Goal: Information Seeking & Learning: Understand process/instructions

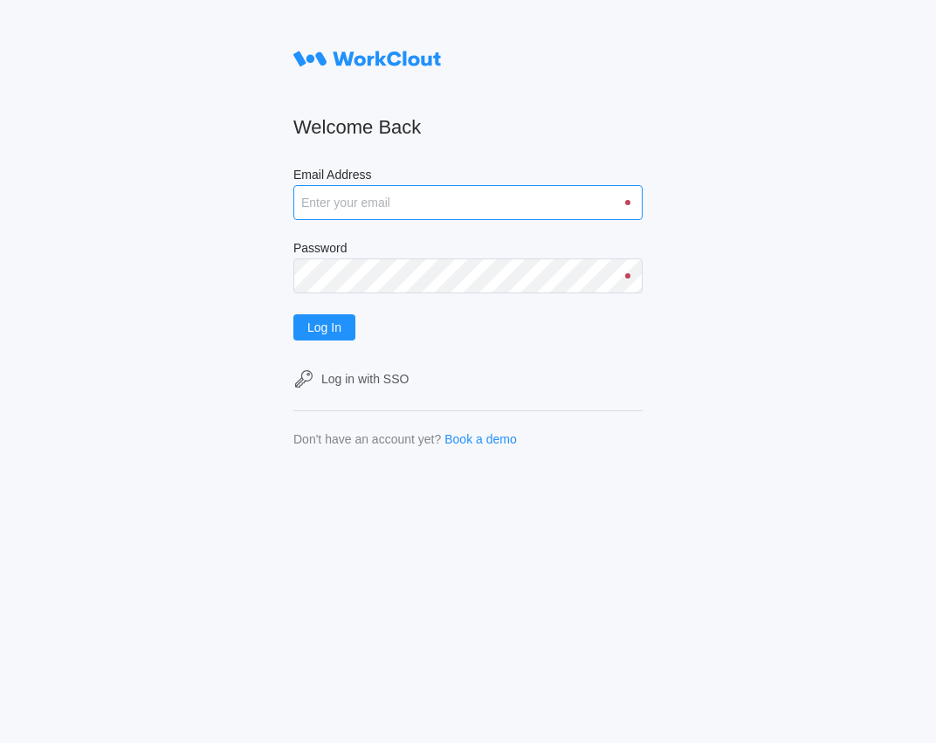
click at [396, 209] on input "Email Address" at bounding box center [467, 202] width 349 height 35
type input "jleslie@mailinator.com"
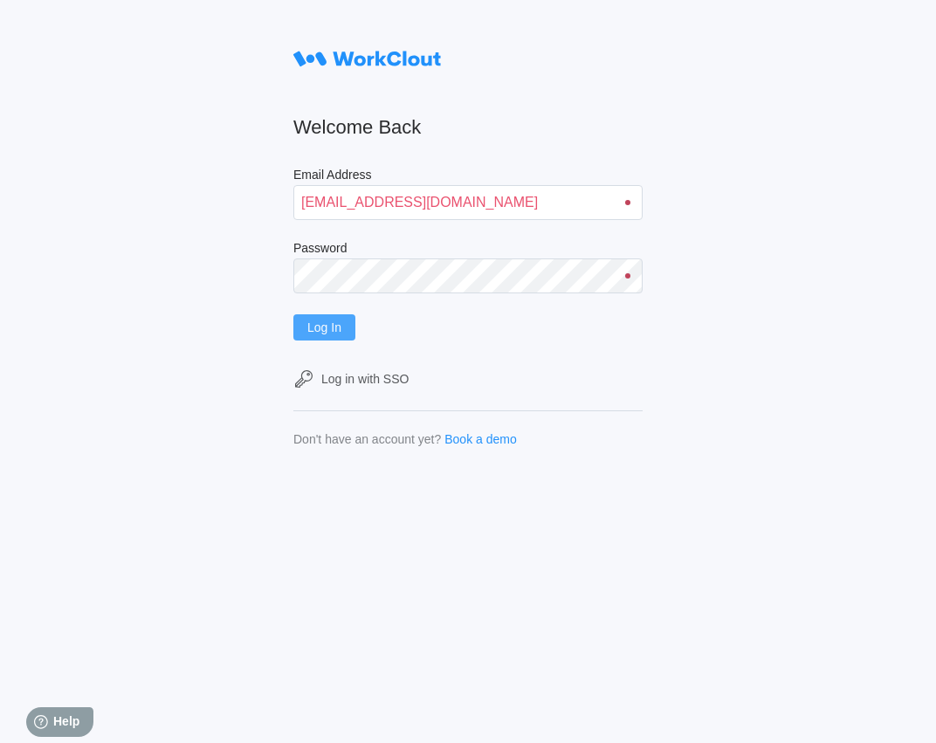
click at [336, 337] on button "Log In" at bounding box center [324, 327] width 62 height 26
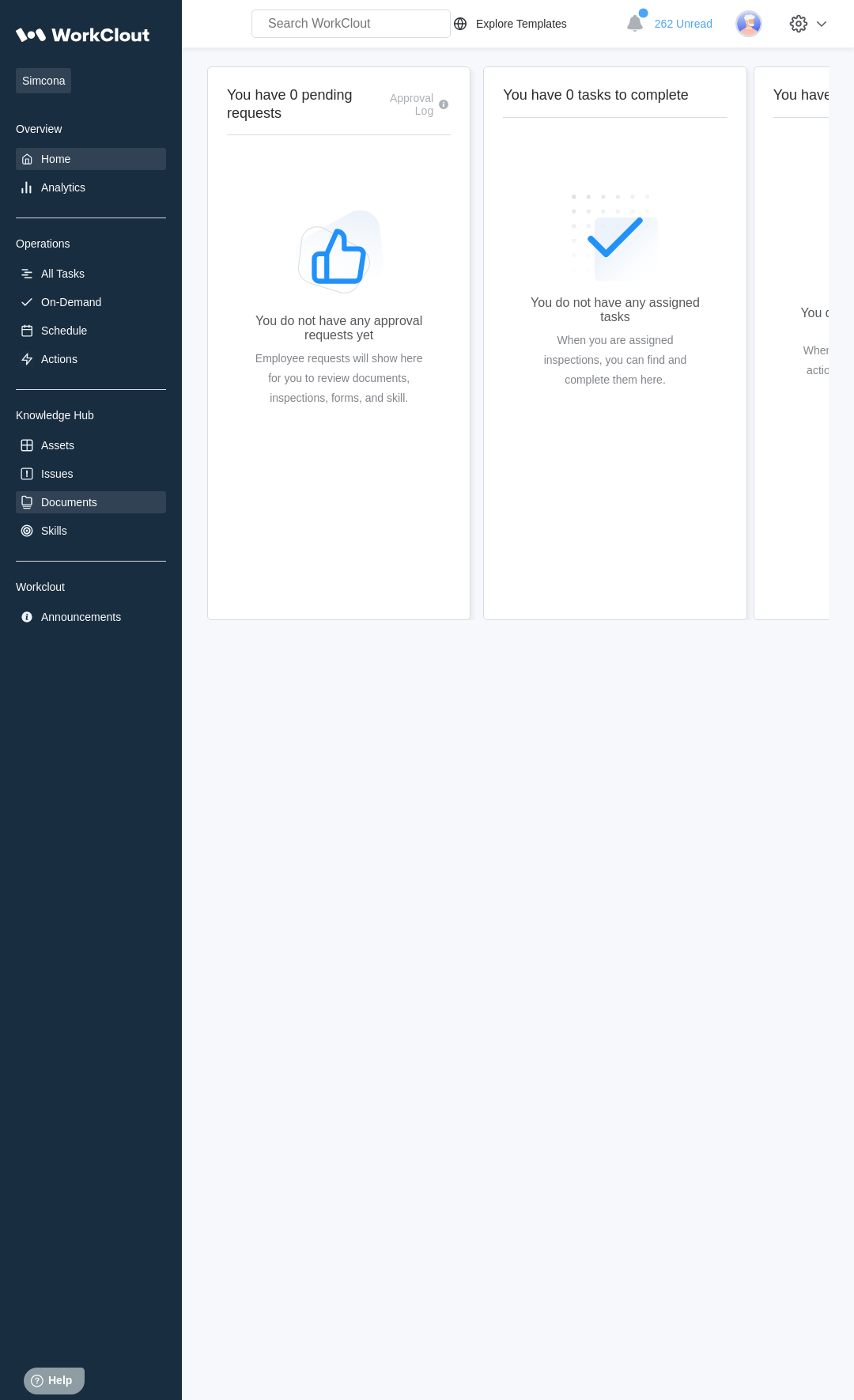
click at [54, 507] on div "Documents" at bounding box center [69, 503] width 56 height 13
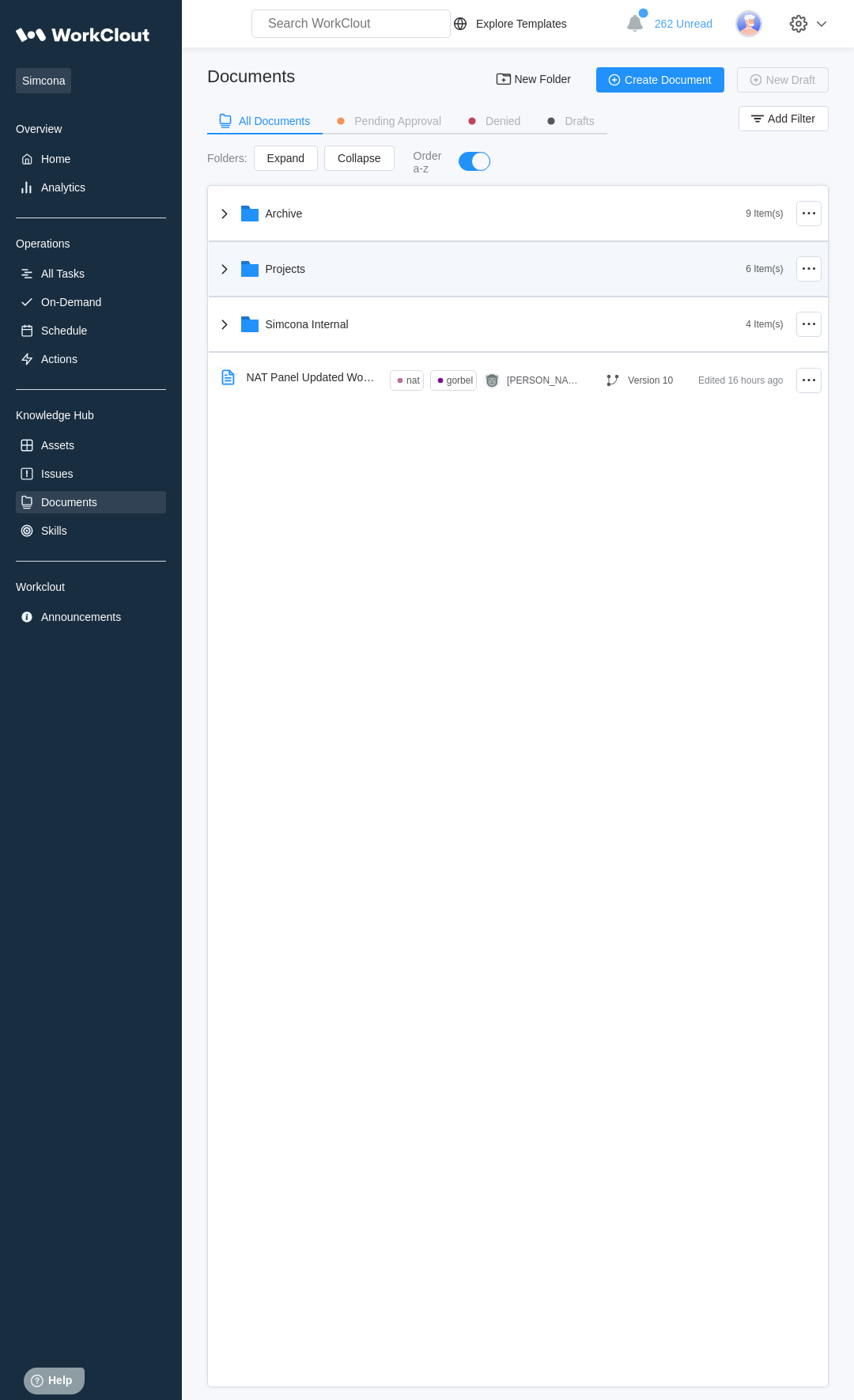
click at [318, 251] on div "Projects" at bounding box center [481, 268] width 532 height 41
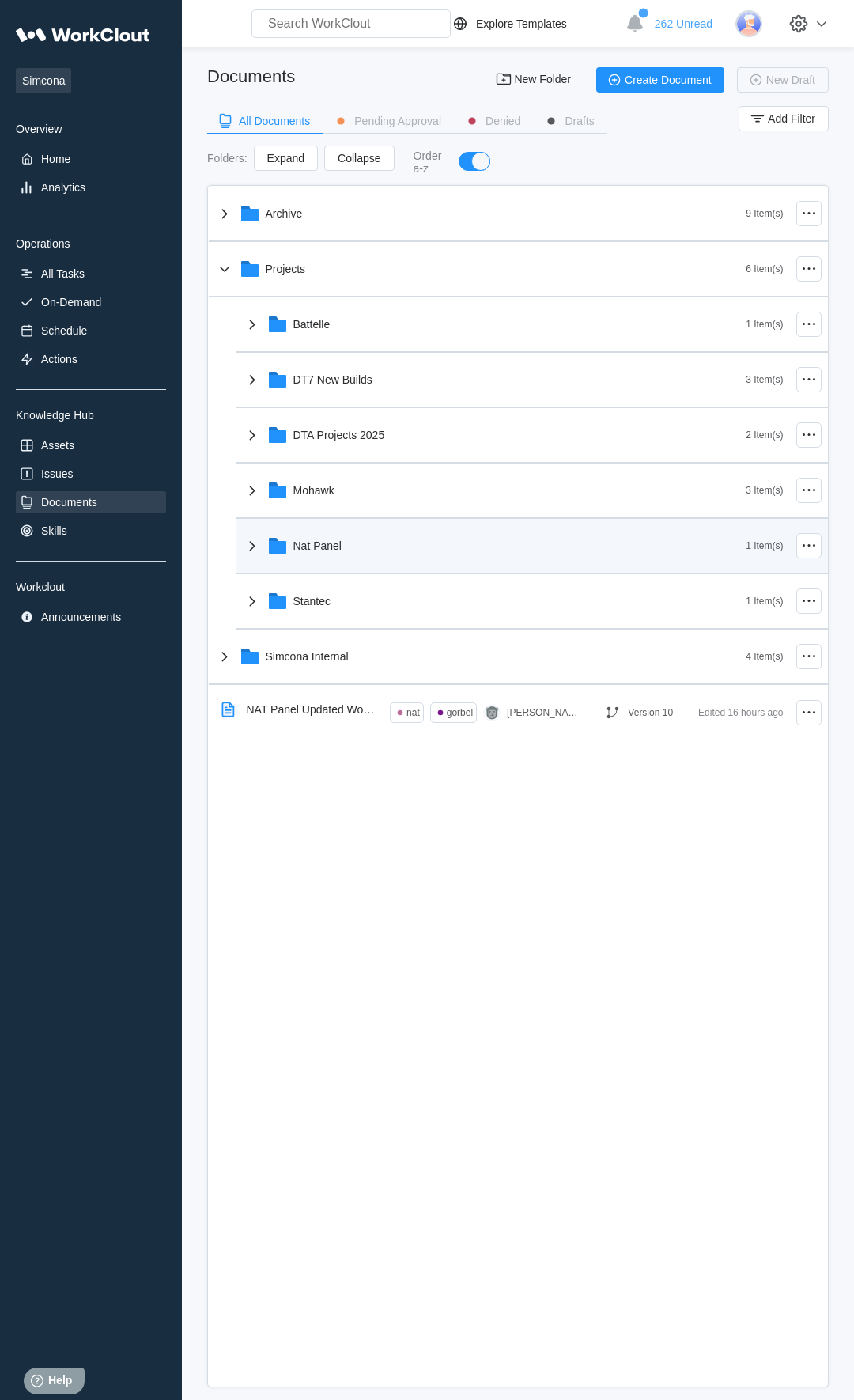
click at [331, 549] on div "Nat Panel" at bounding box center [317, 546] width 48 height 13
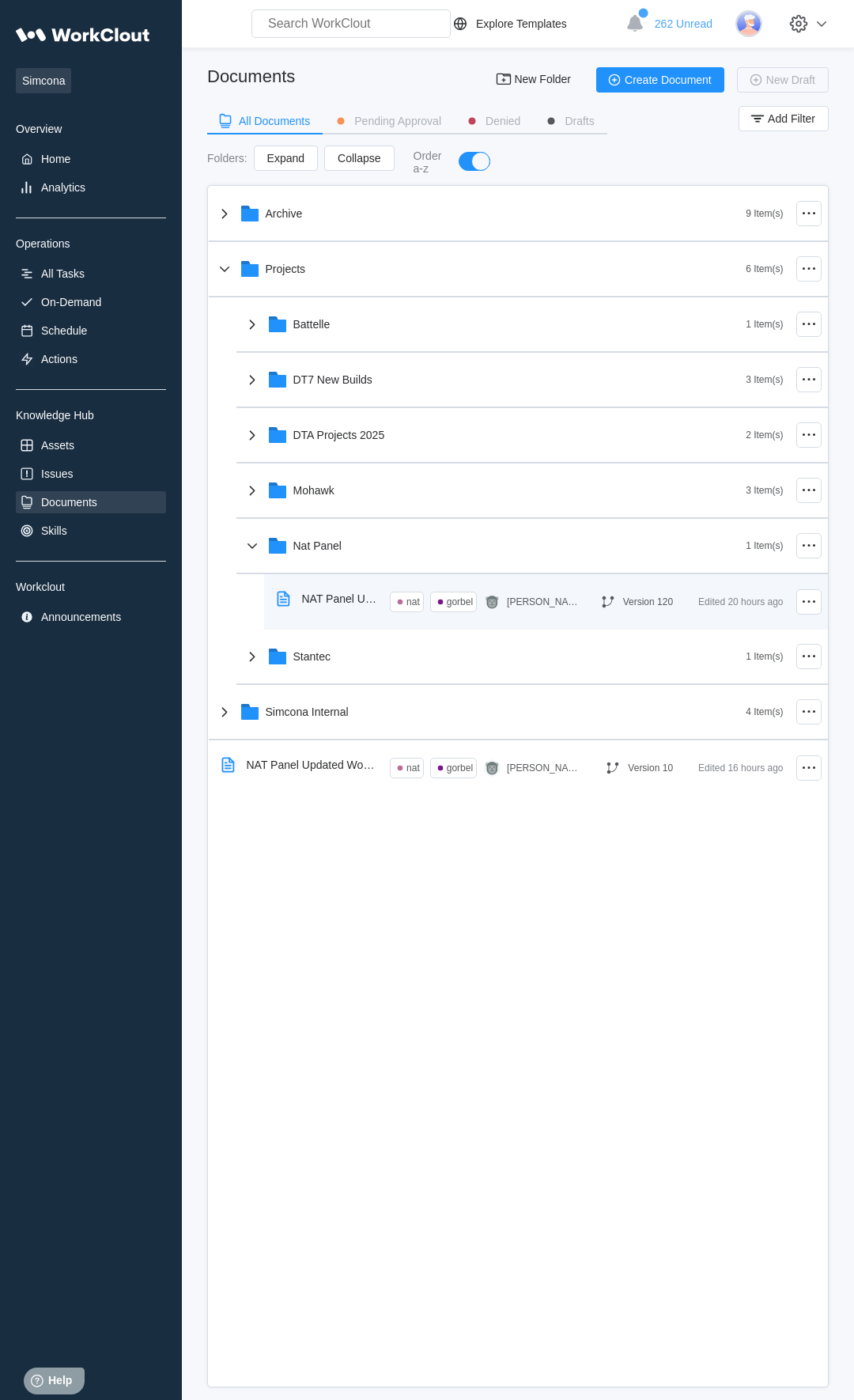
click at [326, 605] on div "NAT Panel Updated Work Instructions ([DATE])" at bounding box center [341, 599] width 76 height 13
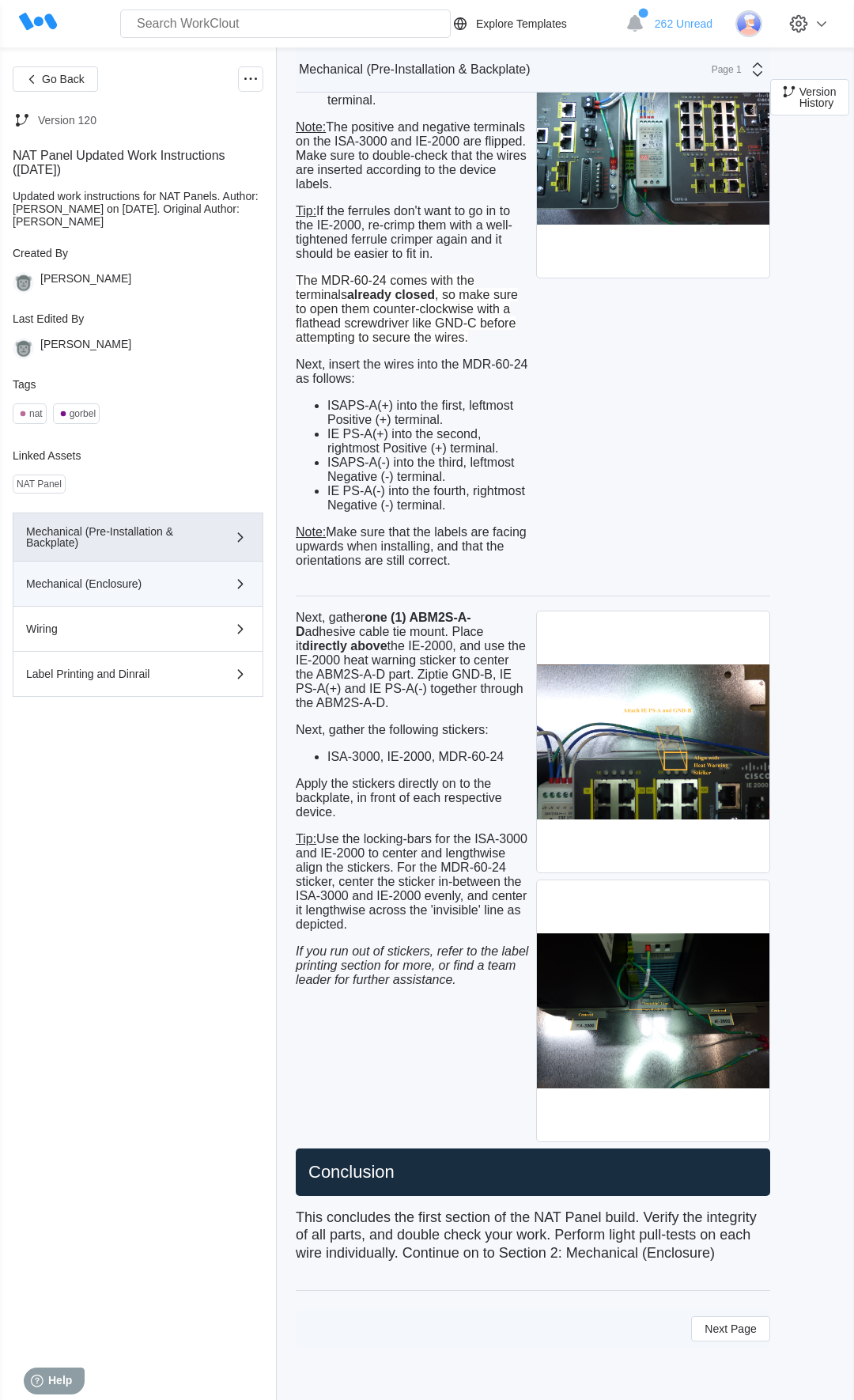
scroll to position [6566, 0]
click at [195, 590] on div "Mechanical (Enclosure)" at bounding box center [115, 583] width 178 height 11
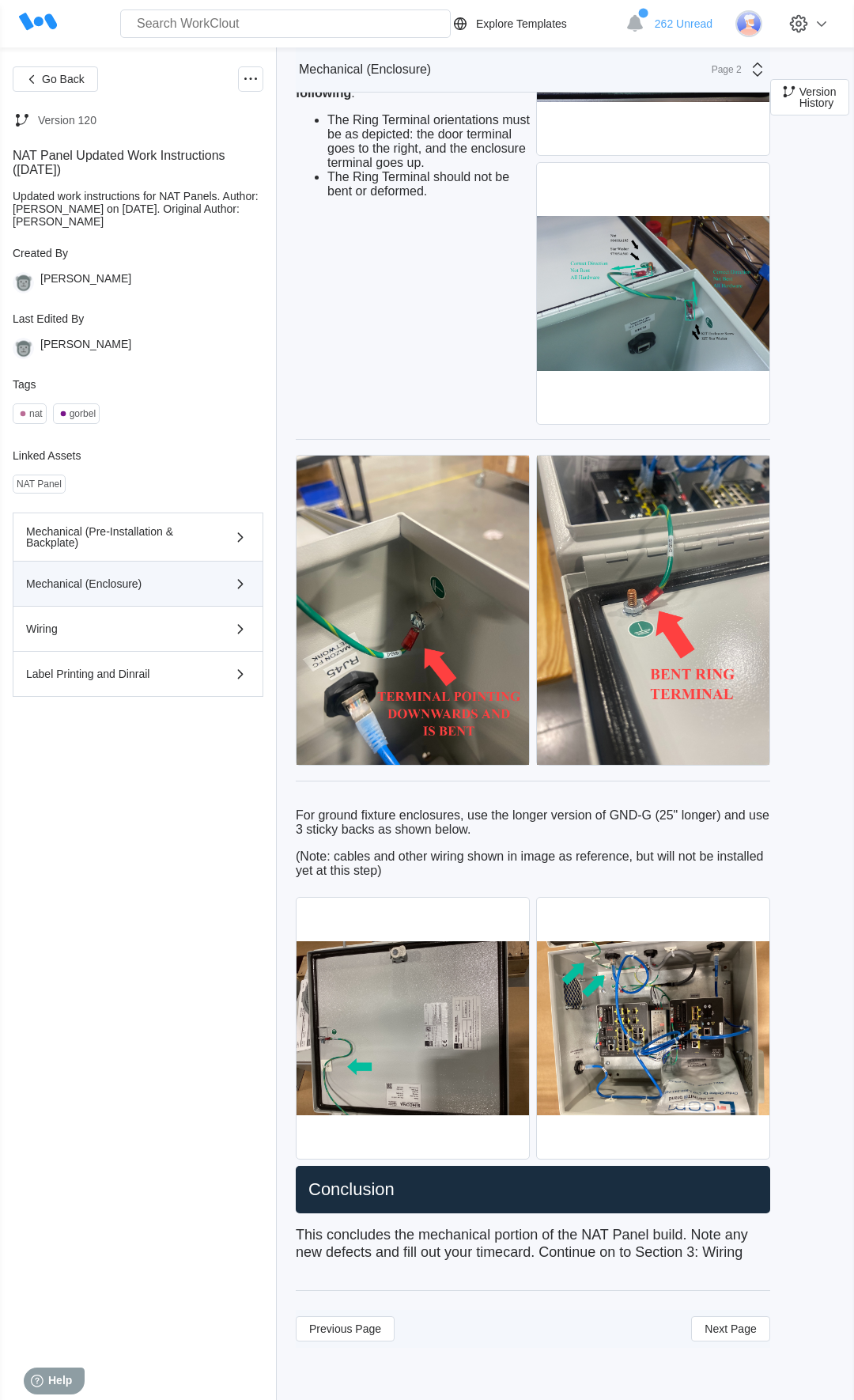
scroll to position [4907, 0]
click at [62, 1207] on div "Go Back Version 120 NAT Panel Updated Work Instructions ([DATE]) Updated work i…" at bounding box center [138, 723] width 251 height 1314
drag, startPoint x: 128, startPoint y: 17, endPoint x: 59, endPoint y: 1189, distance: 1174.0
click at [58, 1224] on div "Go Back Version 120 NAT Panel Updated Work Instructions ([DATE]) Updated work i…" at bounding box center [138, 723] width 251 height 1314
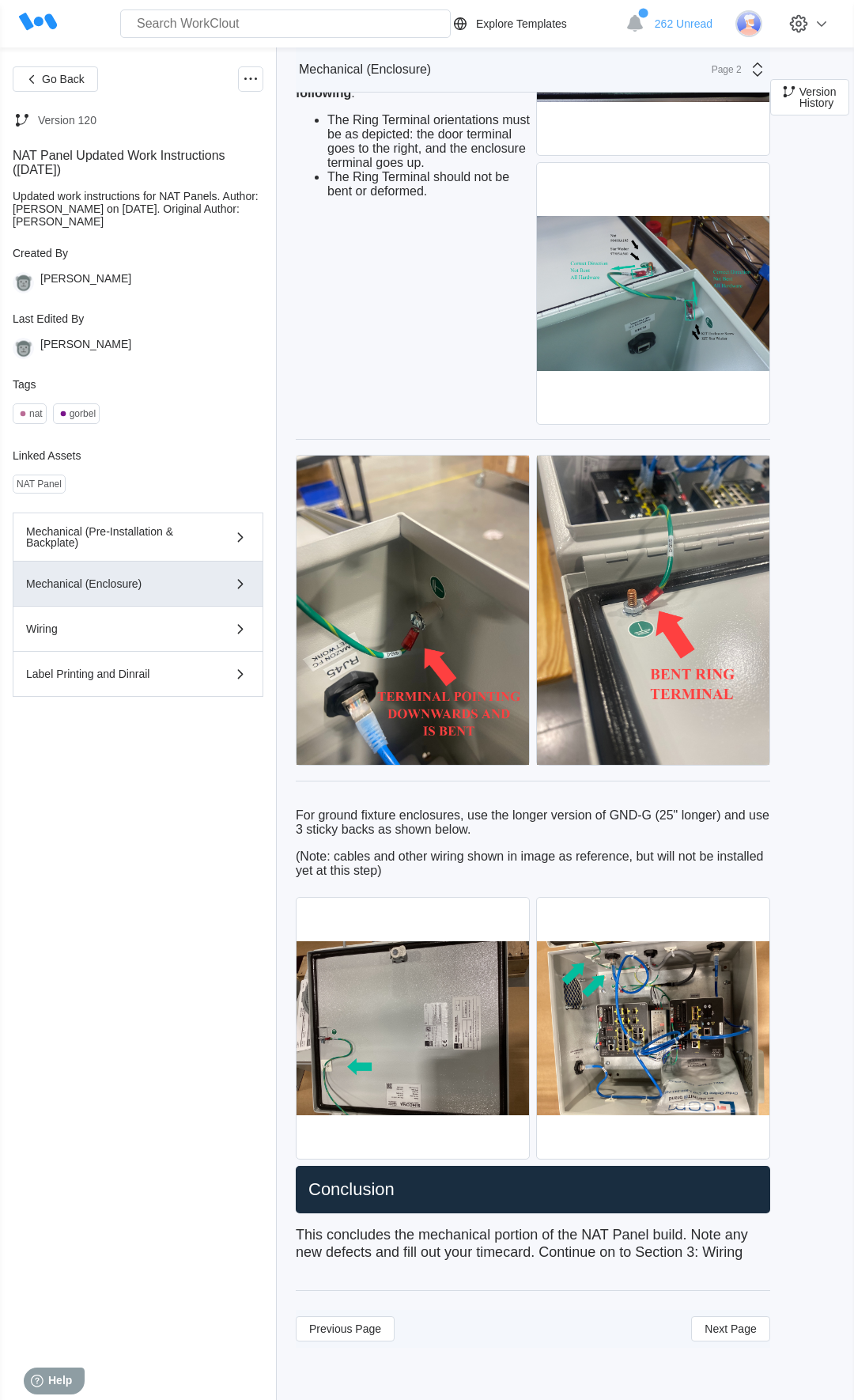
click at [65, 1224] on div "Go Back Version 120 NAT Panel Updated Work Instructions ([DATE]) Updated work i…" at bounding box center [138, 723] width 251 height 1314
click at [729, 1330] on span "Next Page" at bounding box center [730, 1328] width 52 height 11
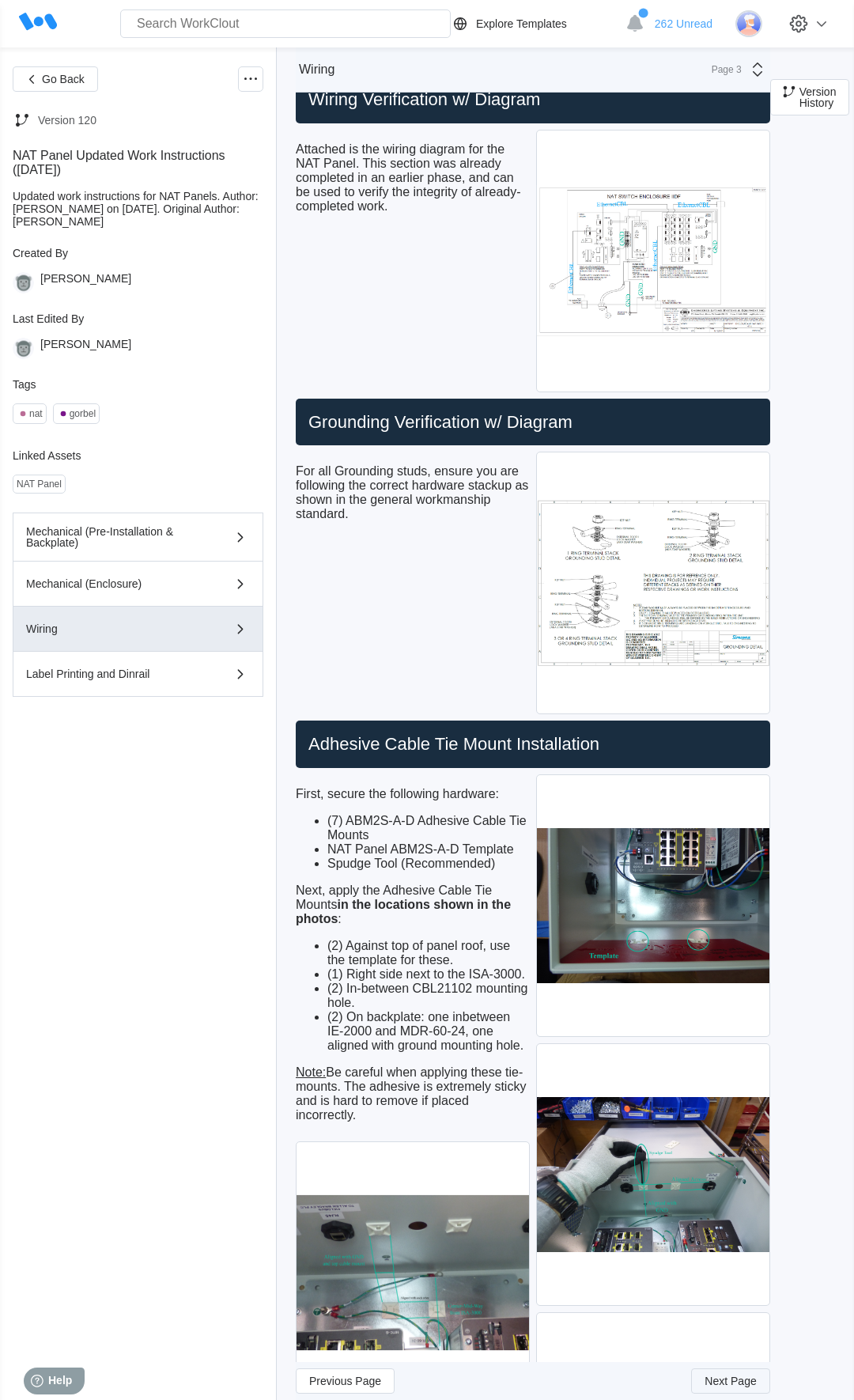
scroll to position [91, 0]
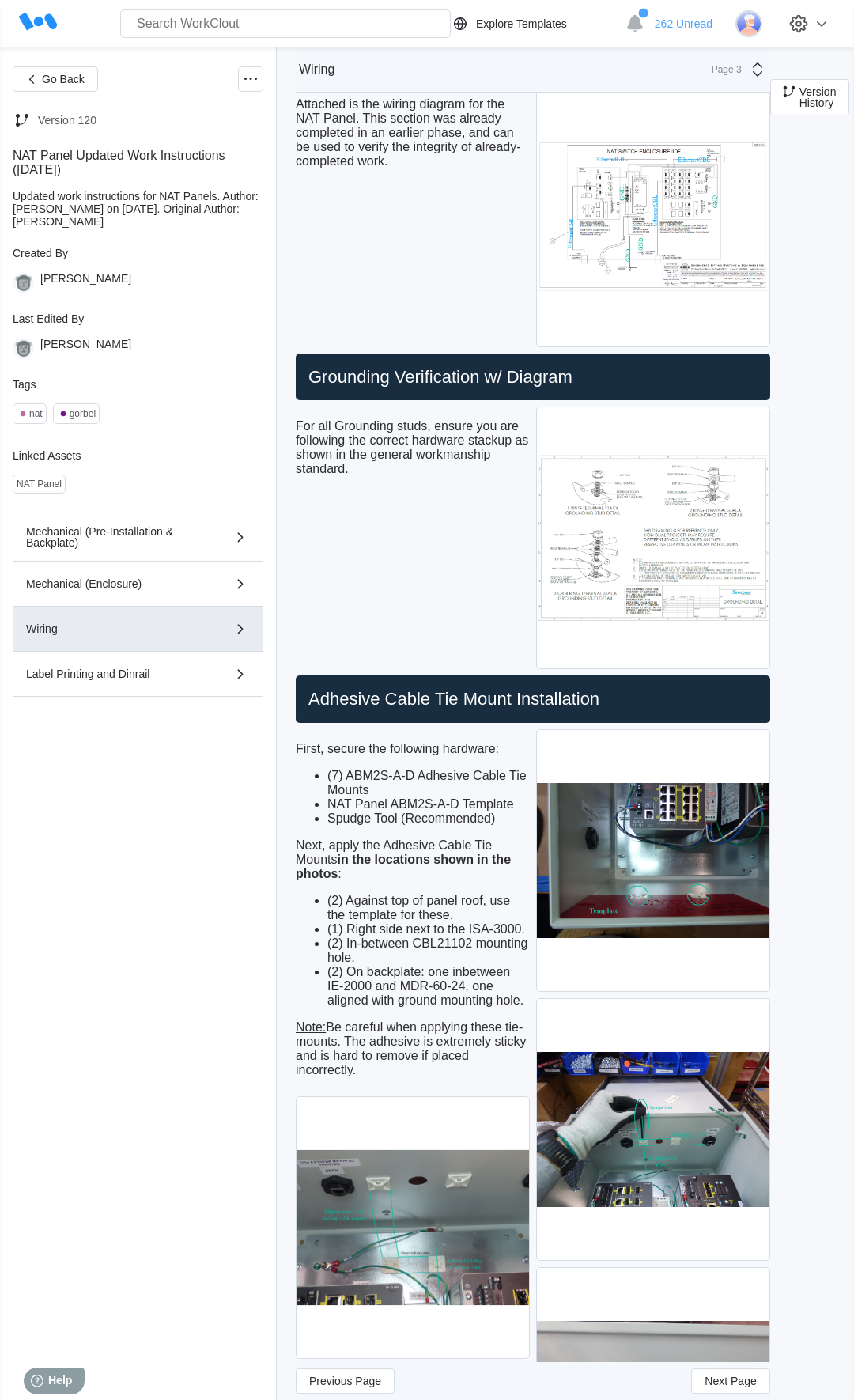
click at [650, 569] on img at bounding box center [653, 538] width 233 height 261
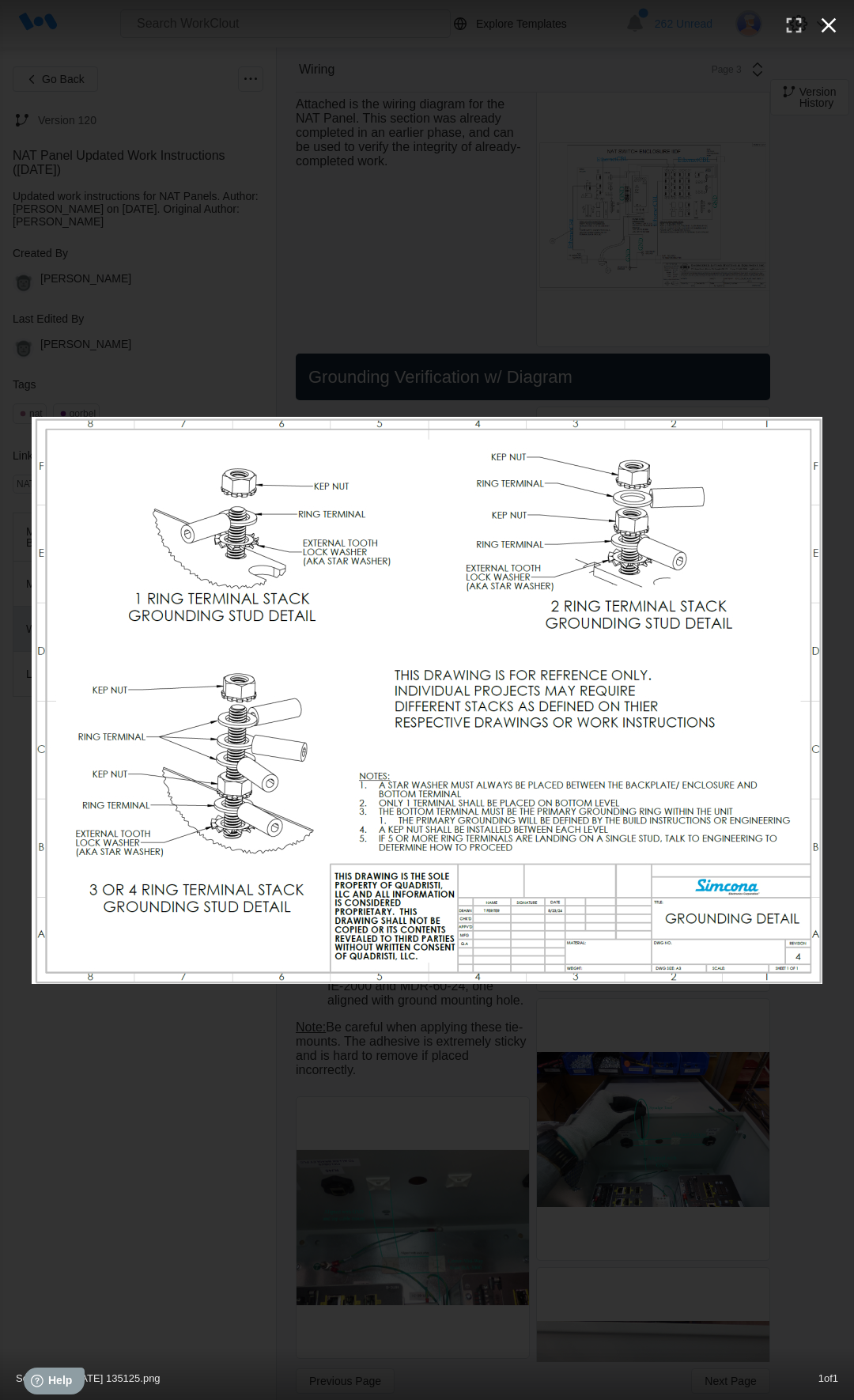
click at [824, 24] on icon "button" at bounding box center [829, 25] width 25 height 25
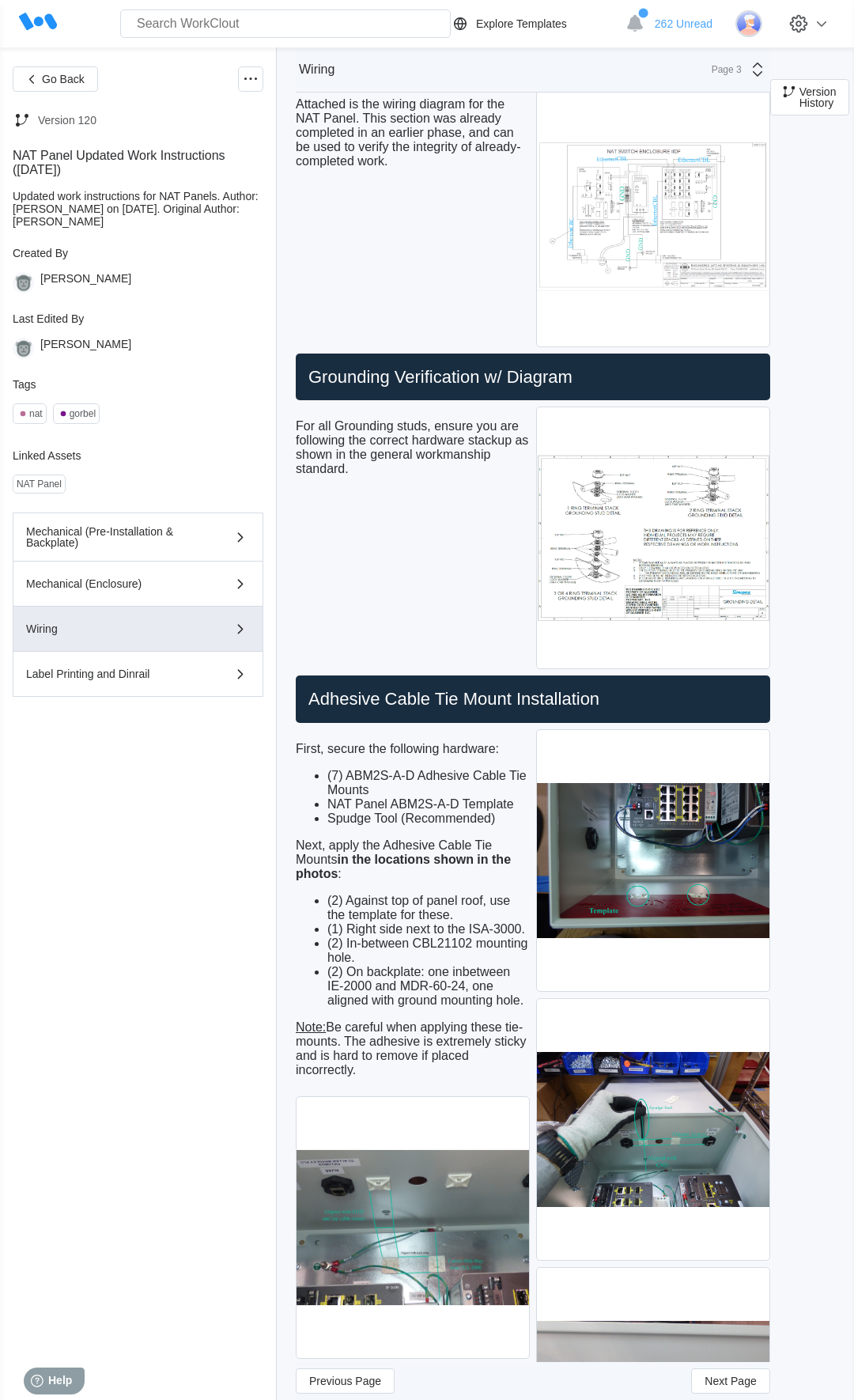
drag, startPoint x: 824, startPoint y: 24, endPoint x: 595, endPoint y: 204, distance: 291.3
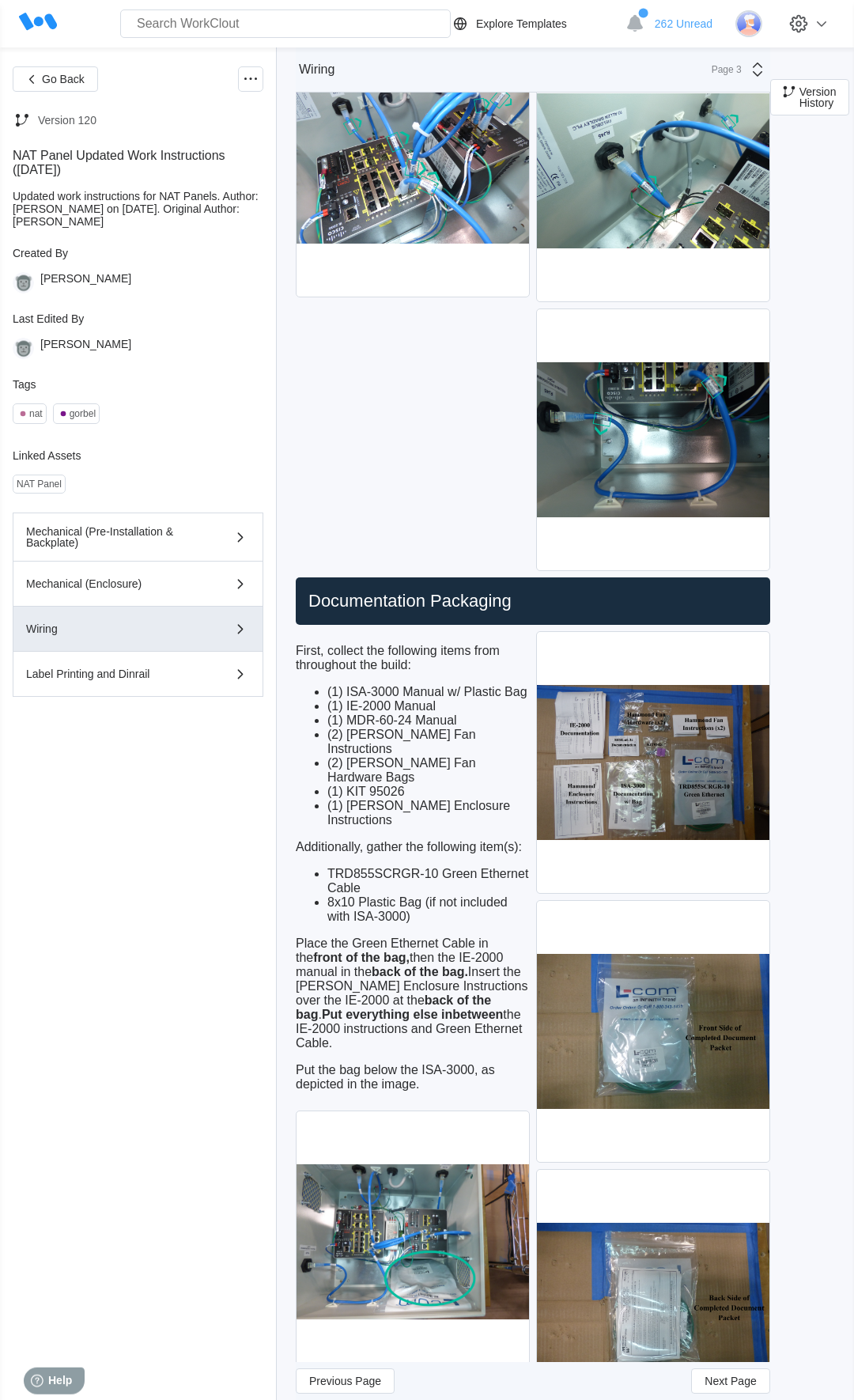
scroll to position [5623, 0]
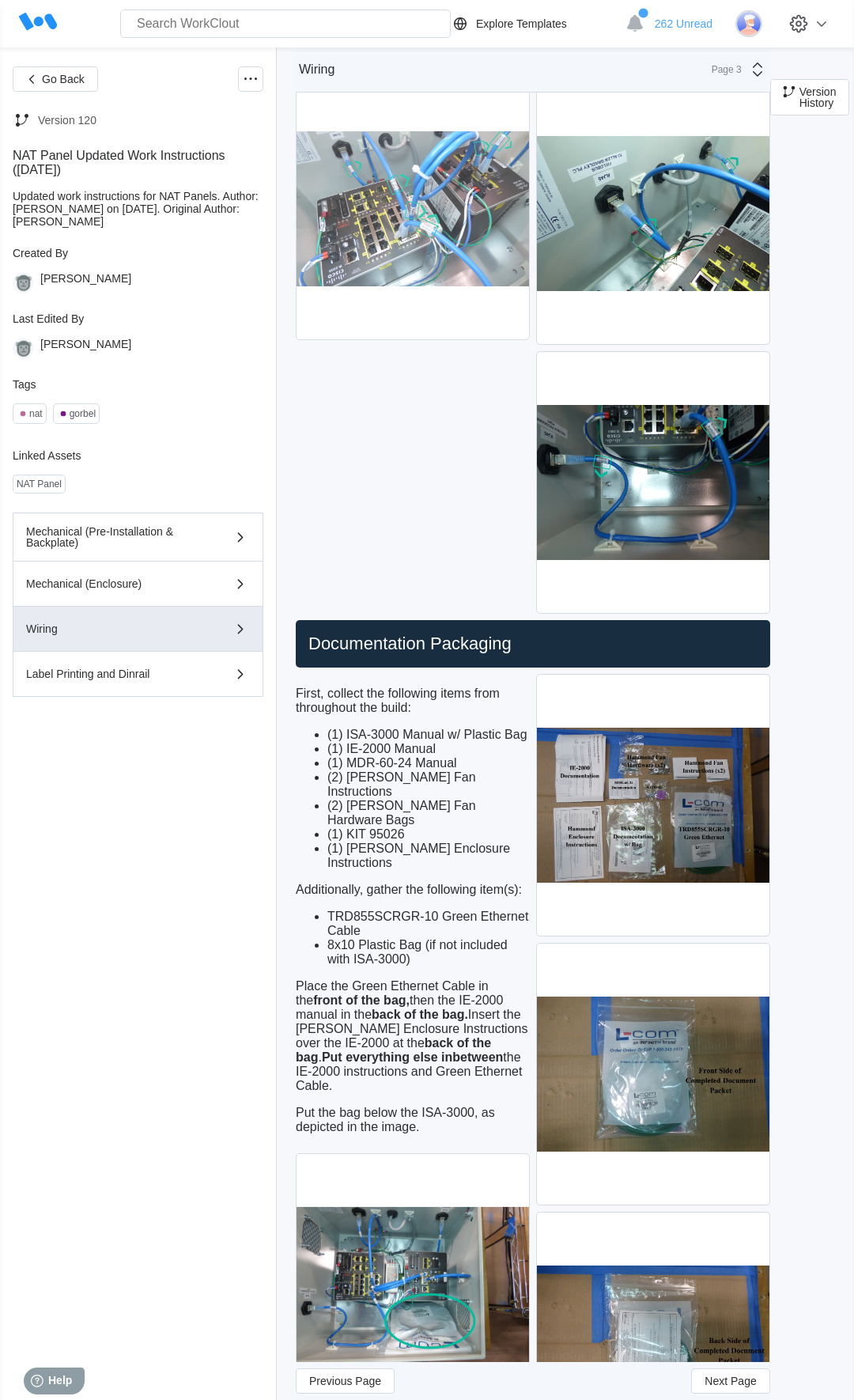
click at [471, 197] on img at bounding box center [412, 208] width 233 height 261
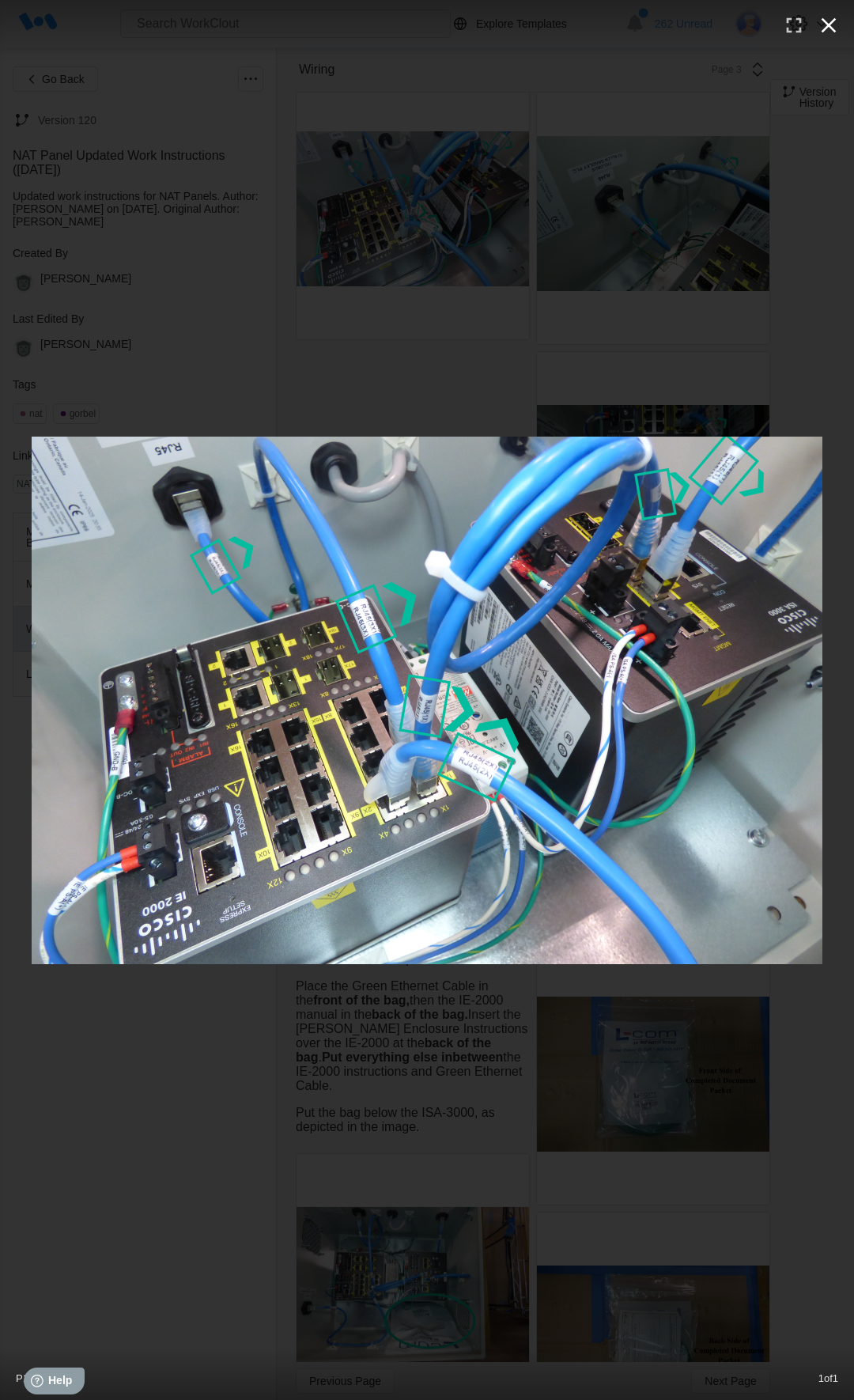
click at [829, 31] on icon "button" at bounding box center [829, 25] width 25 height 25
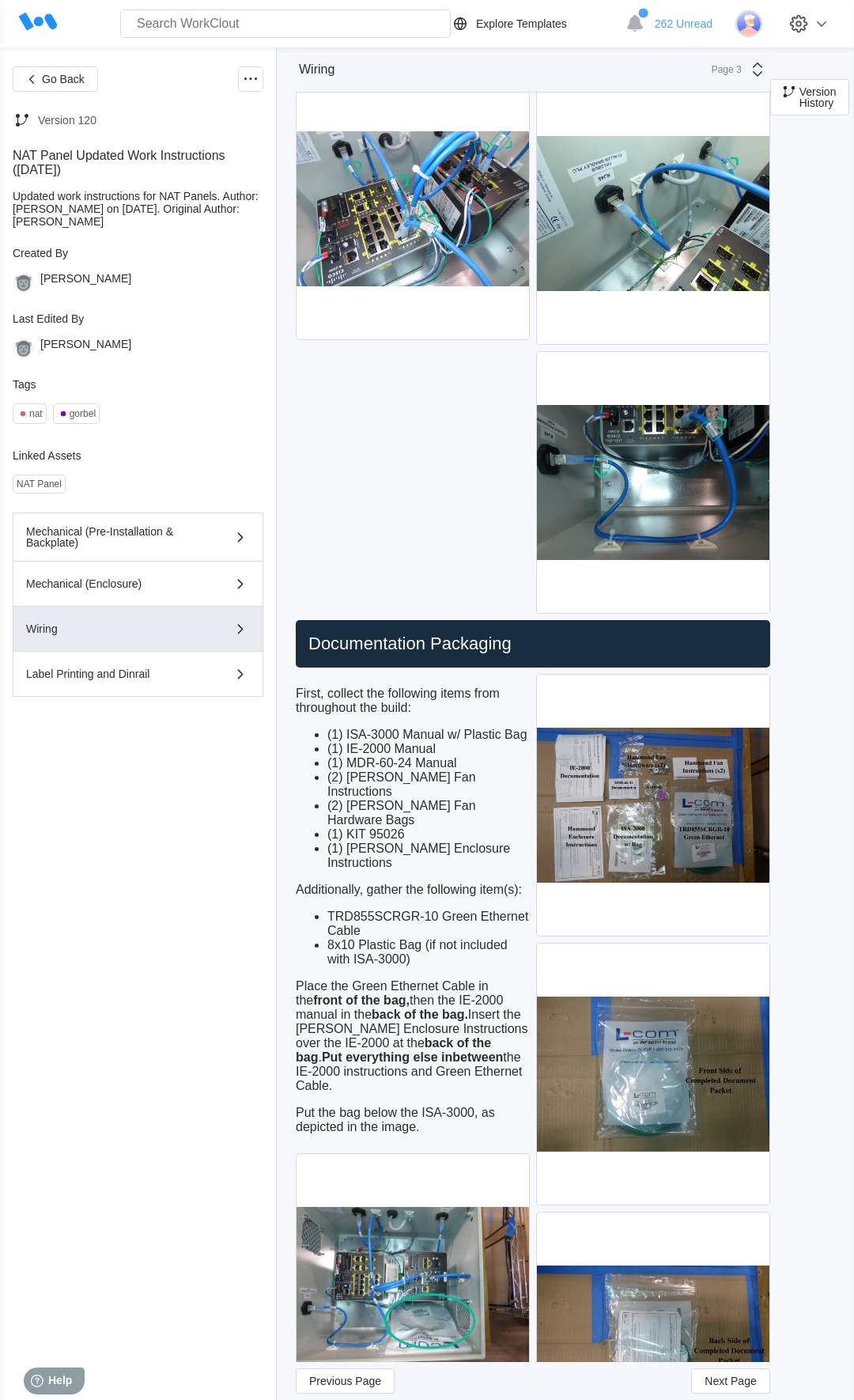
click at [185, 284] on div "[PERSON_NAME]" at bounding box center [138, 283] width 251 height 22
click at [174, 225] on div "Updated work instructions for NAT Panels. Author: [PERSON_NAME] on [DATE]. Orig…" at bounding box center [138, 209] width 251 height 38
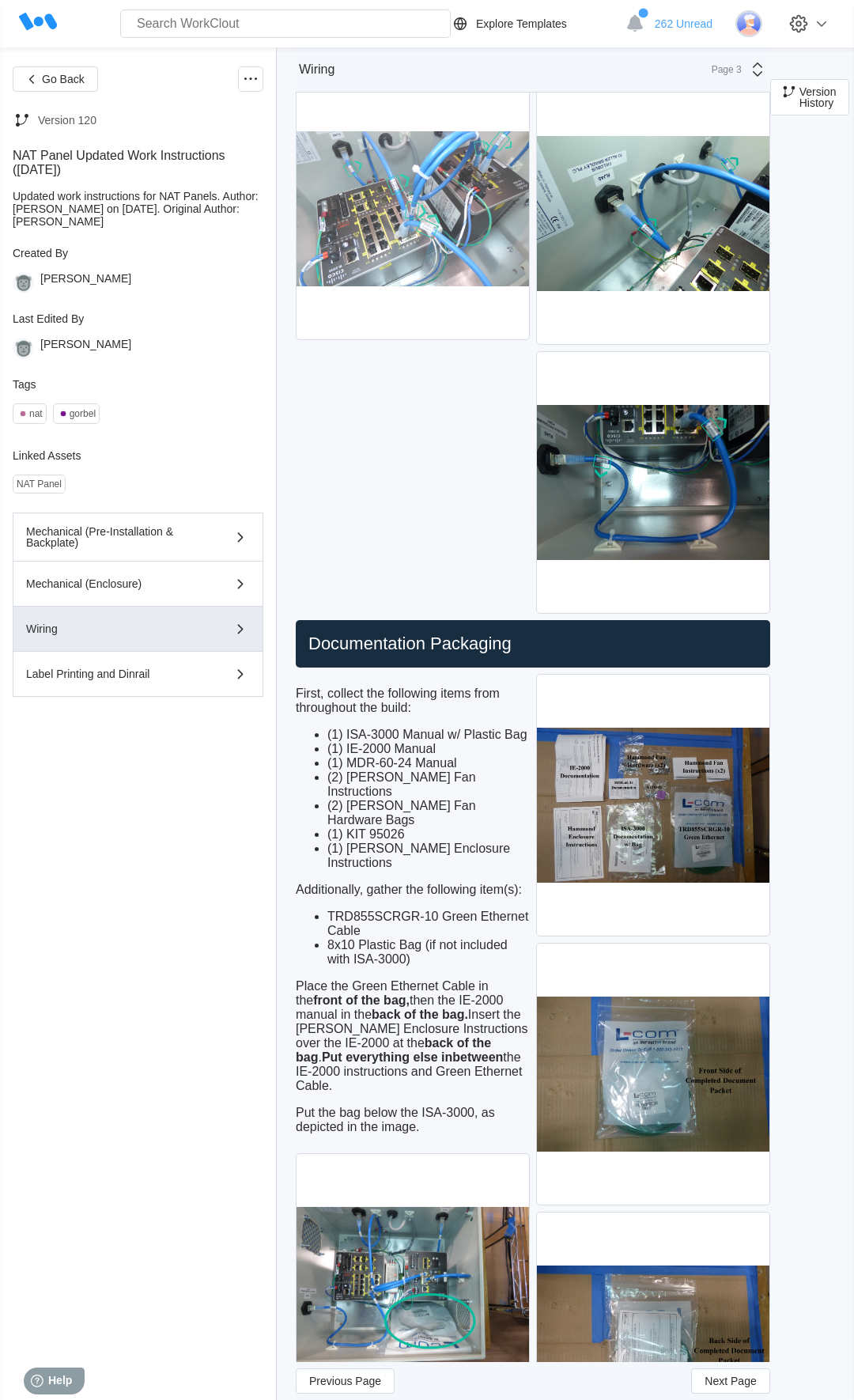
click at [471, 197] on img at bounding box center [412, 208] width 233 height 261
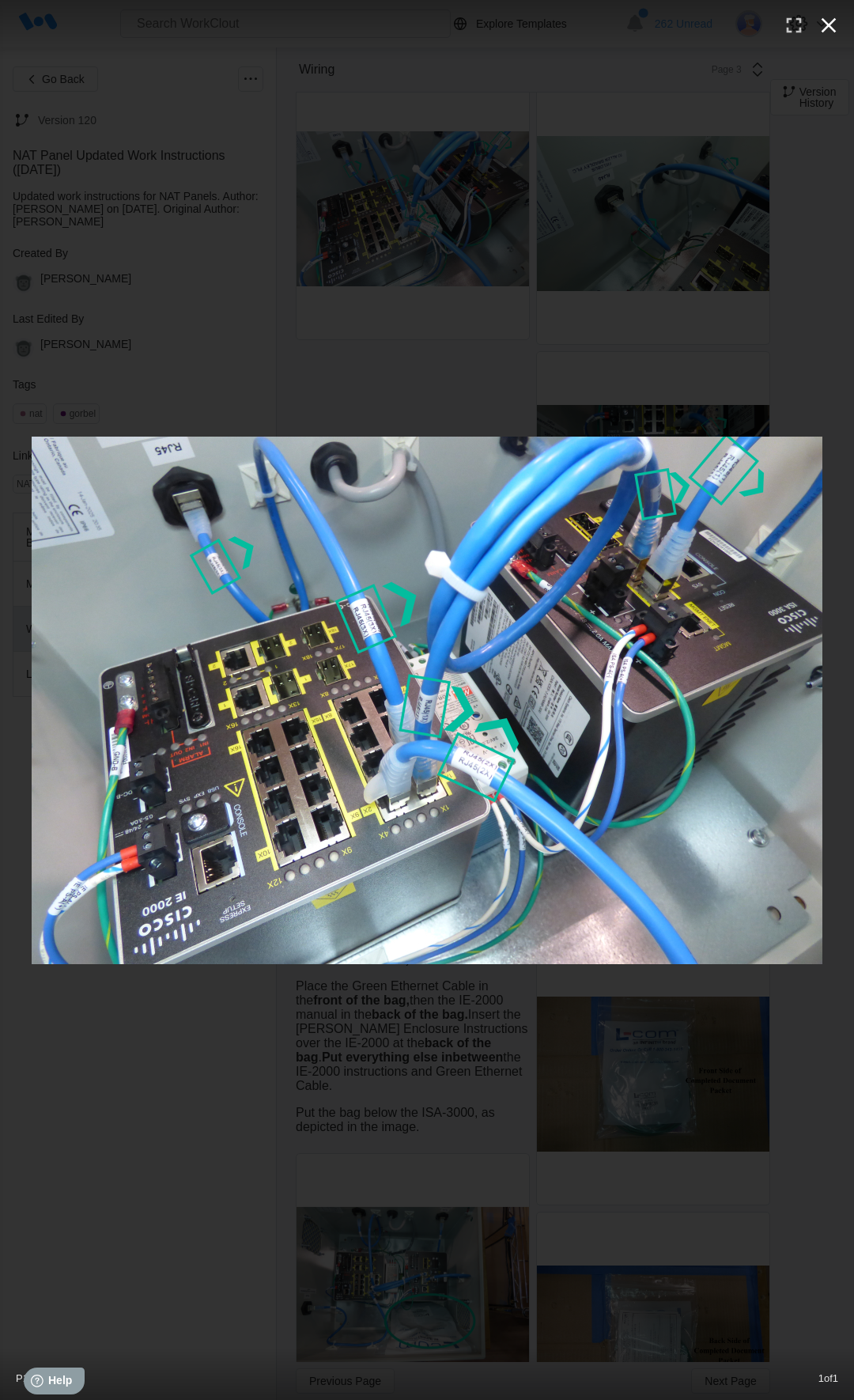
click at [833, 24] on icon "button" at bounding box center [829, 25] width 25 height 25
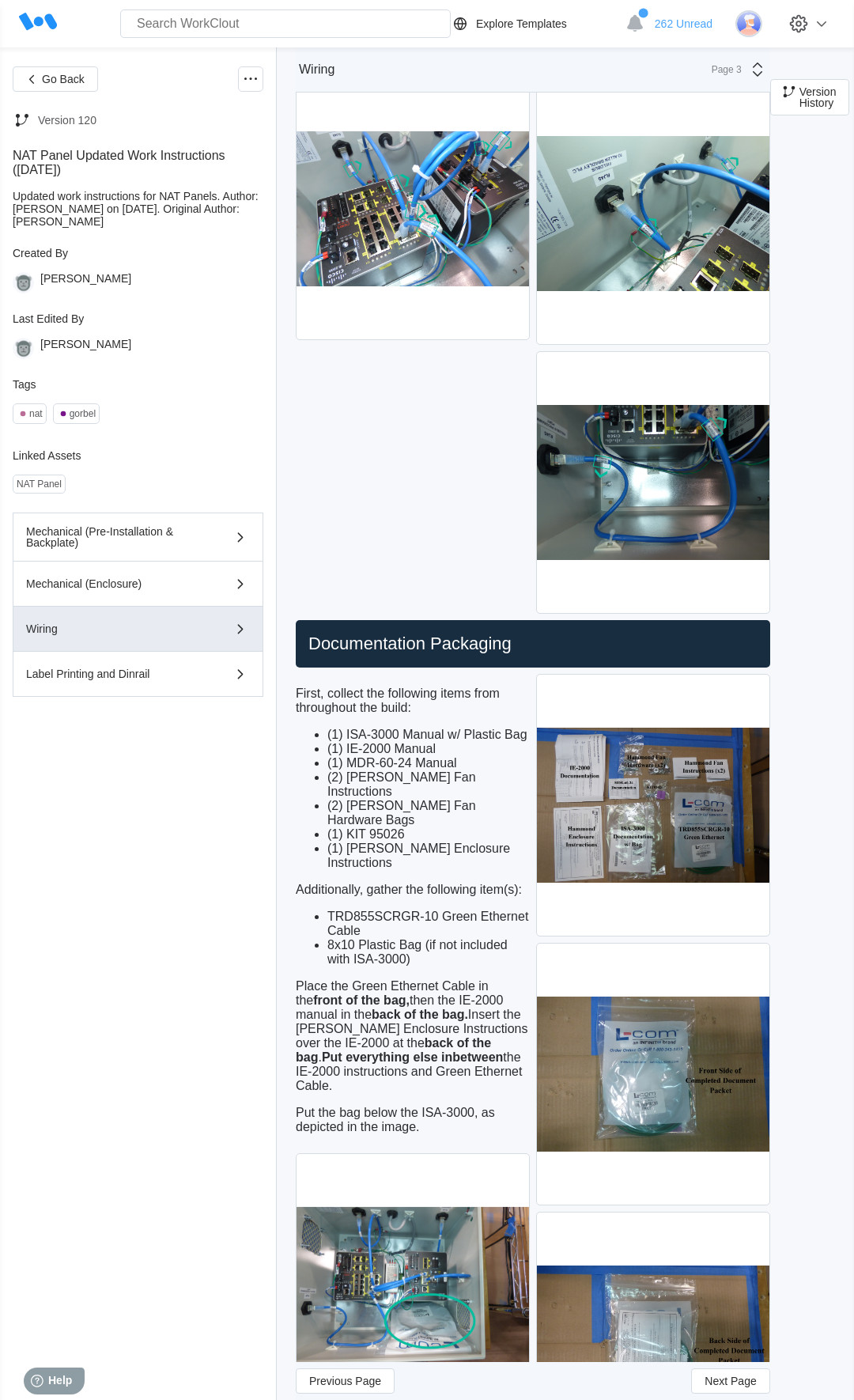
click at [176, 593] on div "Mechanical (Enclosure)" at bounding box center [138, 583] width 224 height 19
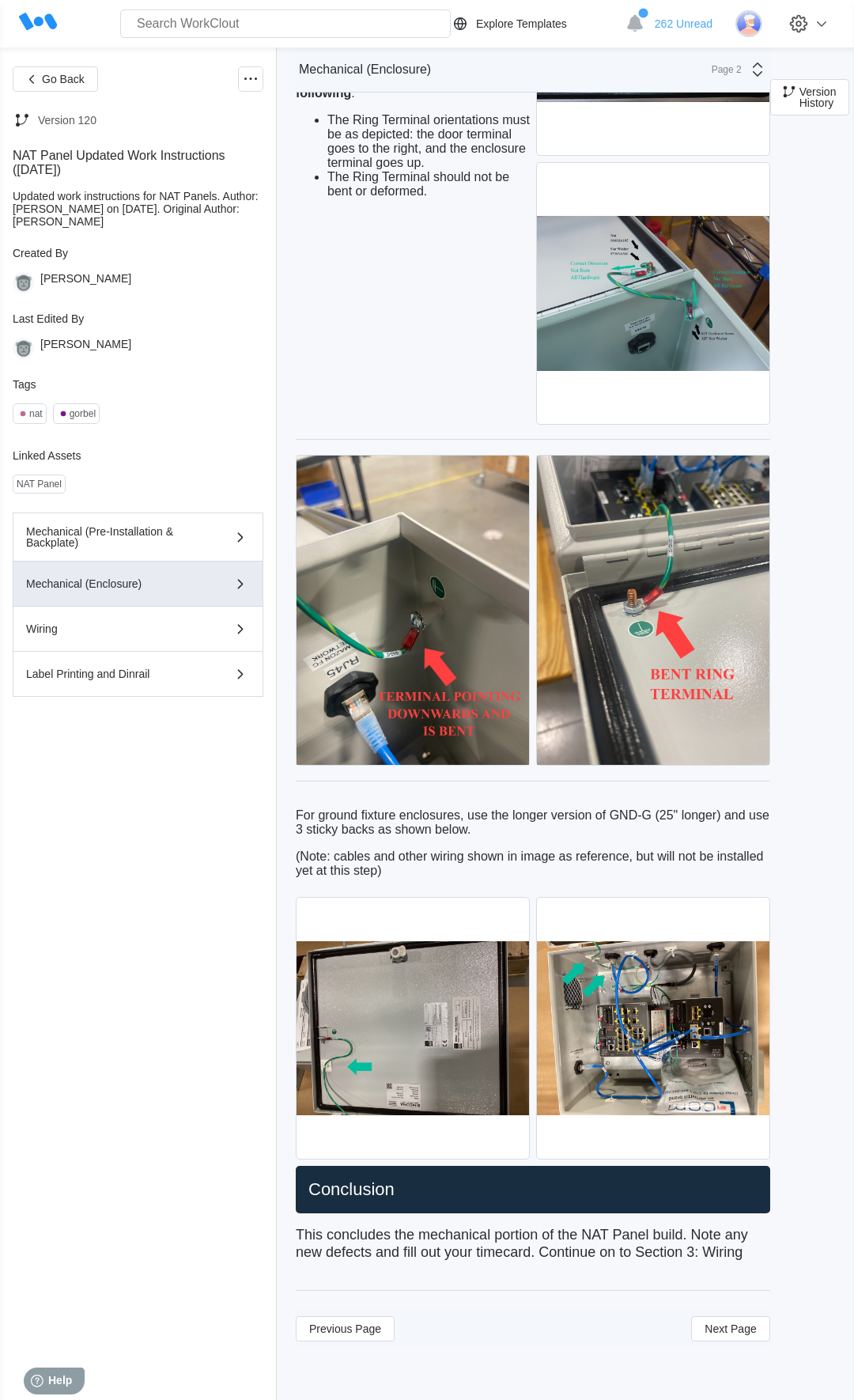
drag, startPoint x: 642, startPoint y: 701, endPoint x: 722, endPoint y: 470, distance: 244.5
drag, startPoint x: 836, startPoint y: 449, endPoint x: 850, endPoint y: 341, distance: 108.9
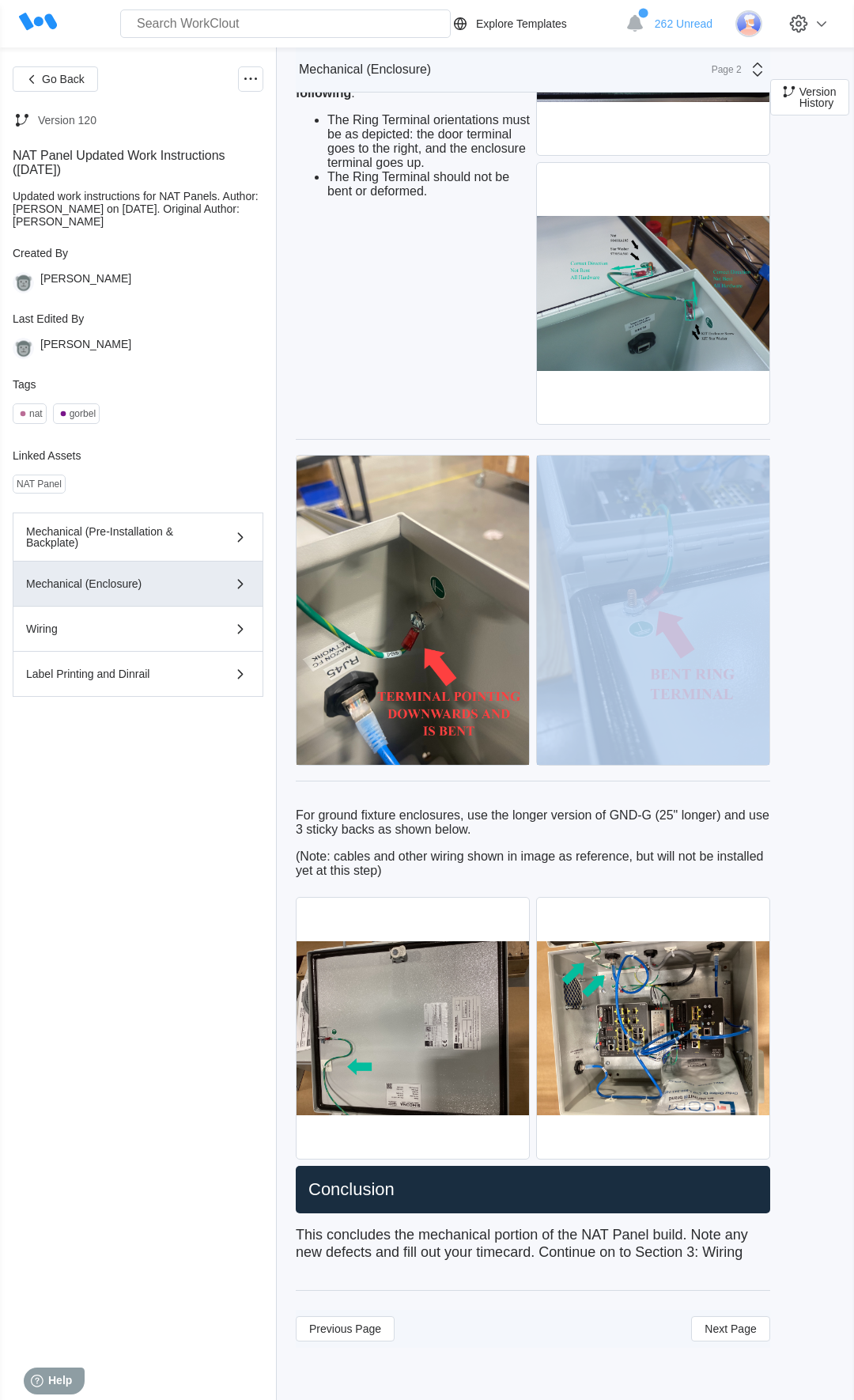
drag, startPoint x: 563, startPoint y: 763, endPoint x: 567, endPoint y: 532, distance: 231.0
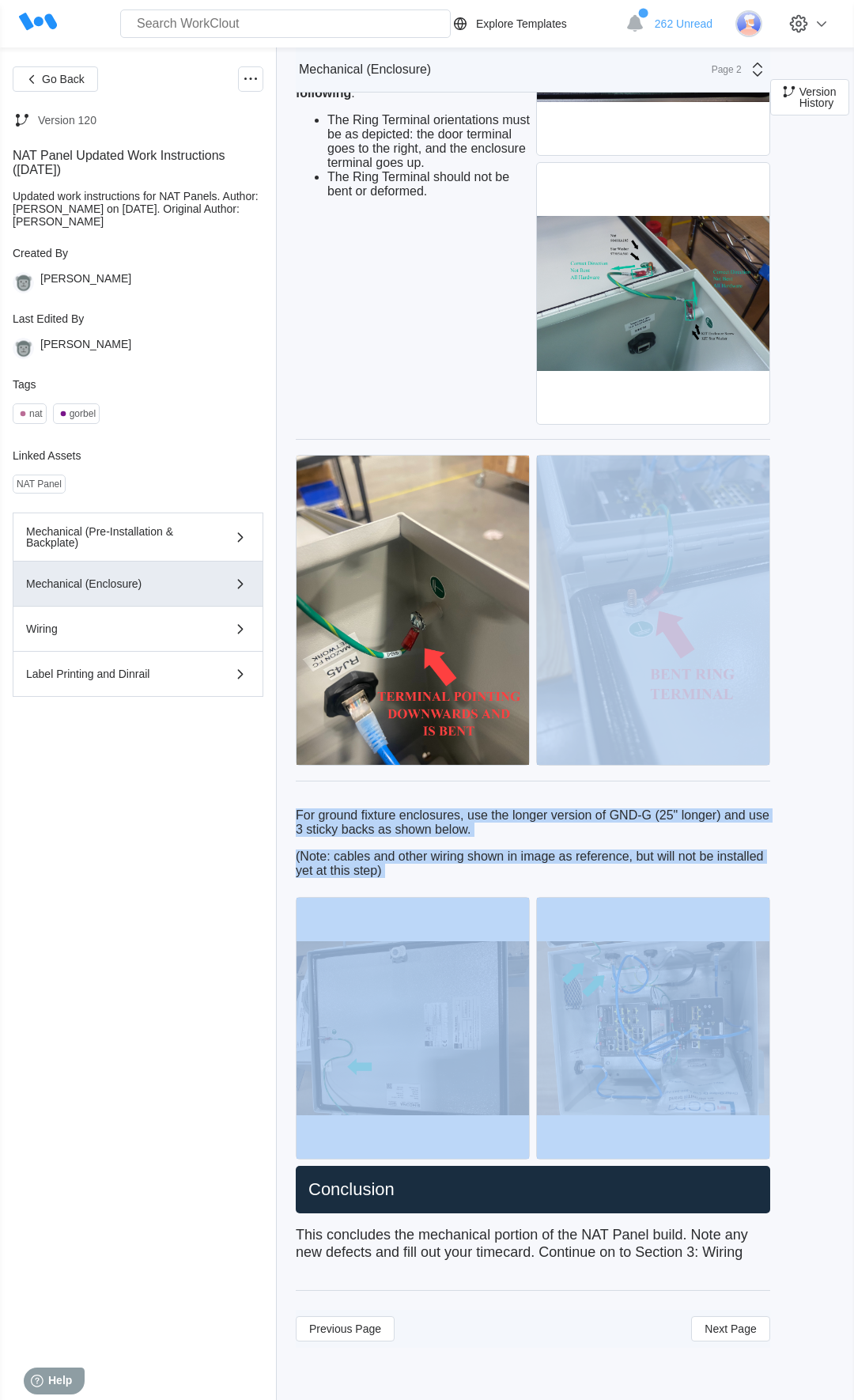
drag, startPoint x: 532, startPoint y: 974, endPoint x: 557, endPoint y: 670, distance: 305.0
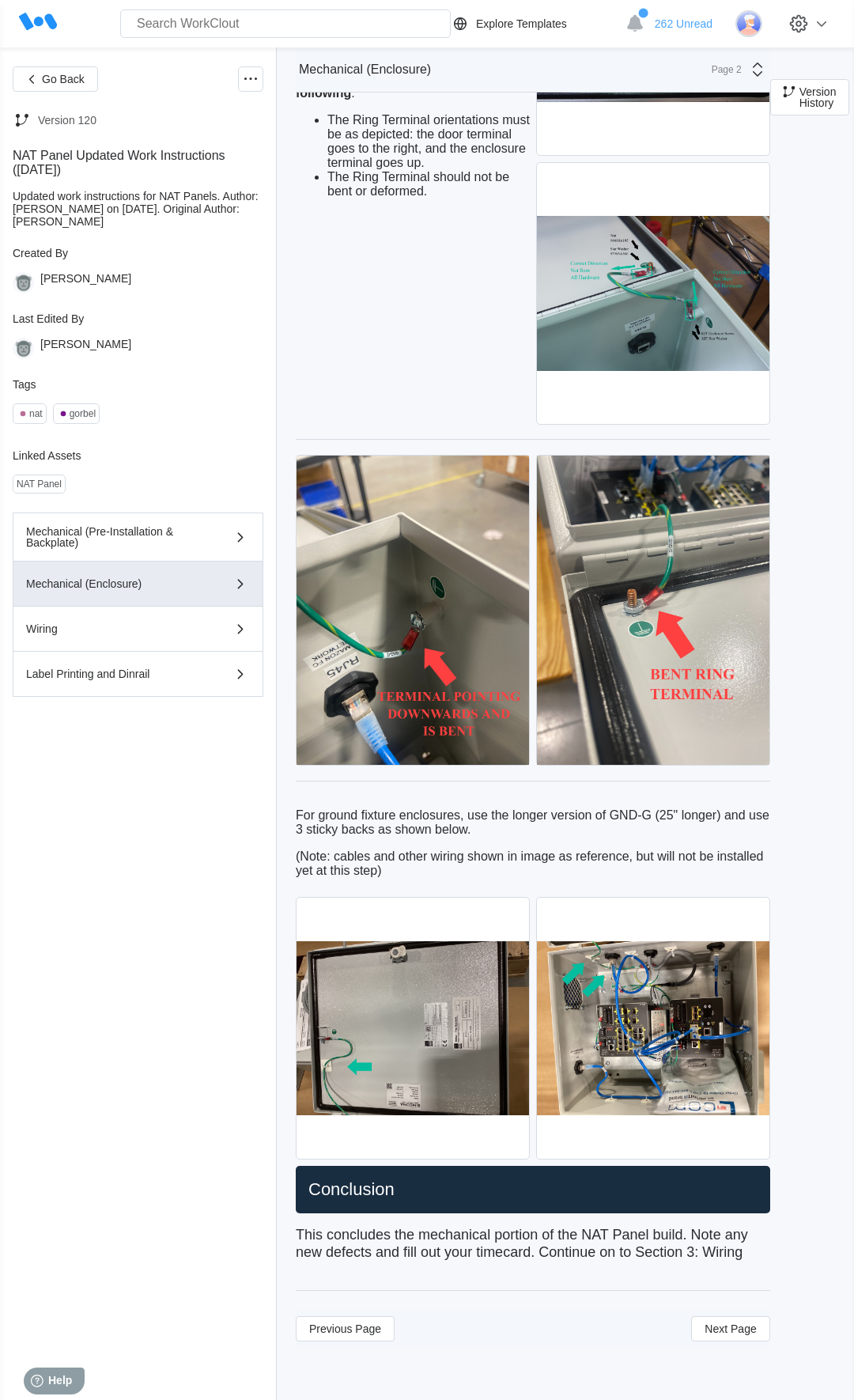
click at [195, 1044] on div "Go Back Version 120 NAT Panel Updated Work Instructions ([DATE]) Updated work i…" at bounding box center [138, 723] width 251 height 1314
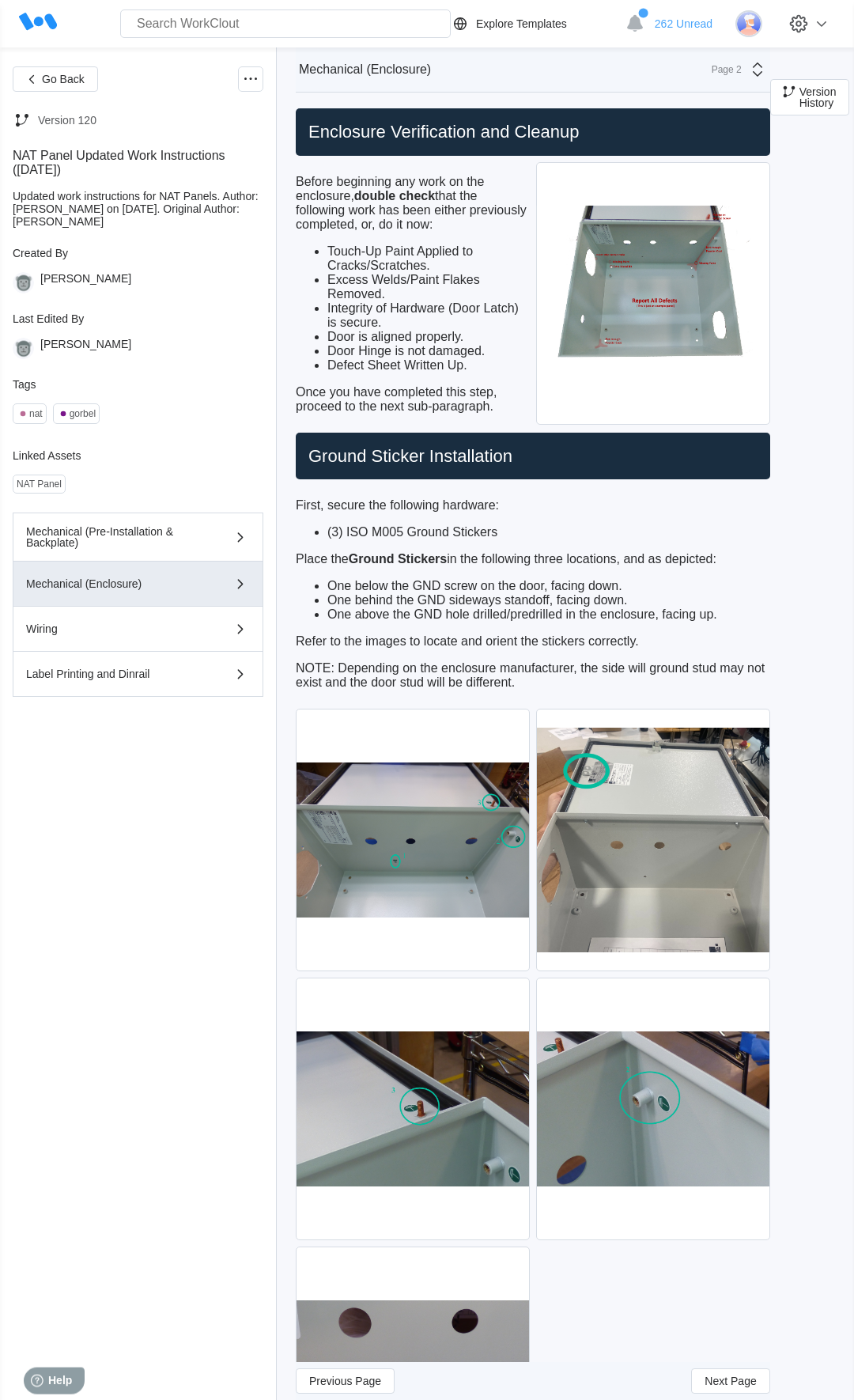
scroll to position [0, 0]
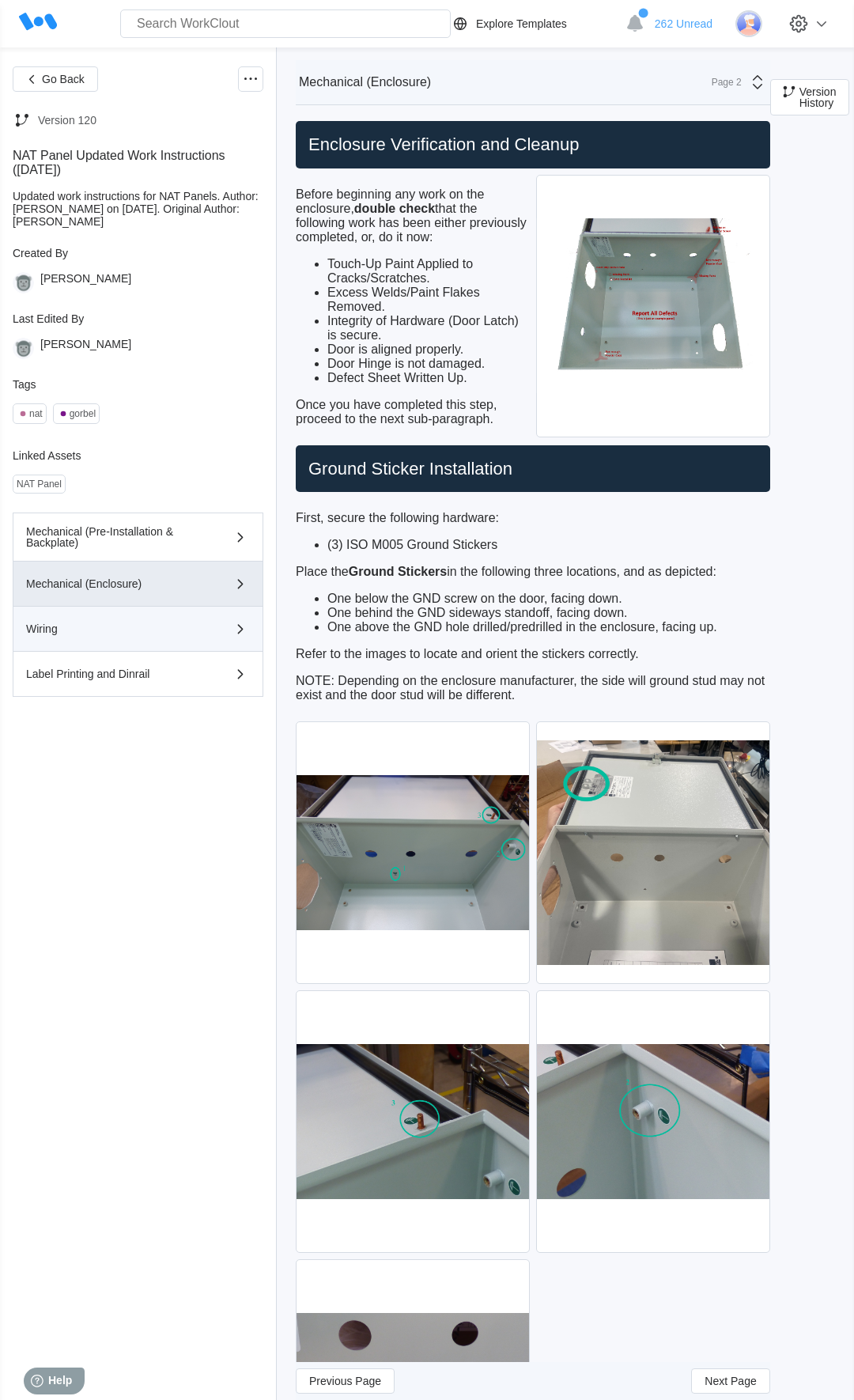
click at [95, 628] on div "Wiring" at bounding box center [138, 628] width 224 height 19
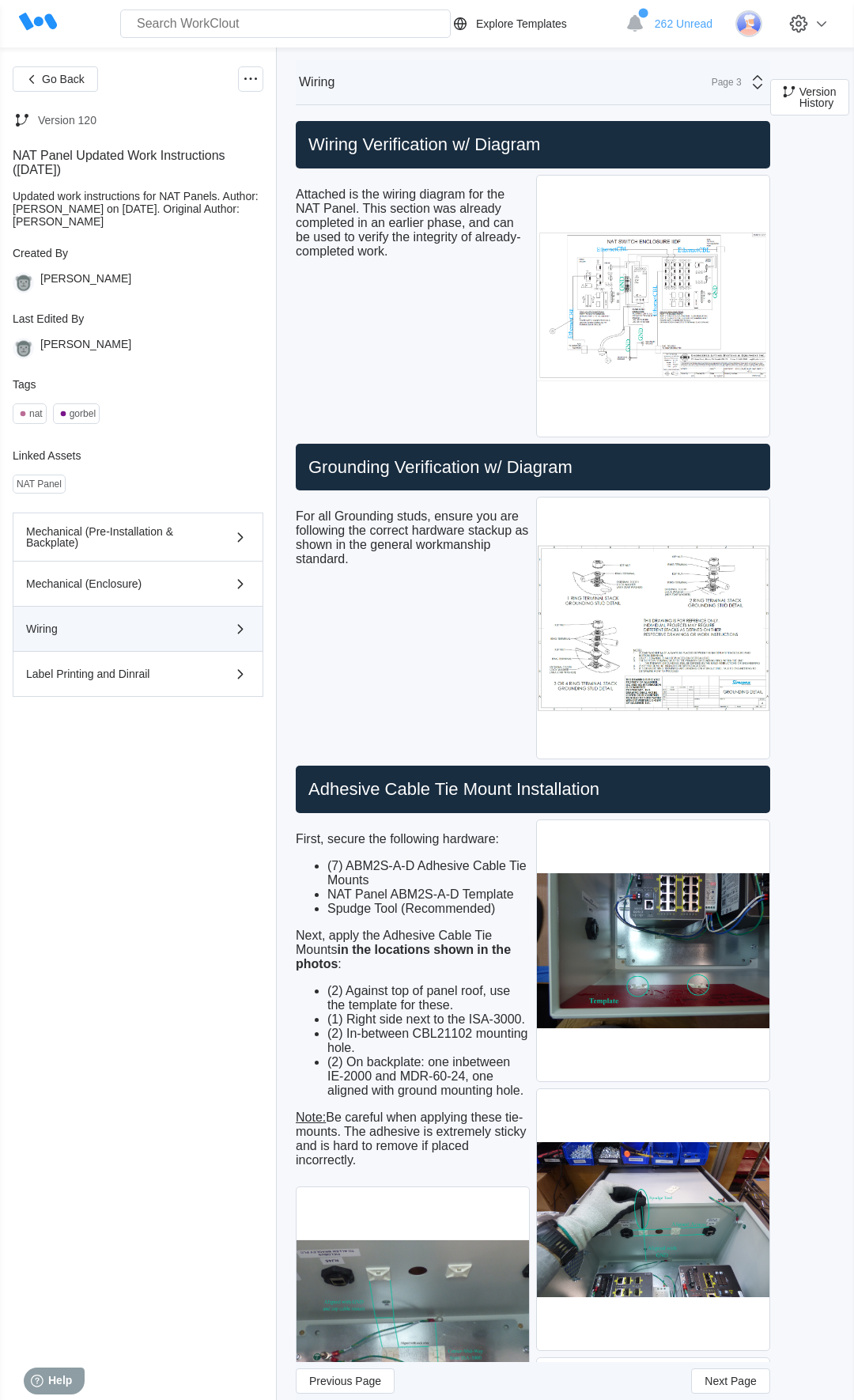
click at [95, 628] on div "Wiring" at bounding box center [138, 628] width 224 height 19
click at [643, 619] on img at bounding box center [653, 628] width 233 height 261
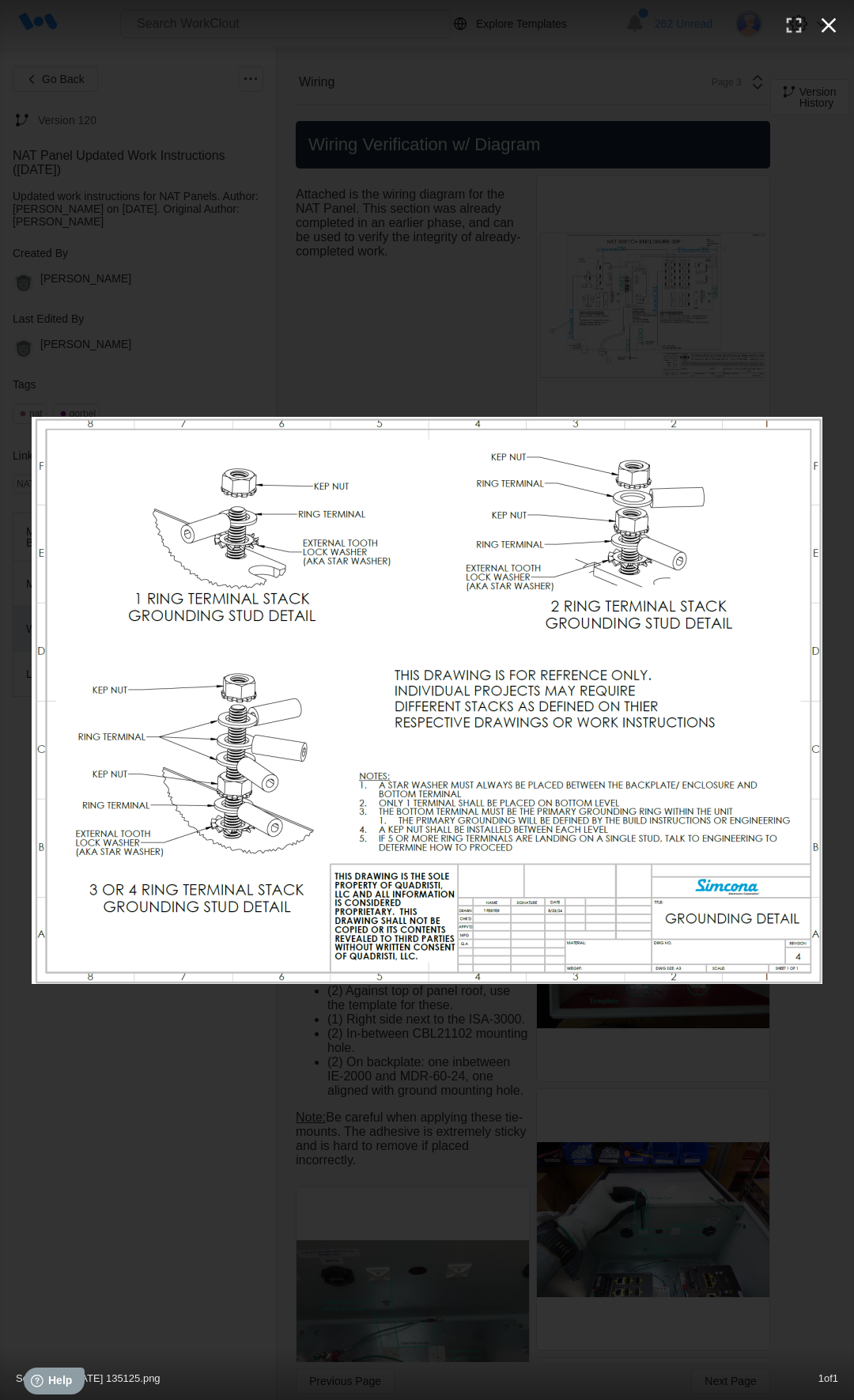
click at [820, 29] on icon "button" at bounding box center [829, 25] width 25 height 25
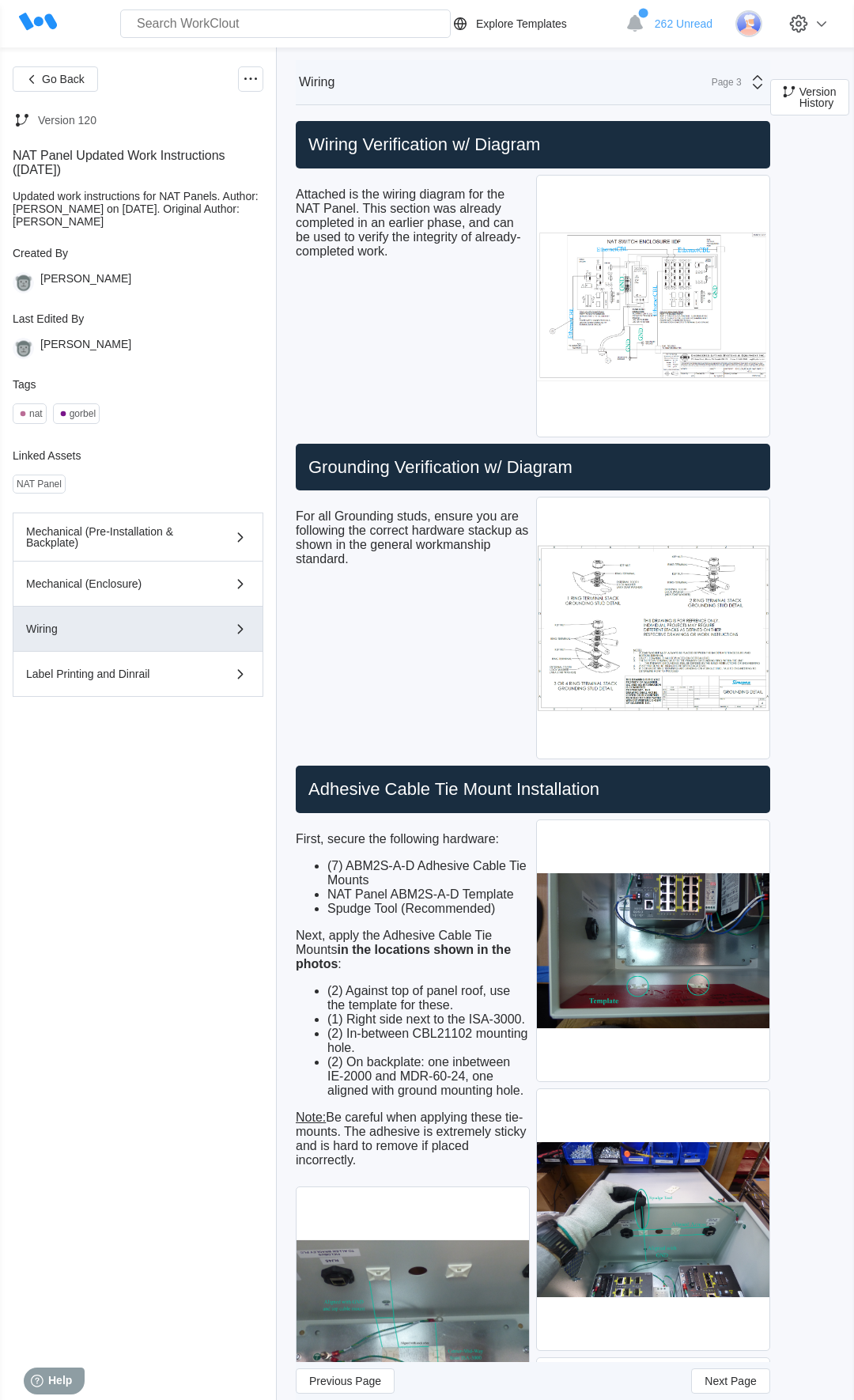
click at [190, 1061] on div "Go Back Version 120 NAT Panel Updated Work Instructions ([DATE]) Updated work i…" at bounding box center [138, 723] width 251 height 1314
click at [196, 1076] on div "Go Back Version 120 NAT Panel Updated Work Instructions ([DATE]) Updated work i…" at bounding box center [138, 723] width 251 height 1314
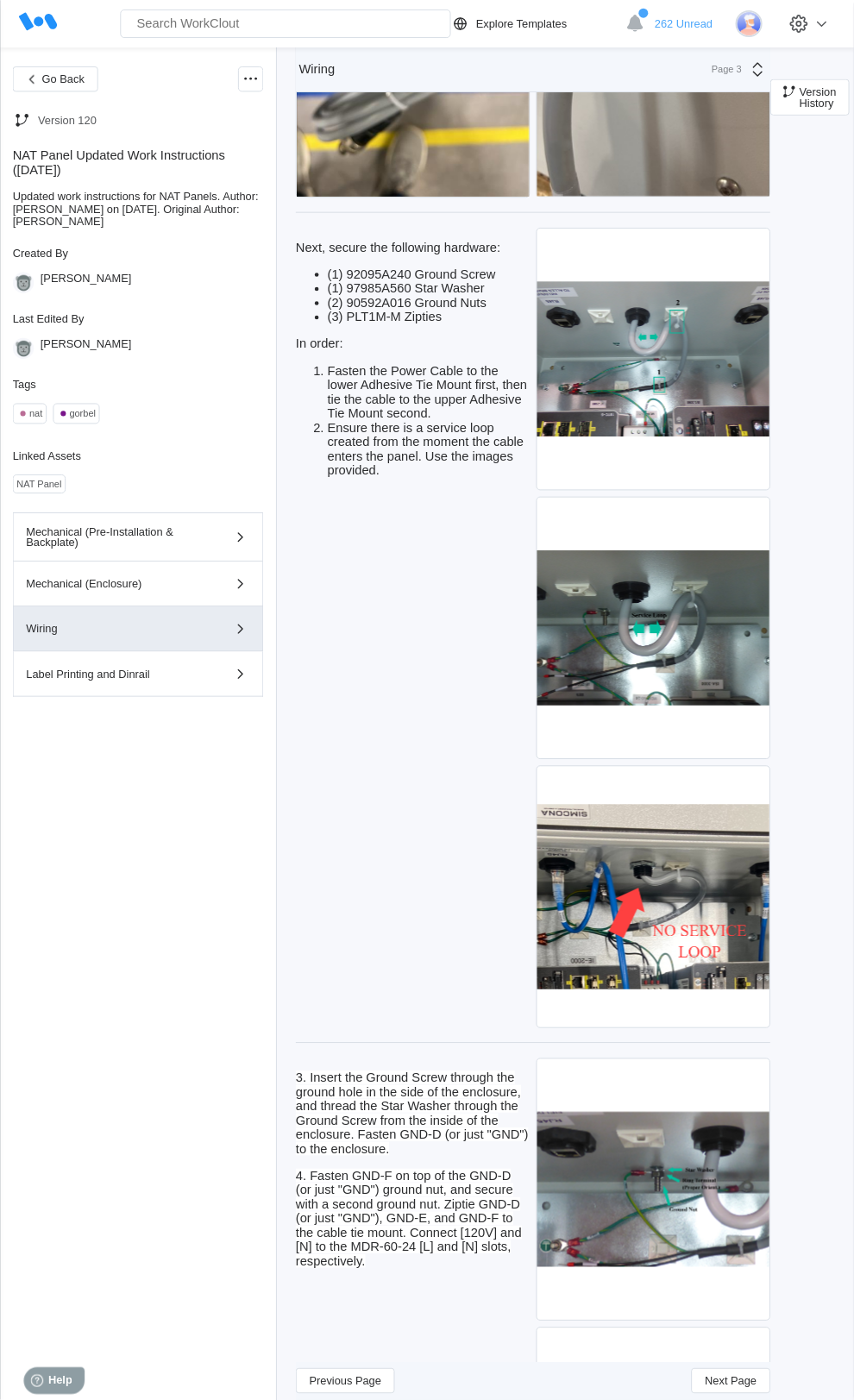
scroll to position [3098, 0]
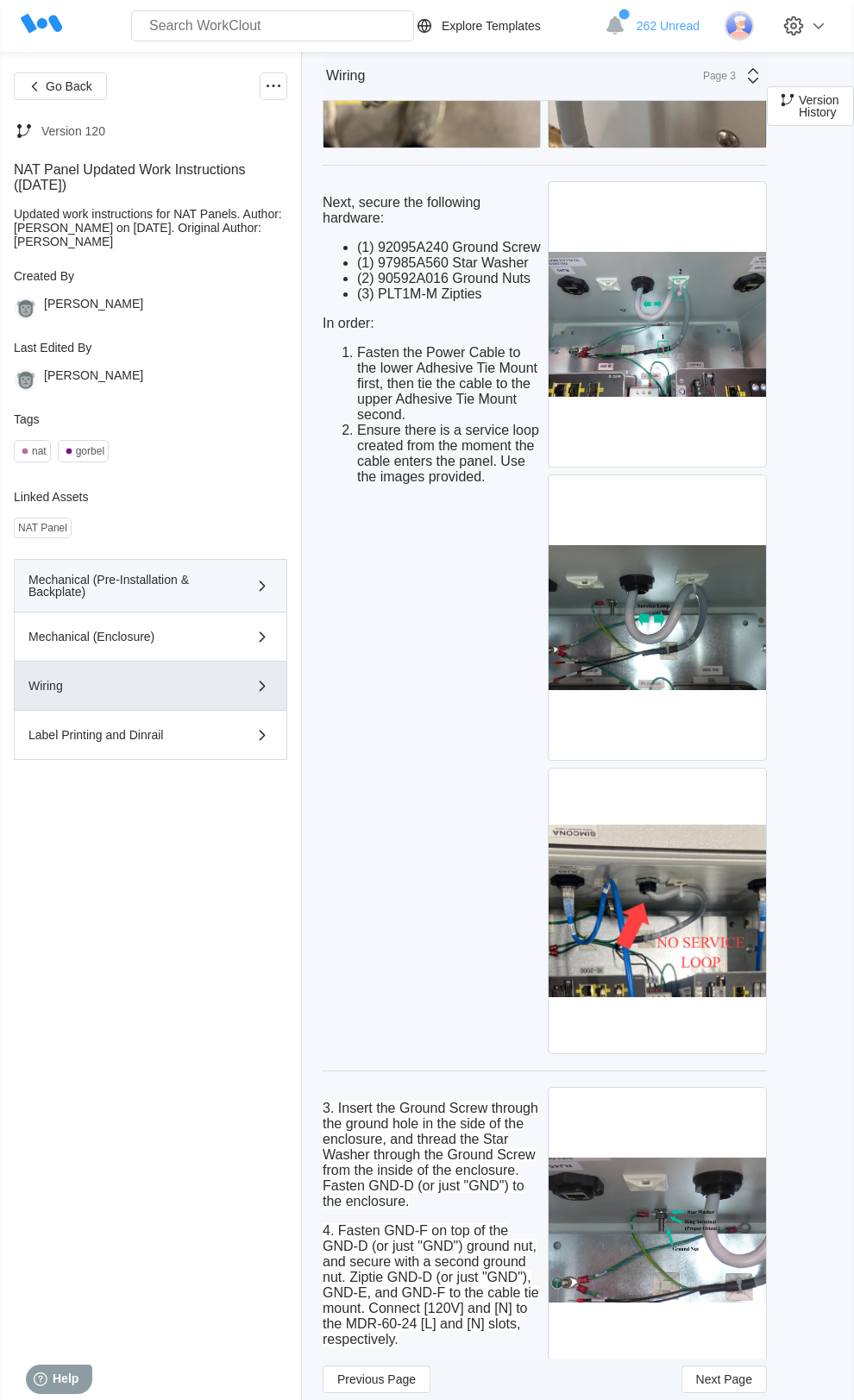
click at [106, 598] on div "Mechanical (Pre-Installation & Backplate)" at bounding box center [126, 586] width 195 height 24
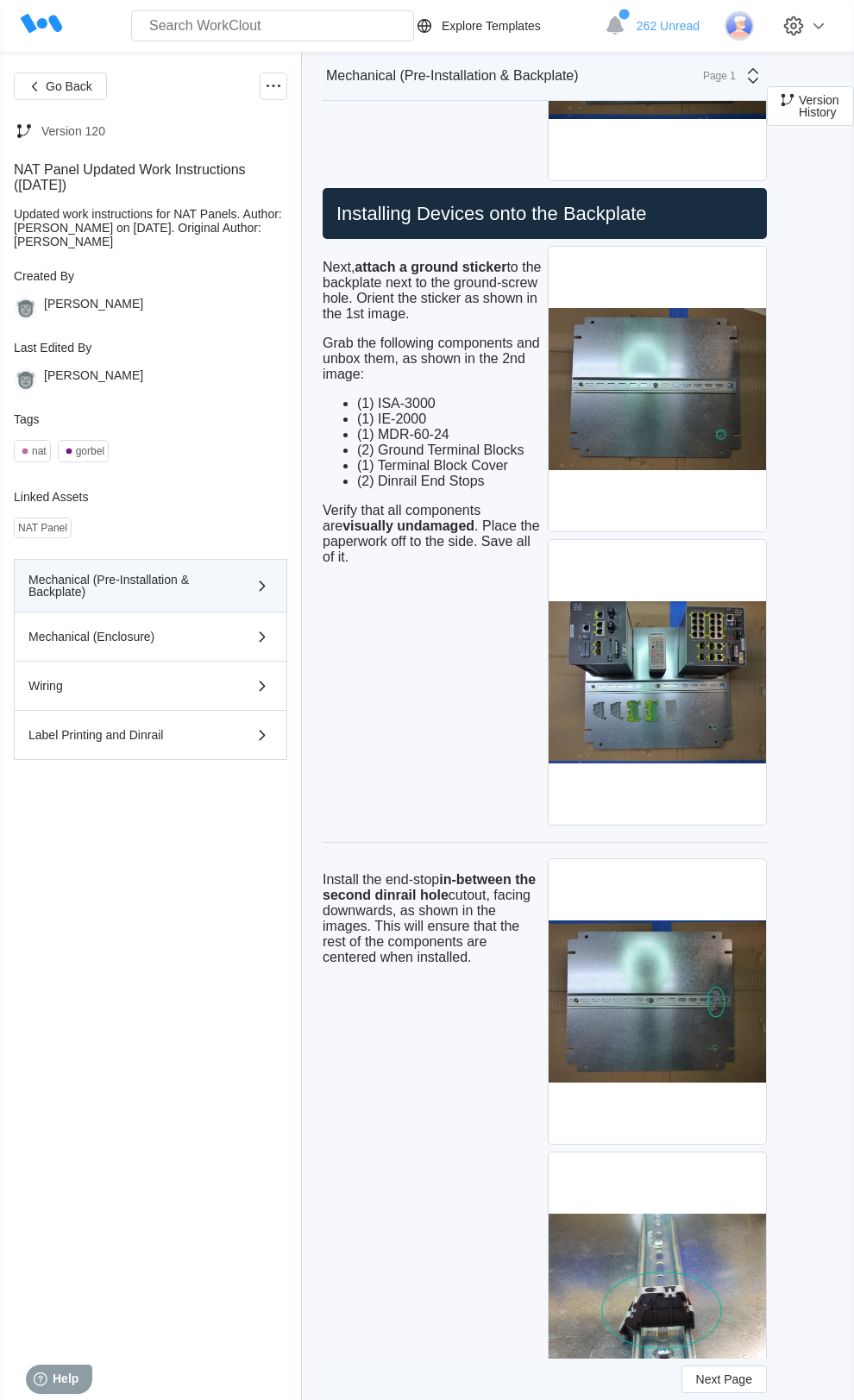
scroll to position [1931, 0]
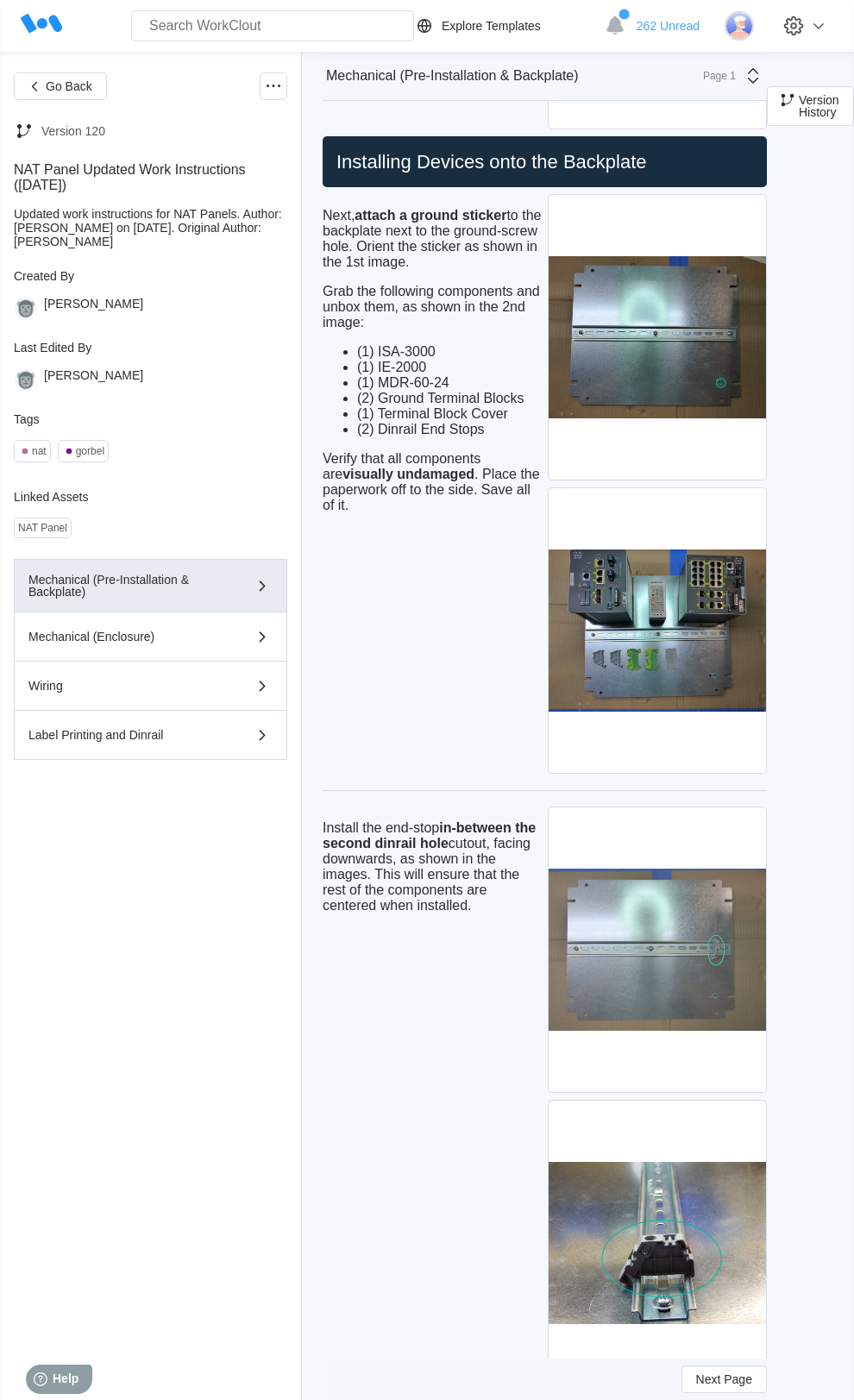
click at [712, 1060] on img at bounding box center [656, 949] width 216 height 285
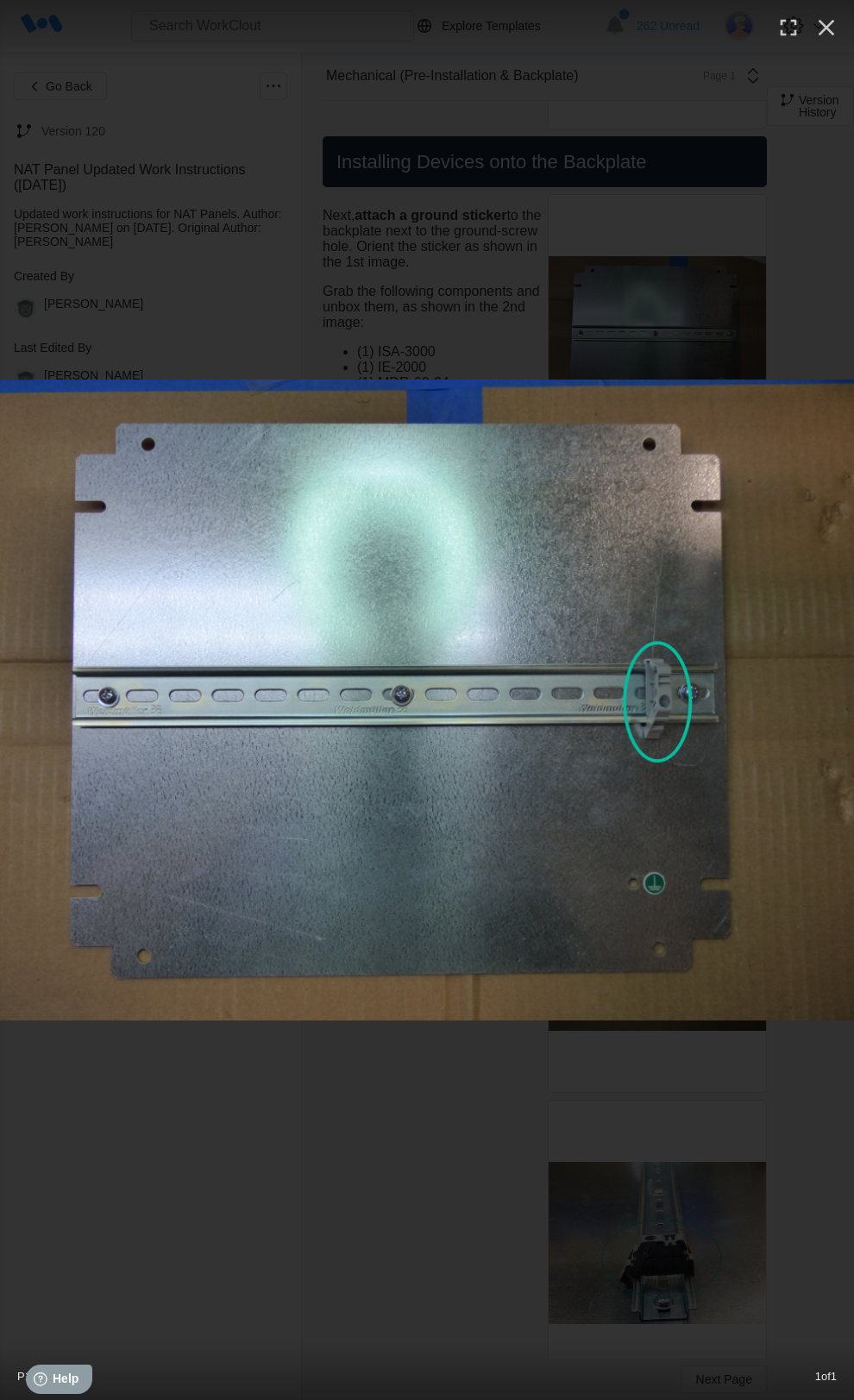
drag, startPoint x: 691, startPoint y: 595, endPoint x: 673, endPoint y: 792, distance: 197.8
click at [673, 792] on div "P1180993.png 1 of 1" at bounding box center [427, 700] width 854 height 1400
click at [818, 34] on icon "button" at bounding box center [827, 28] width 28 height 28
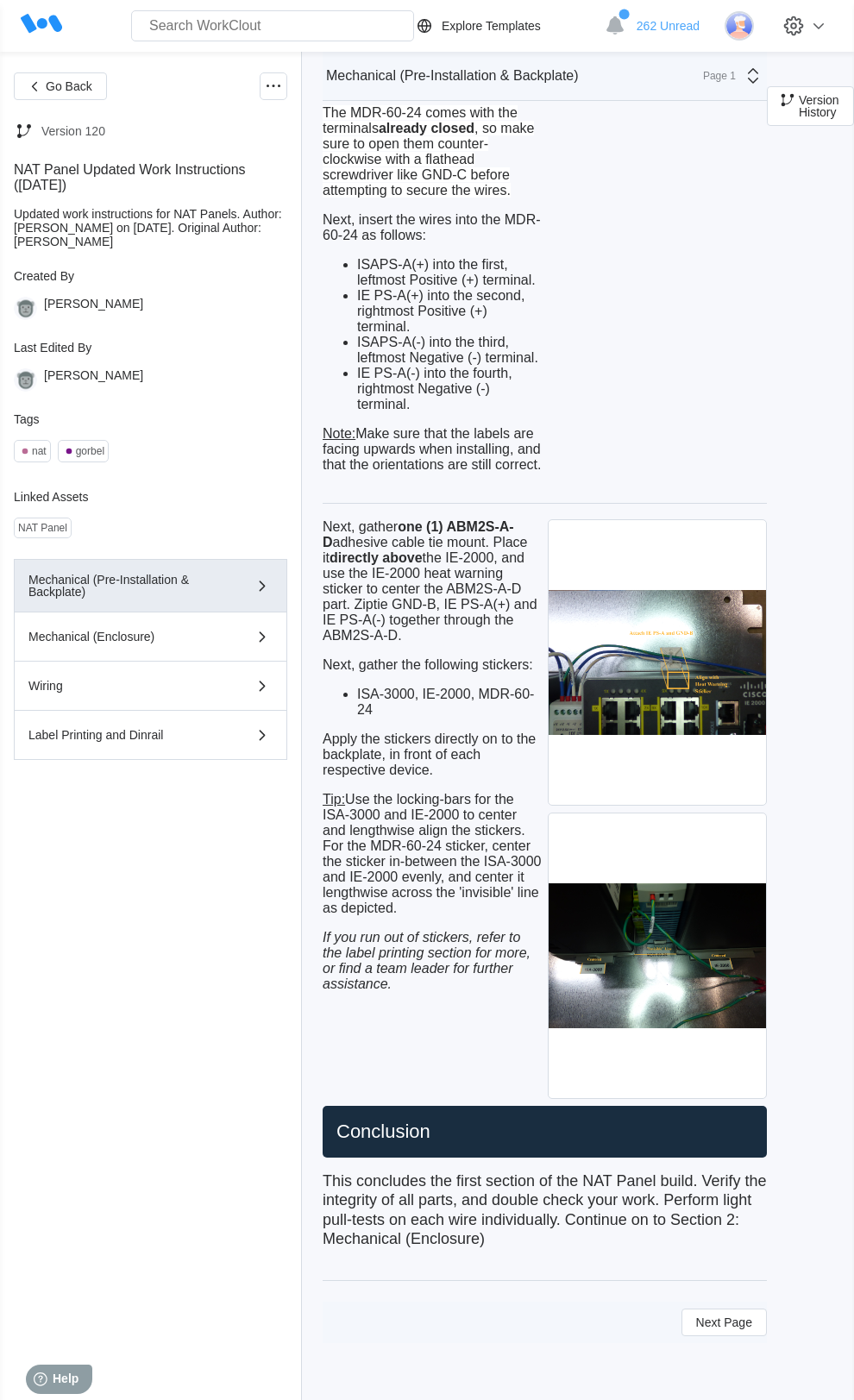
scroll to position [7628, 0]
click at [99, 692] on div "Wiring" at bounding box center [126, 686] width 195 height 12
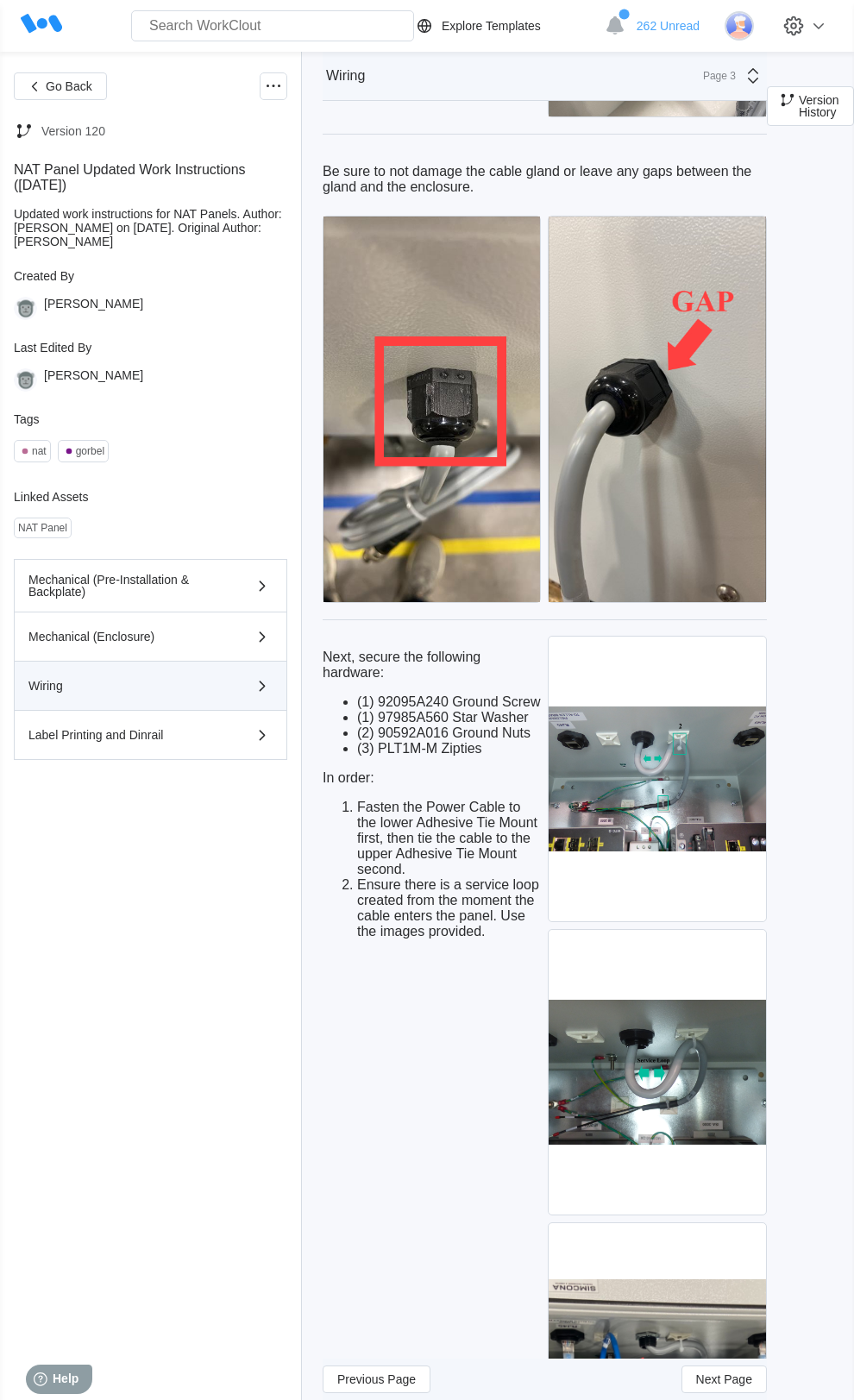
scroll to position [2634, 0]
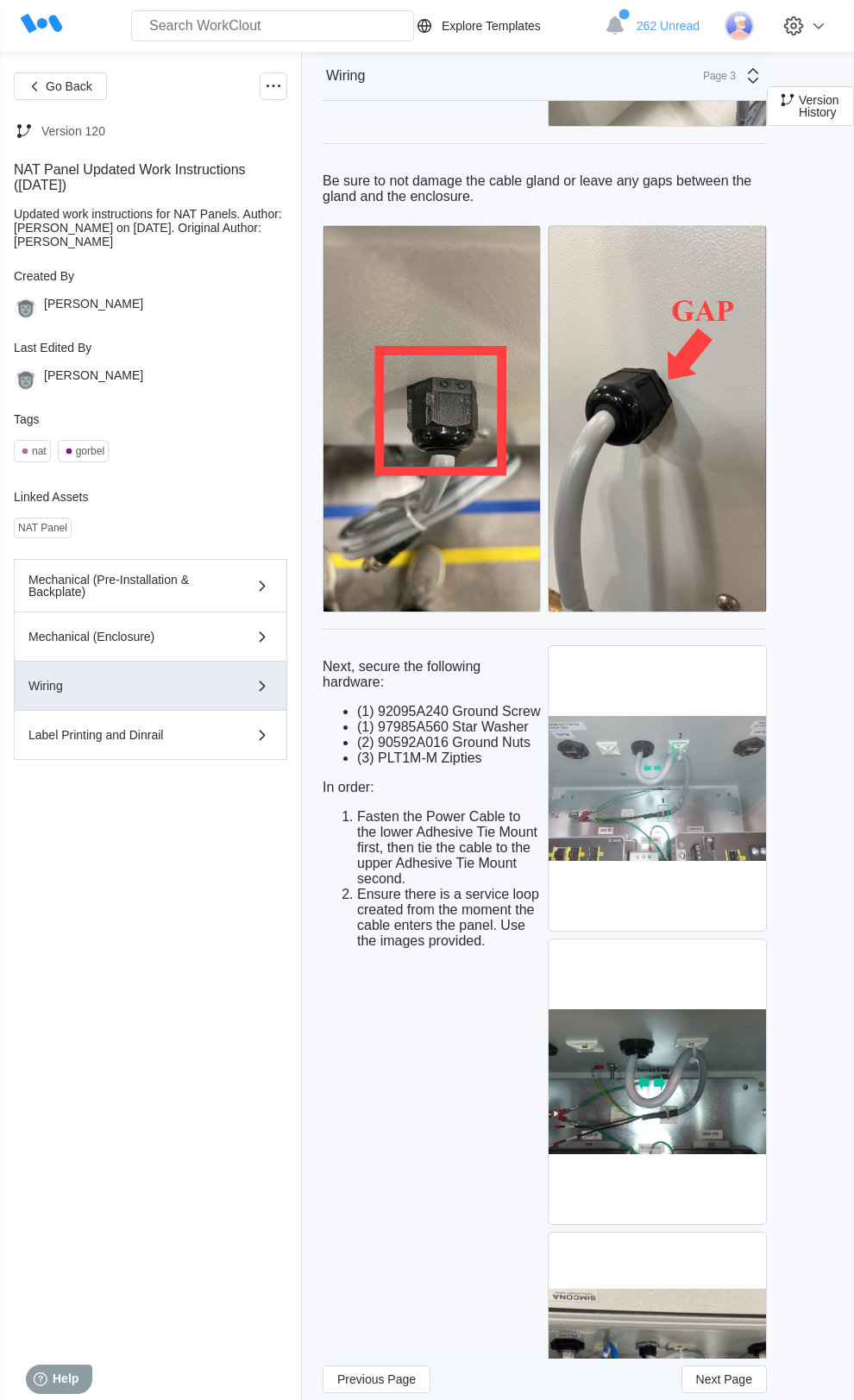
click at [647, 829] on img at bounding box center [656, 788] width 216 height 285
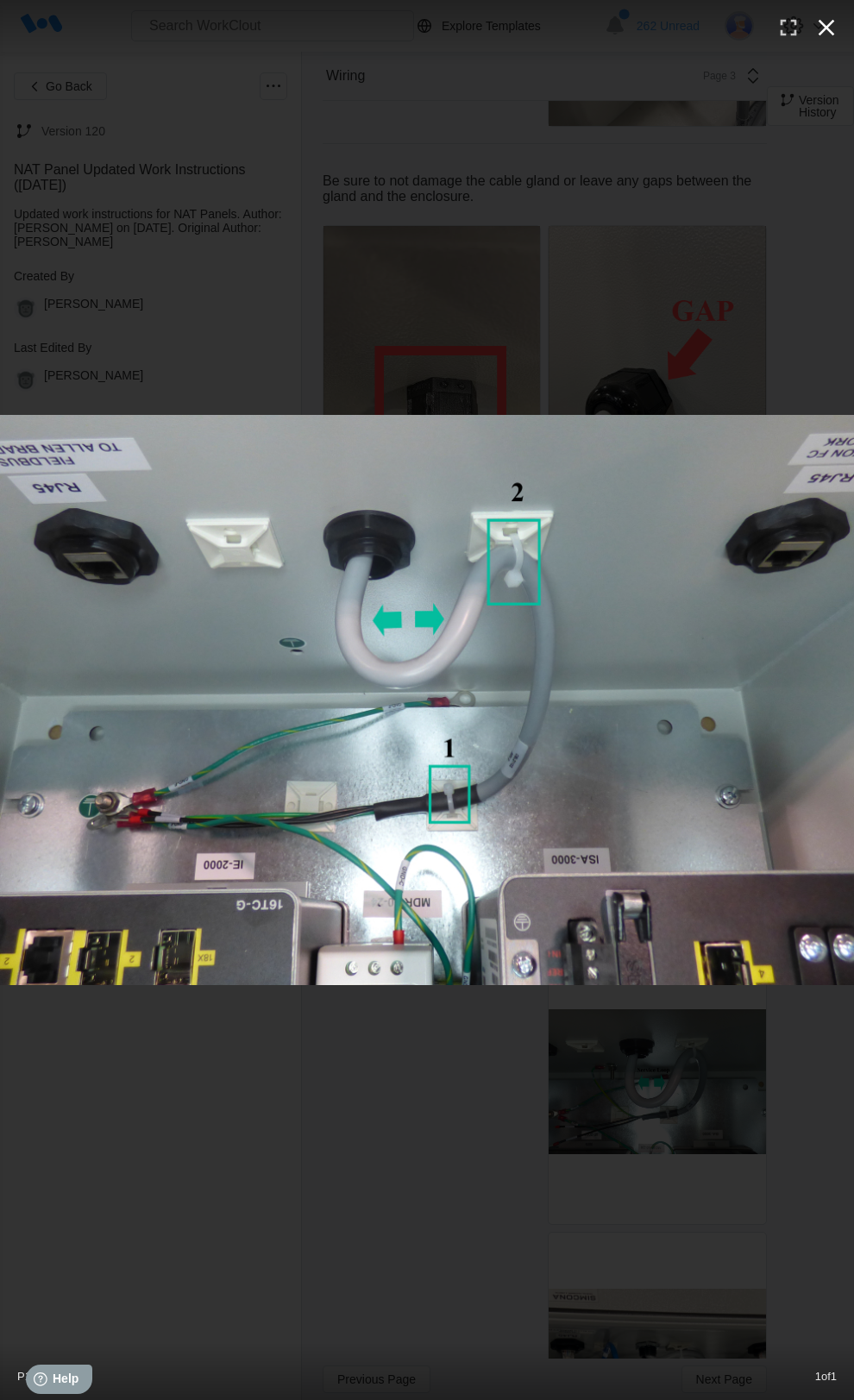
click at [825, 25] on icon "button" at bounding box center [827, 28] width 17 height 17
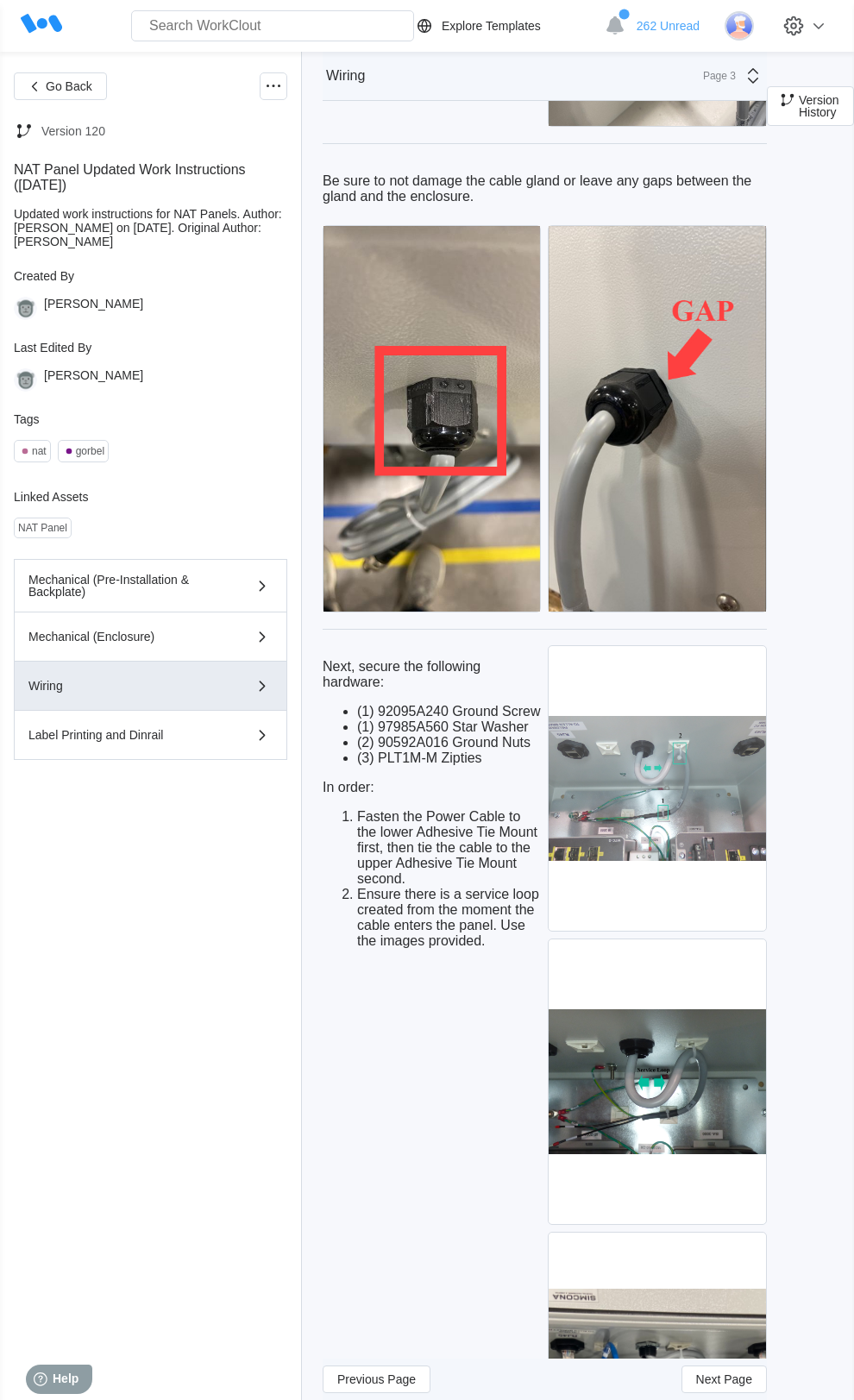
click at [667, 852] on img at bounding box center [656, 788] width 216 height 285
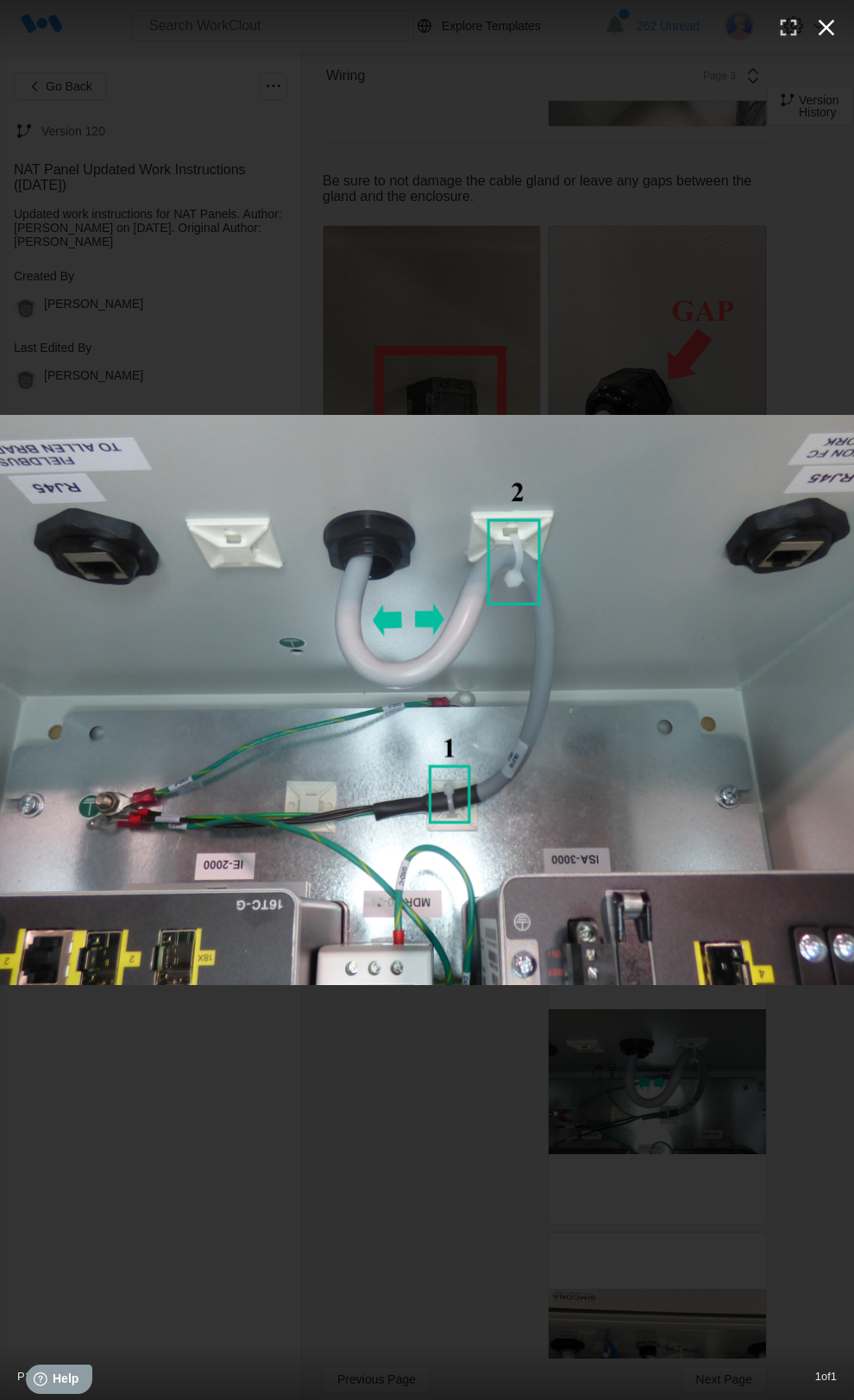
click at [824, 24] on icon "button" at bounding box center [827, 28] width 17 height 17
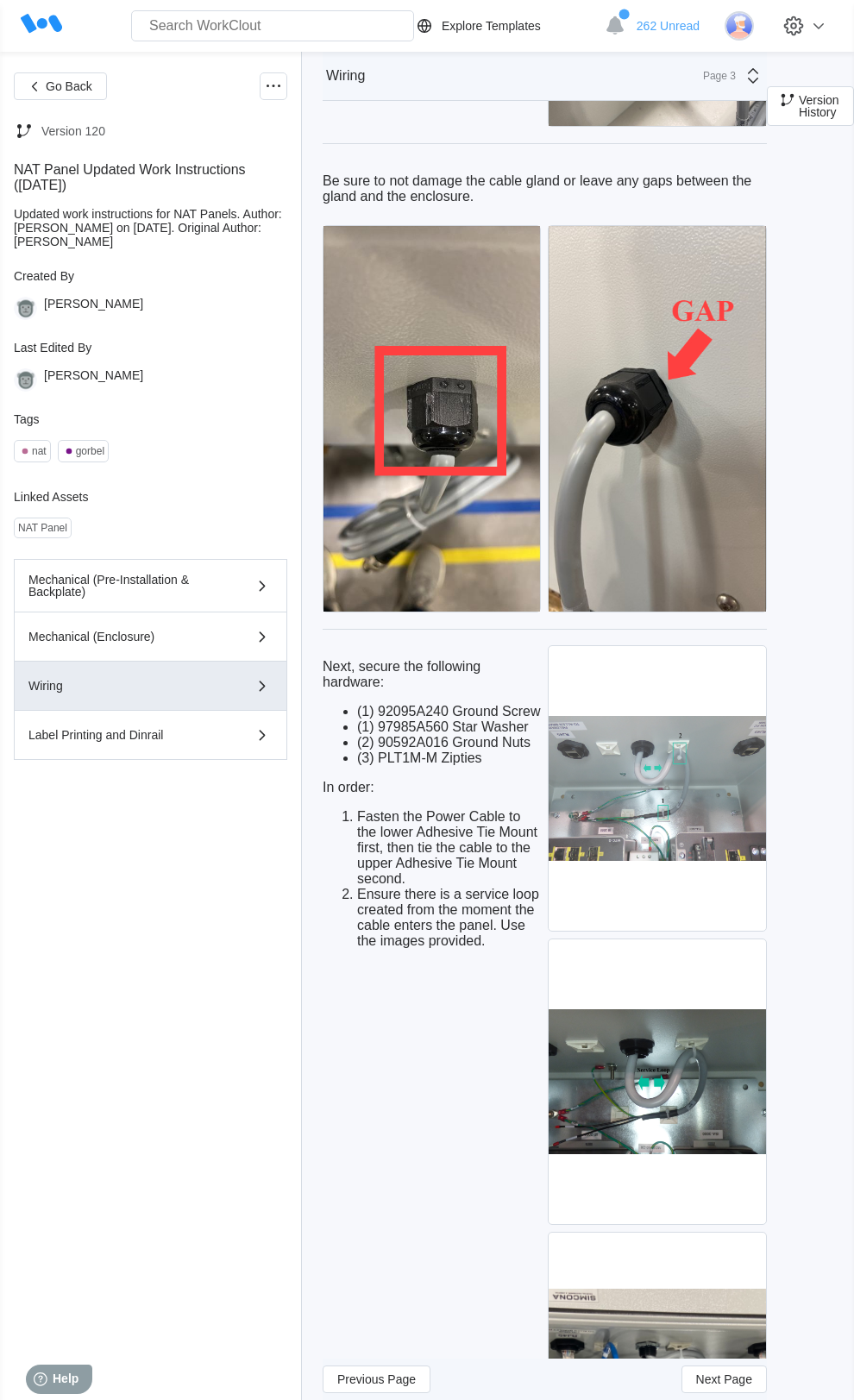
click at [654, 870] on img at bounding box center [656, 788] width 216 height 285
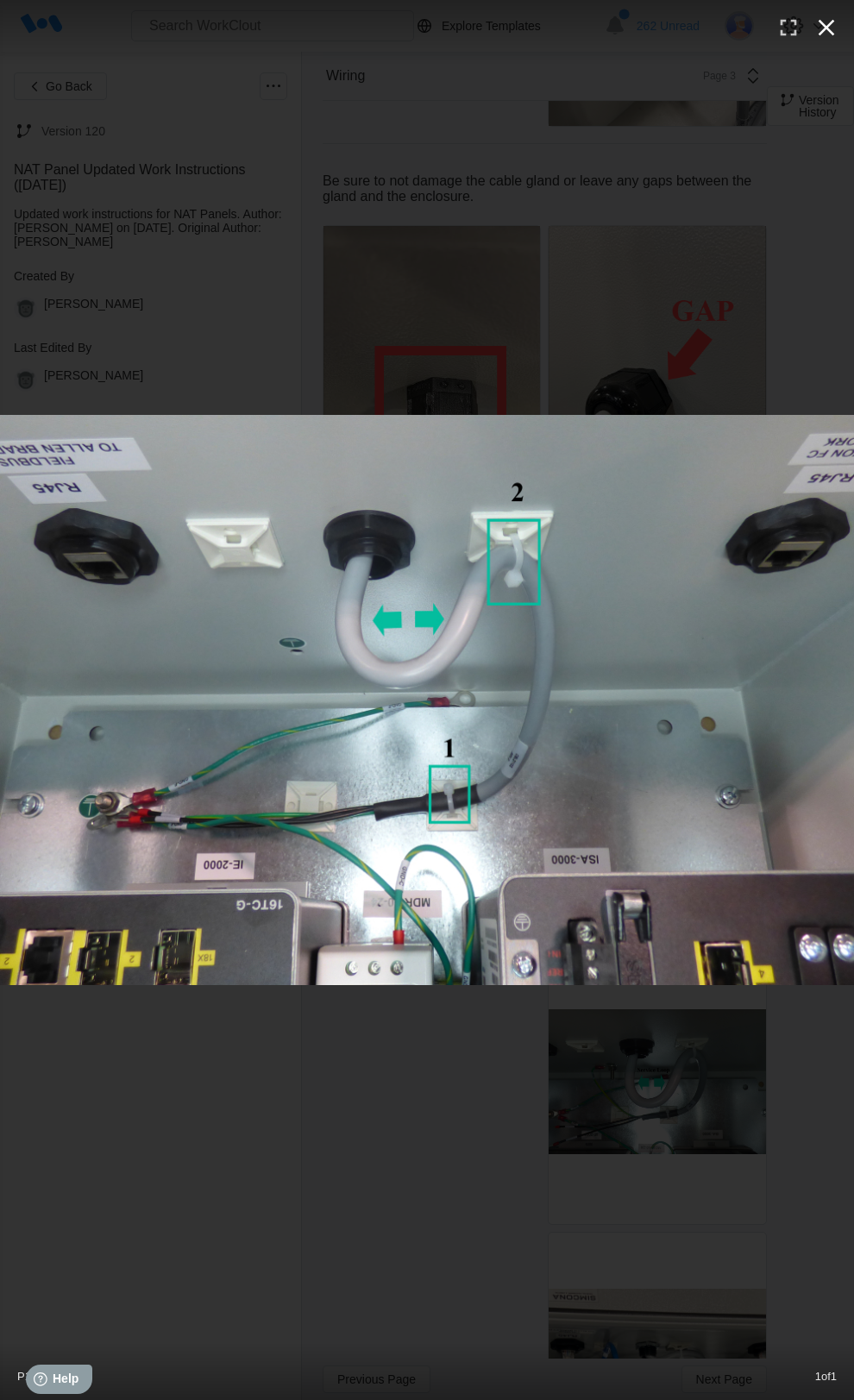
click at [822, 27] on icon "button" at bounding box center [827, 28] width 28 height 28
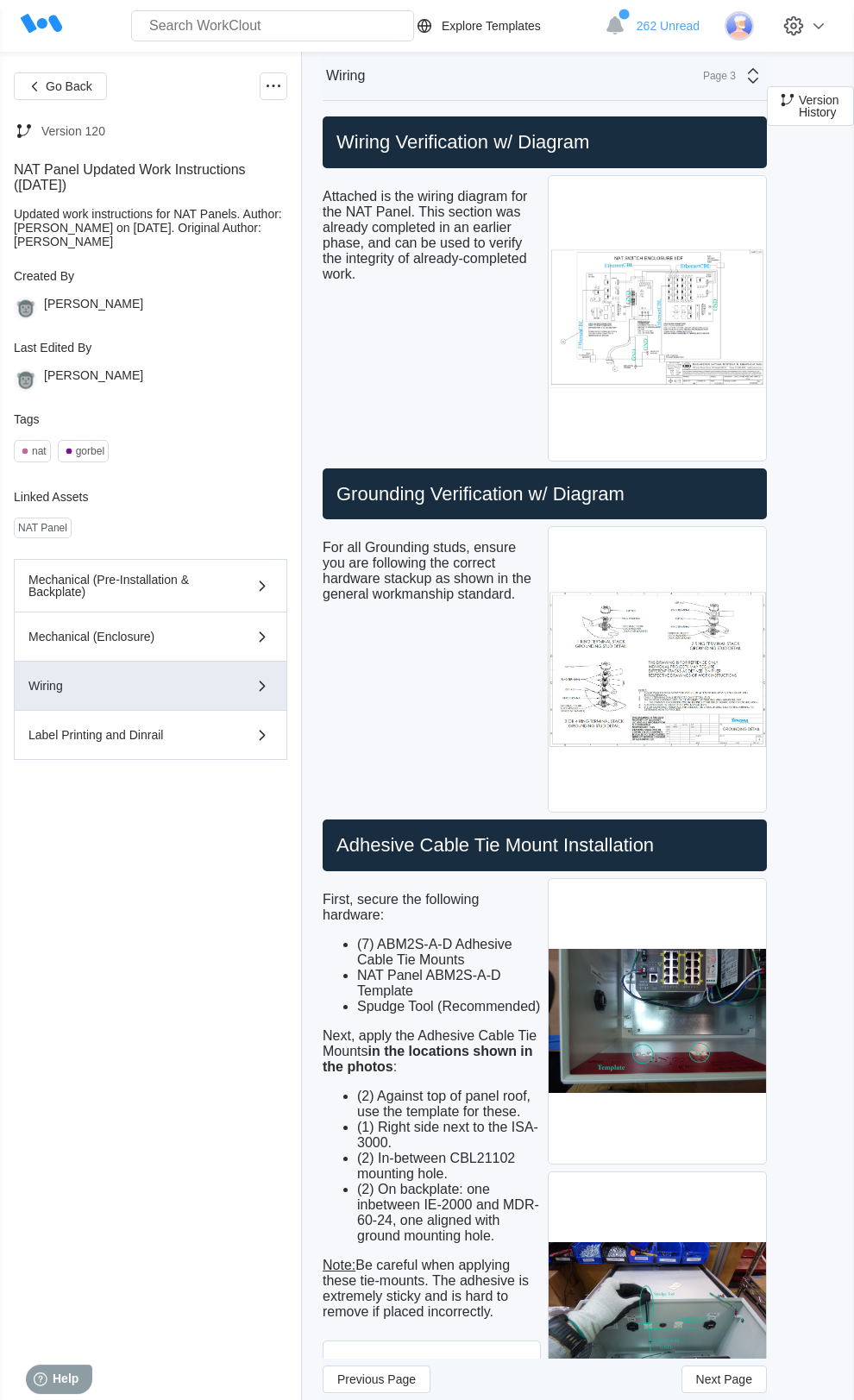
scroll to position [0, 0]
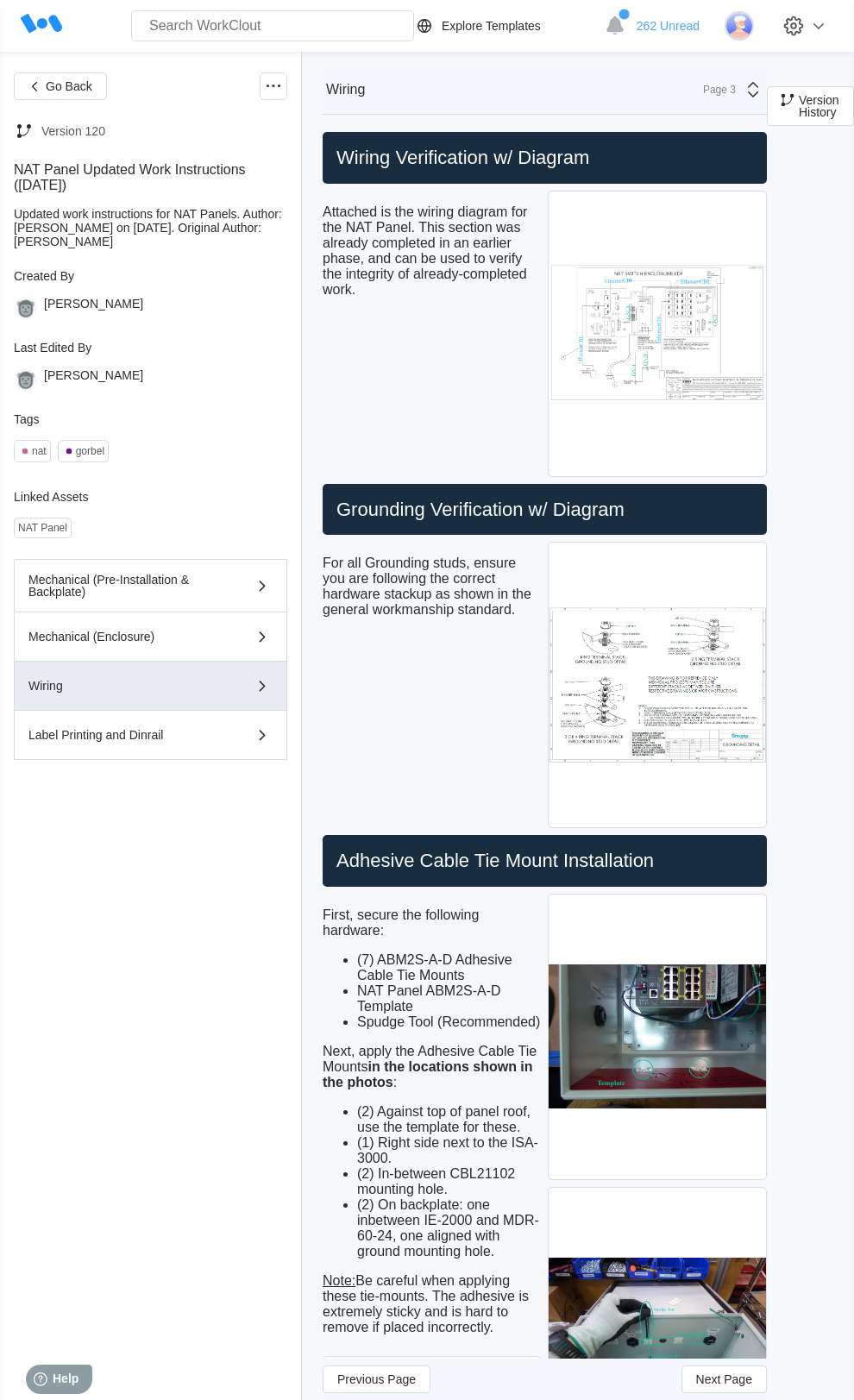
click at [657, 330] on img at bounding box center [656, 334] width 216 height 285
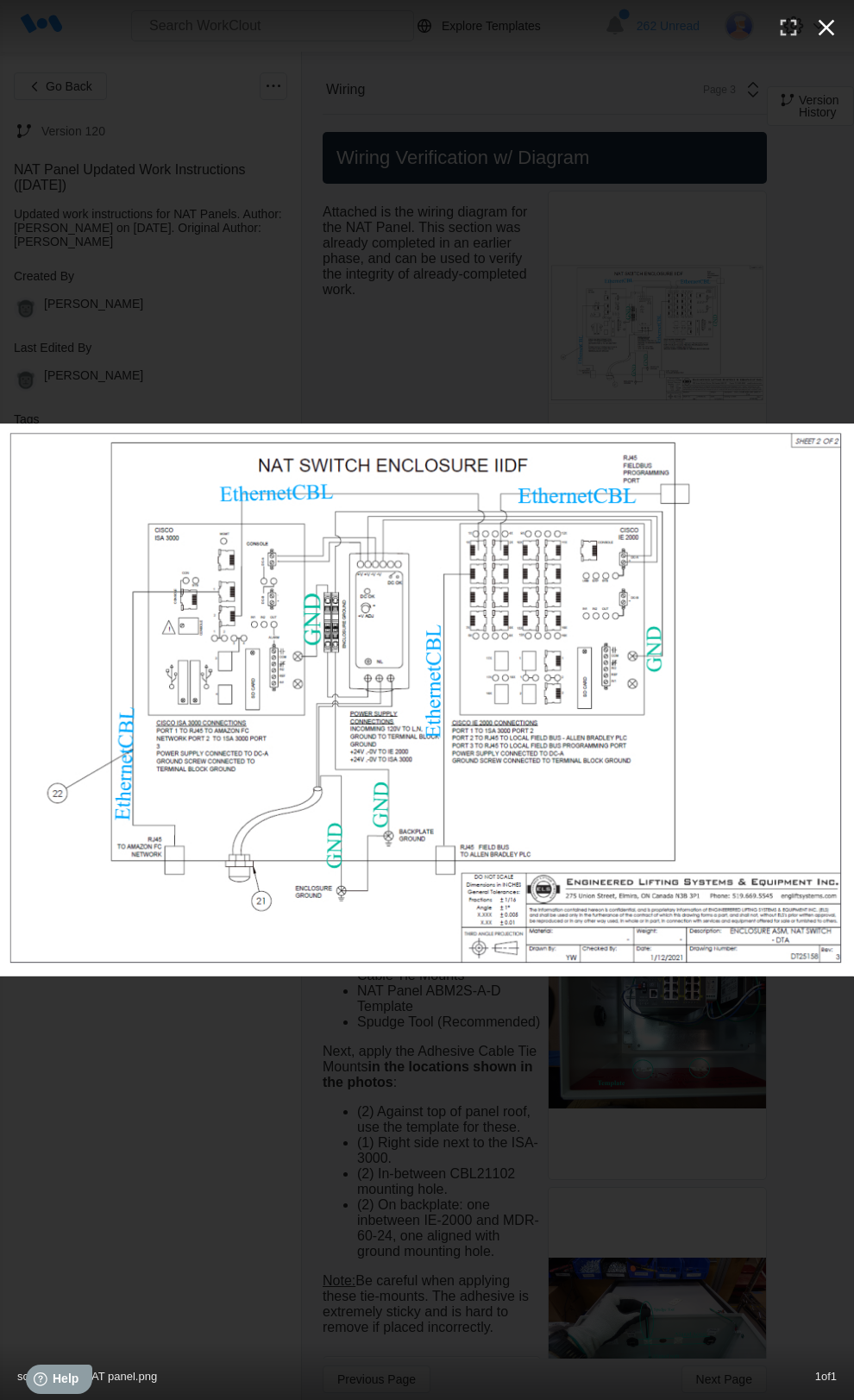
click at [826, 28] on icon "button" at bounding box center [827, 28] width 17 height 17
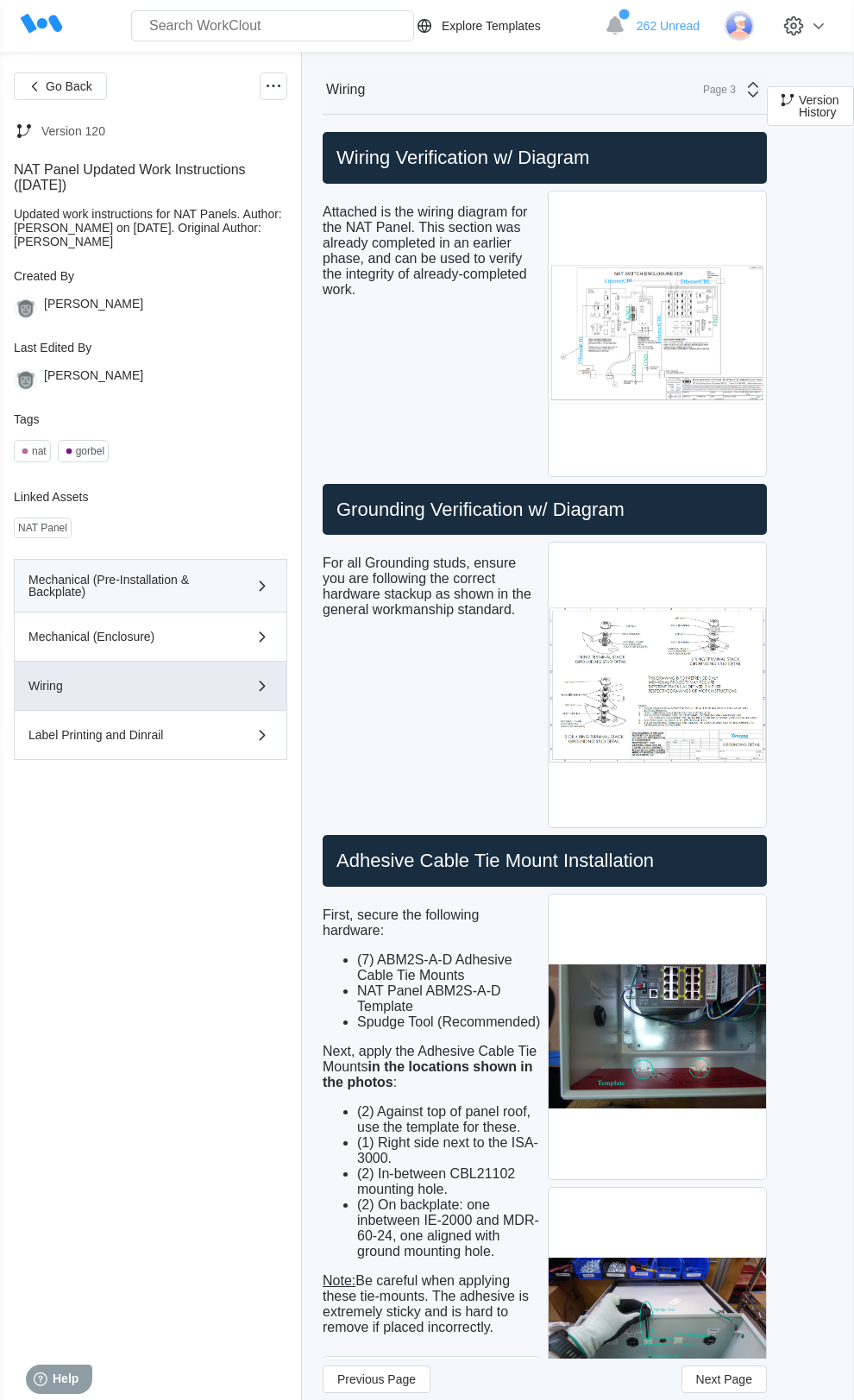
click at [233, 598] on div "Mechanical (Pre-Installation & Backplate)" at bounding box center [150, 586] width 244 height 24
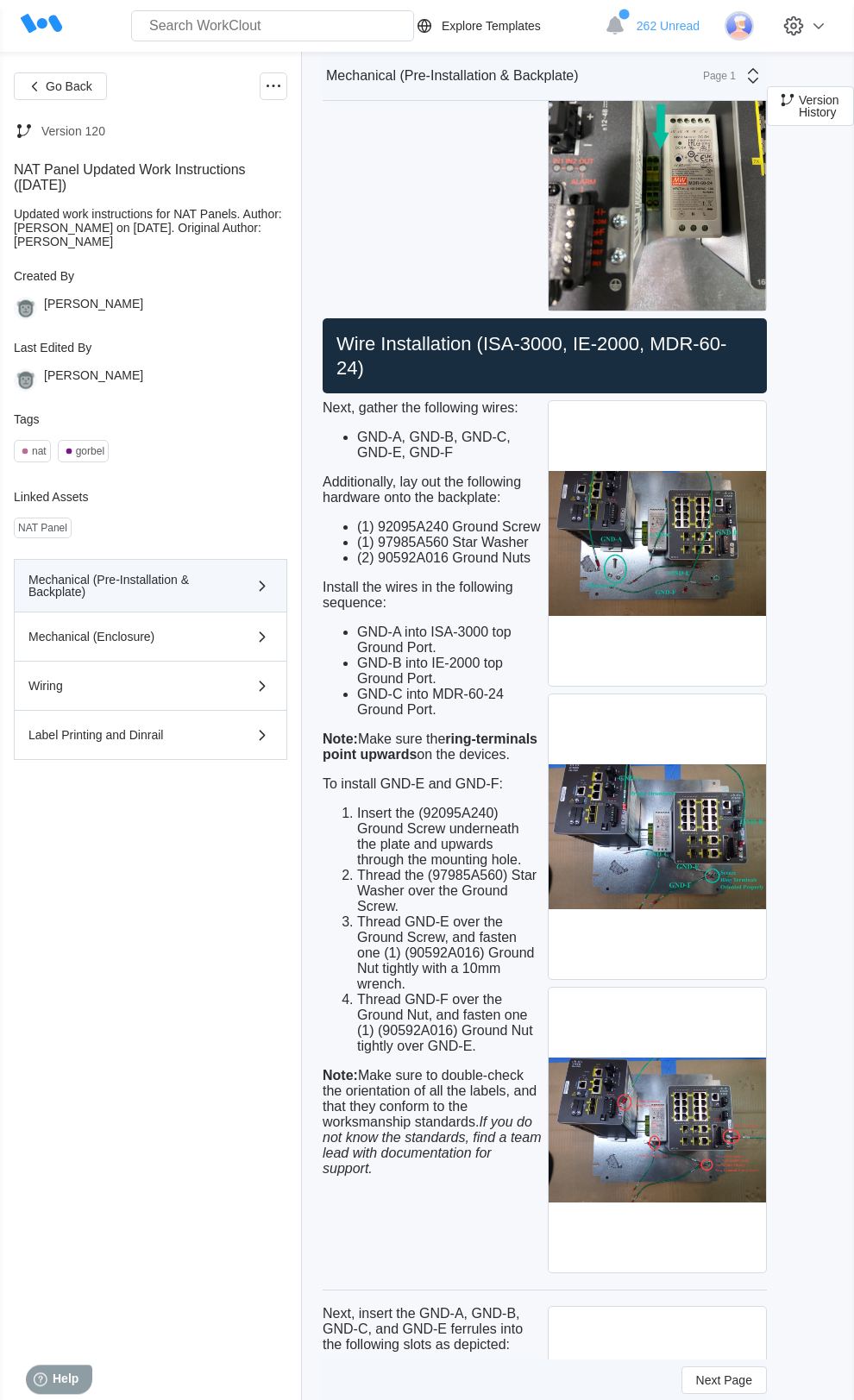
scroll to position [4436, 0]
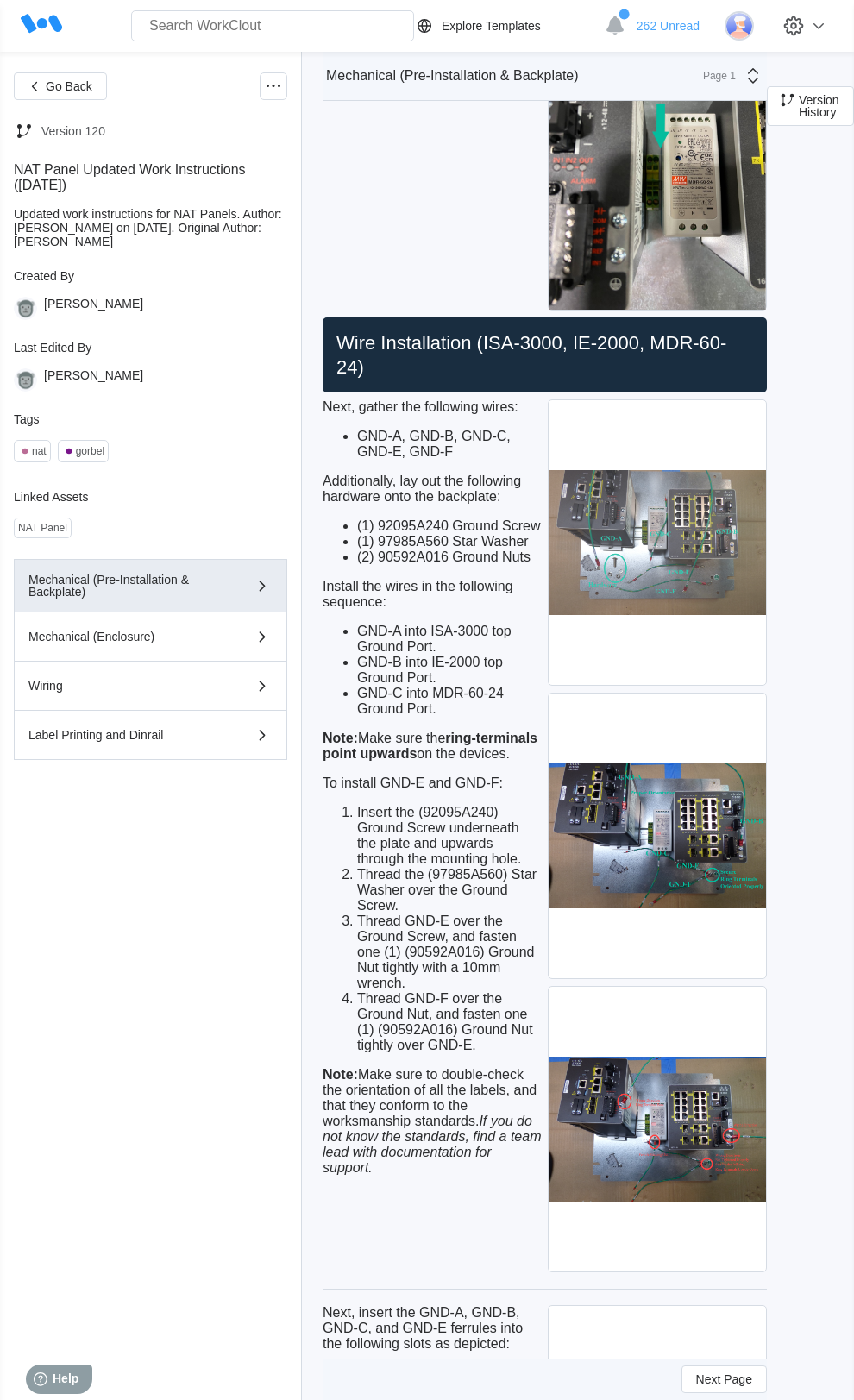
click at [664, 608] on img at bounding box center [656, 542] width 216 height 285
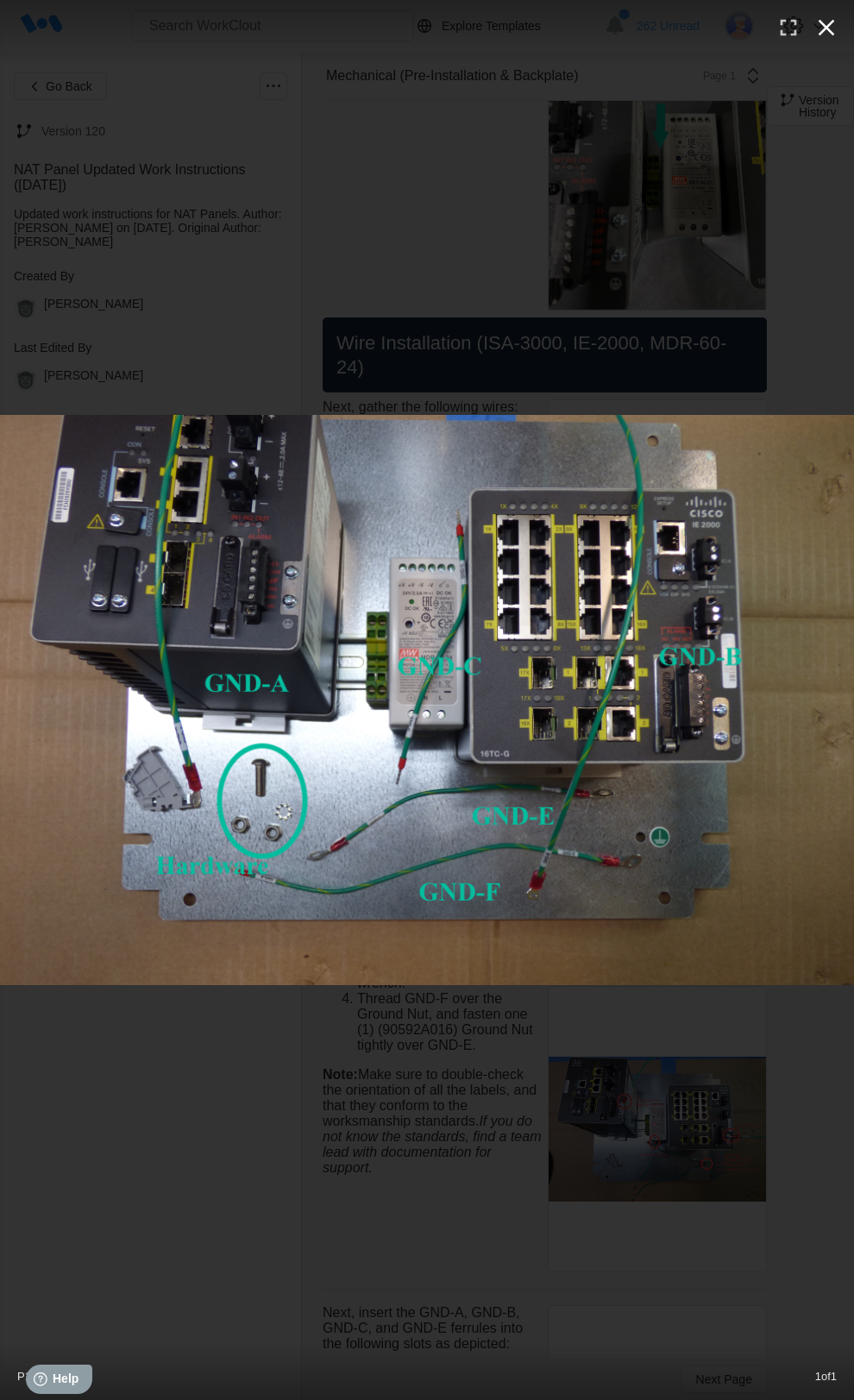
click at [831, 27] on icon "button" at bounding box center [827, 28] width 28 height 28
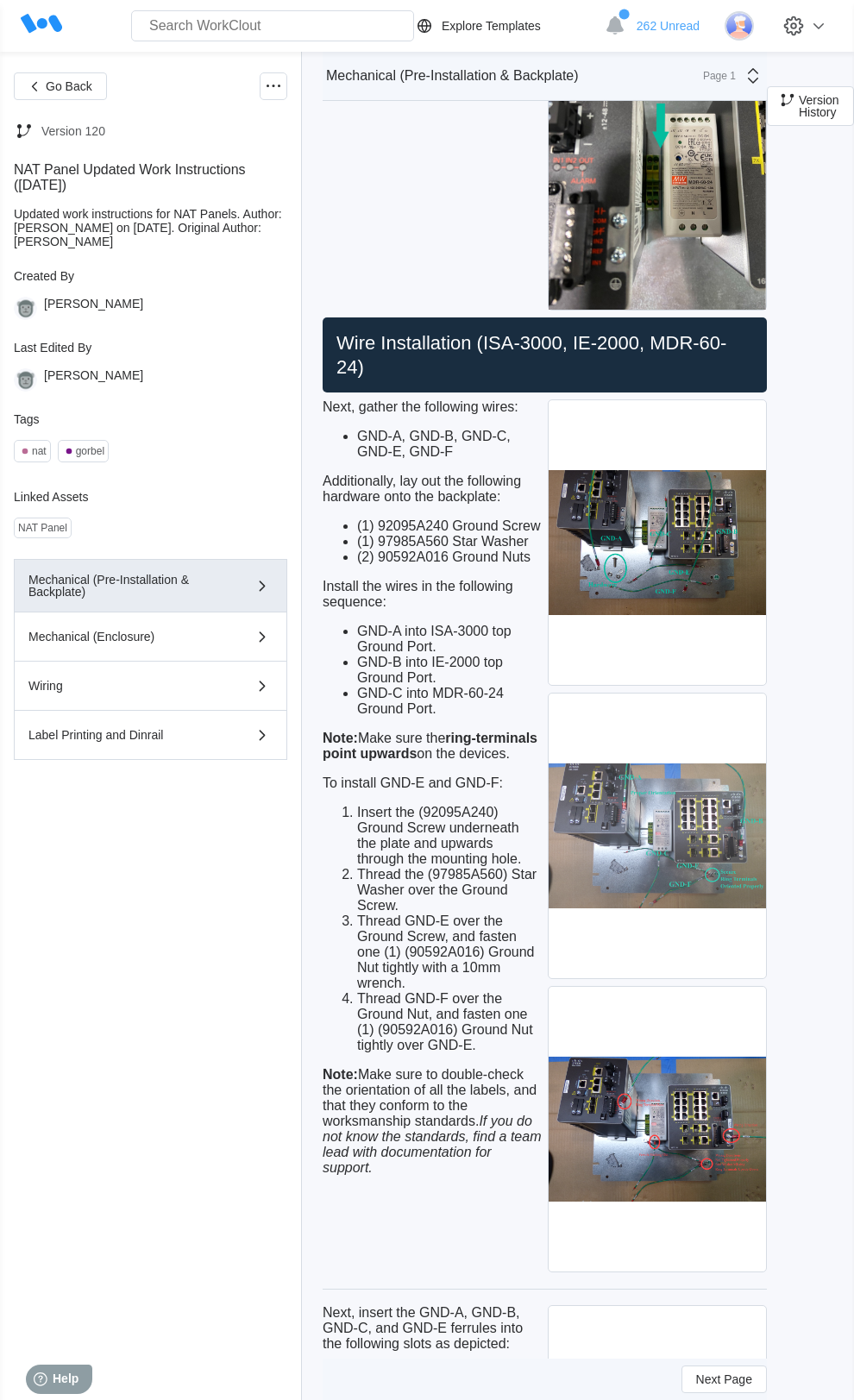
click at [689, 910] on img at bounding box center [656, 836] width 216 height 285
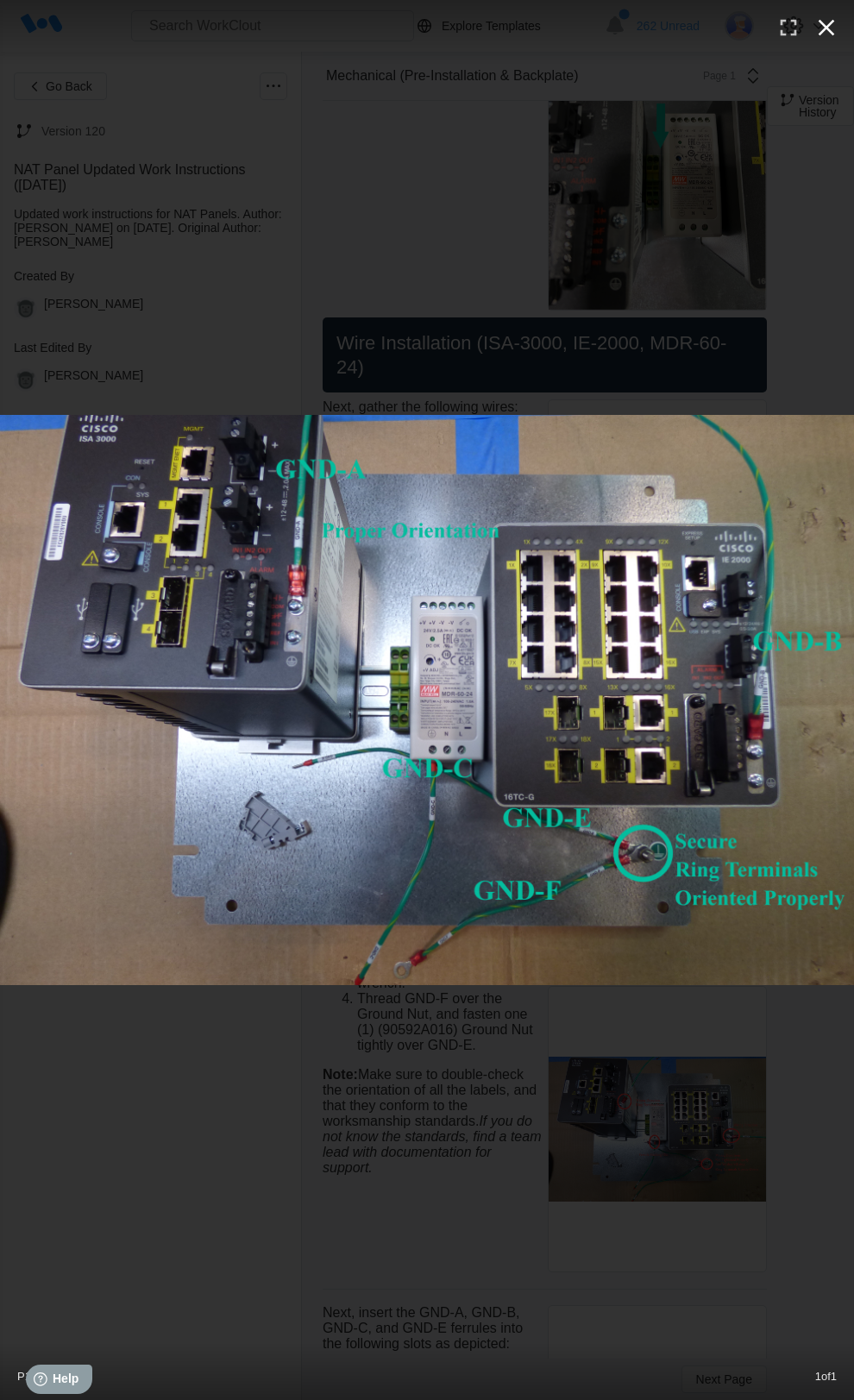
click at [827, 30] on icon "button" at bounding box center [827, 28] width 17 height 17
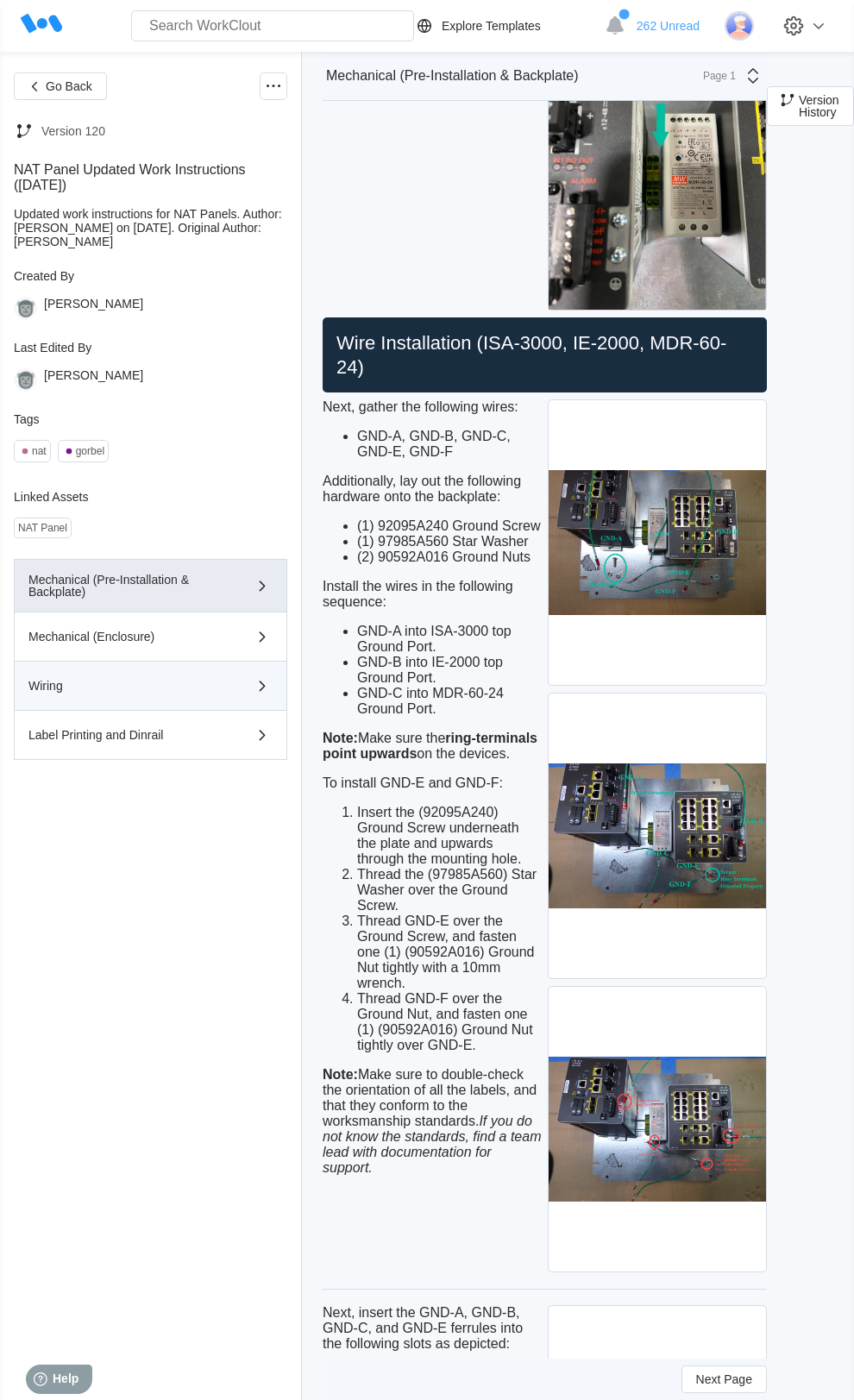
click at [235, 697] on div "Wiring" at bounding box center [150, 686] width 244 height 21
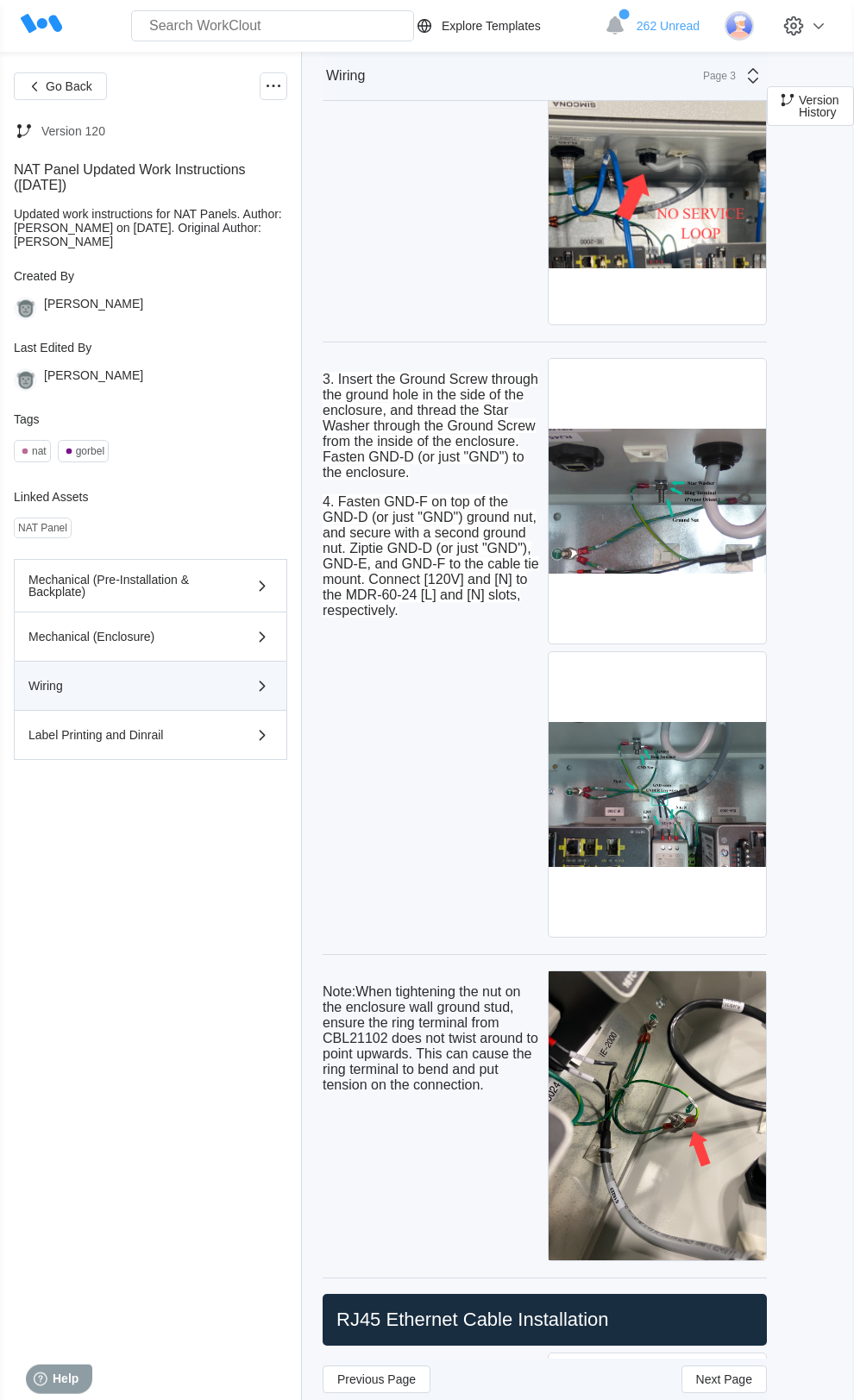
scroll to position [3862, 0]
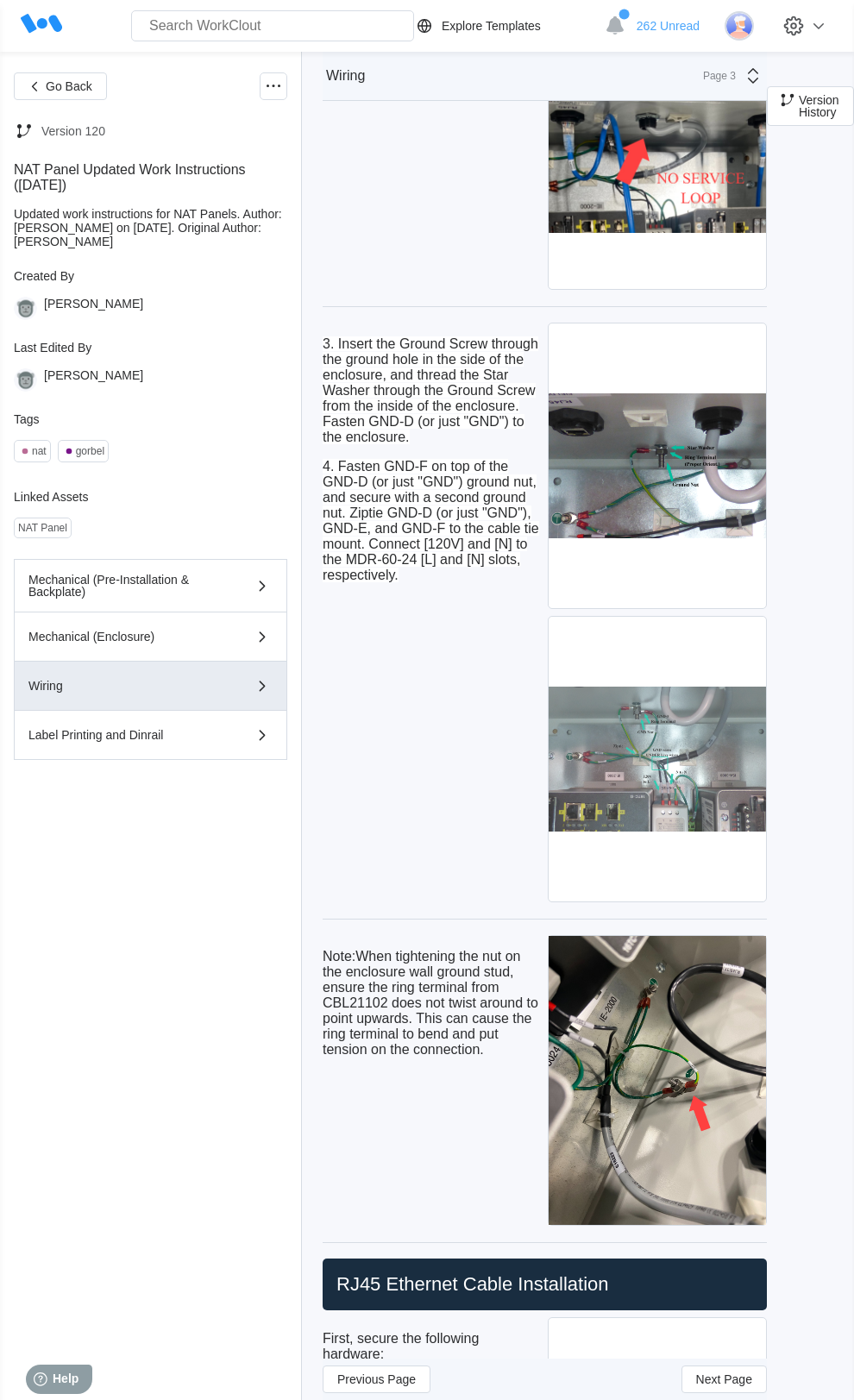
click at [666, 788] on img at bounding box center [656, 759] width 216 height 285
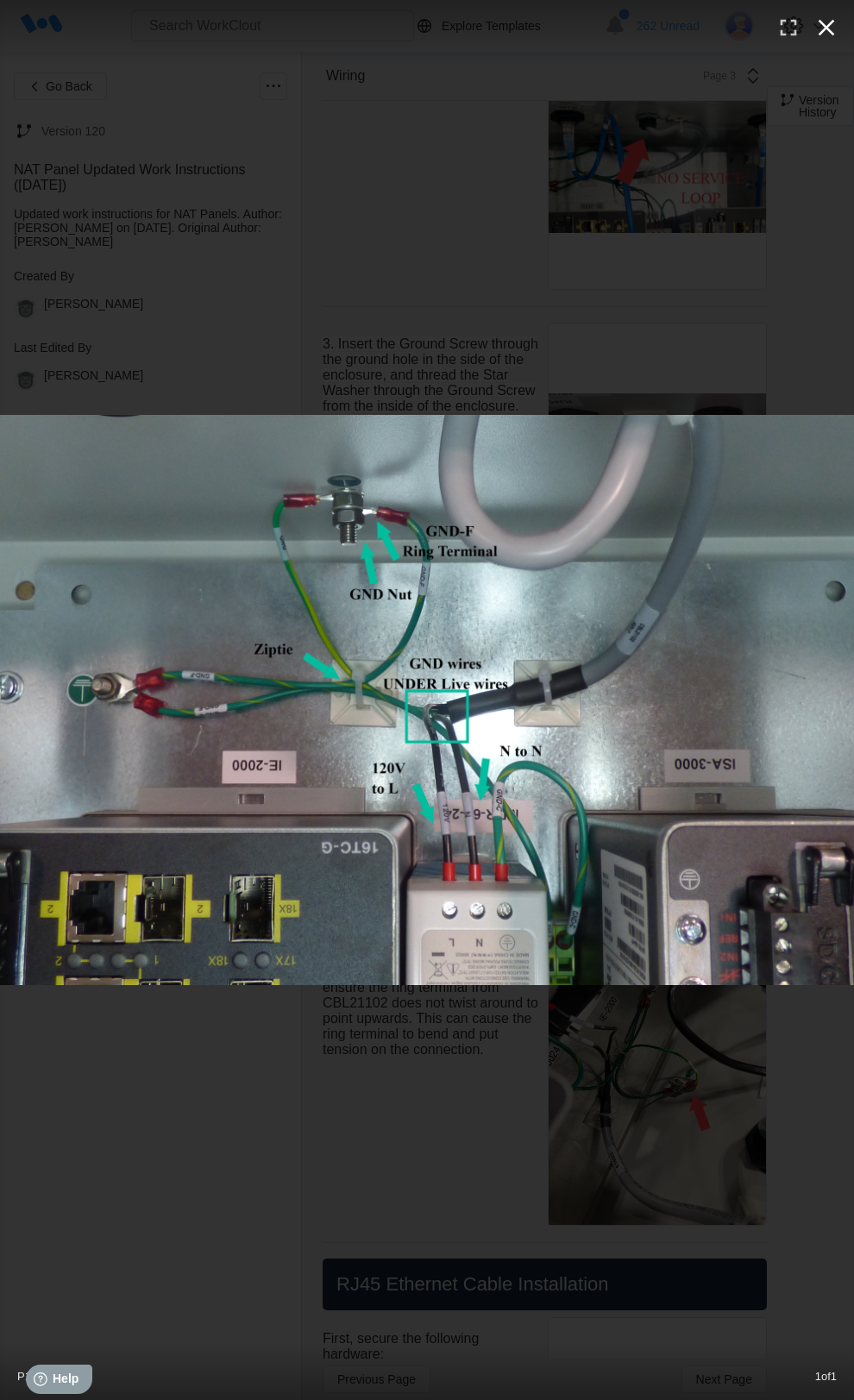
click at [822, 33] on icon "button" at bounding box center [827, 28] width 17 height 17
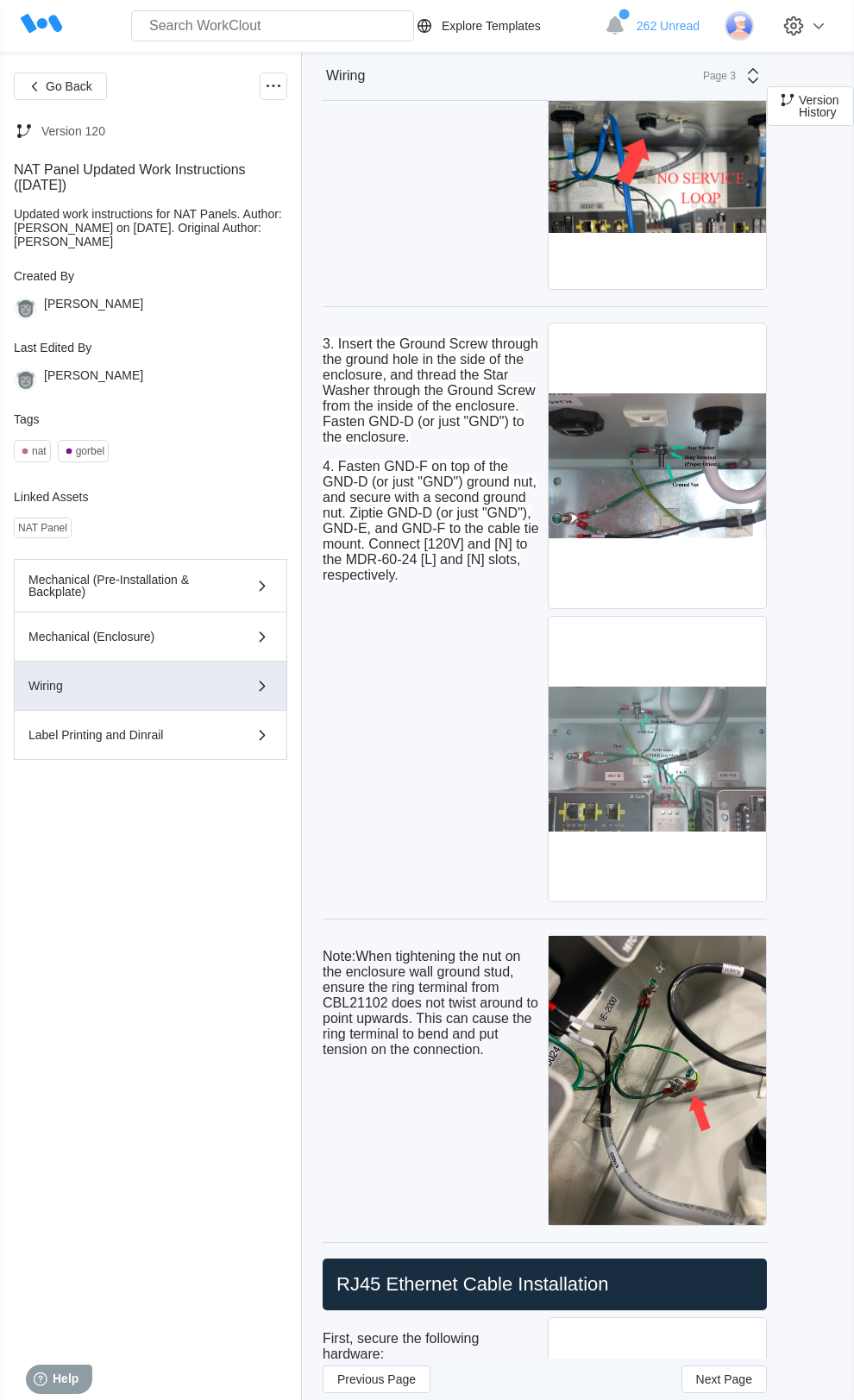
click at [681, 834] on img at bounding box center [656, 759] width 216 height 285
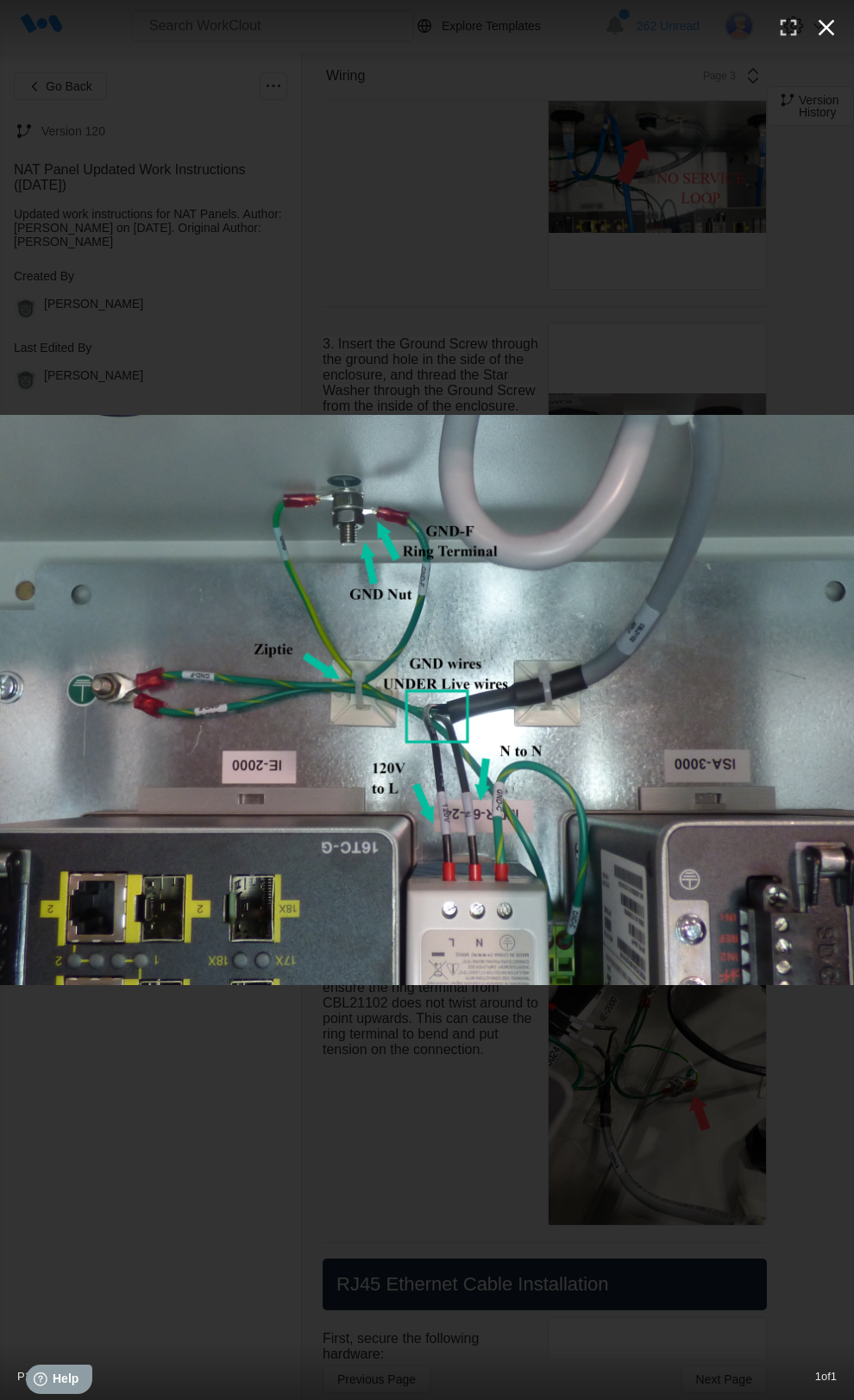
click at [824, 28] on icon "button" at bounding box center [827, 28] width 28 height 28
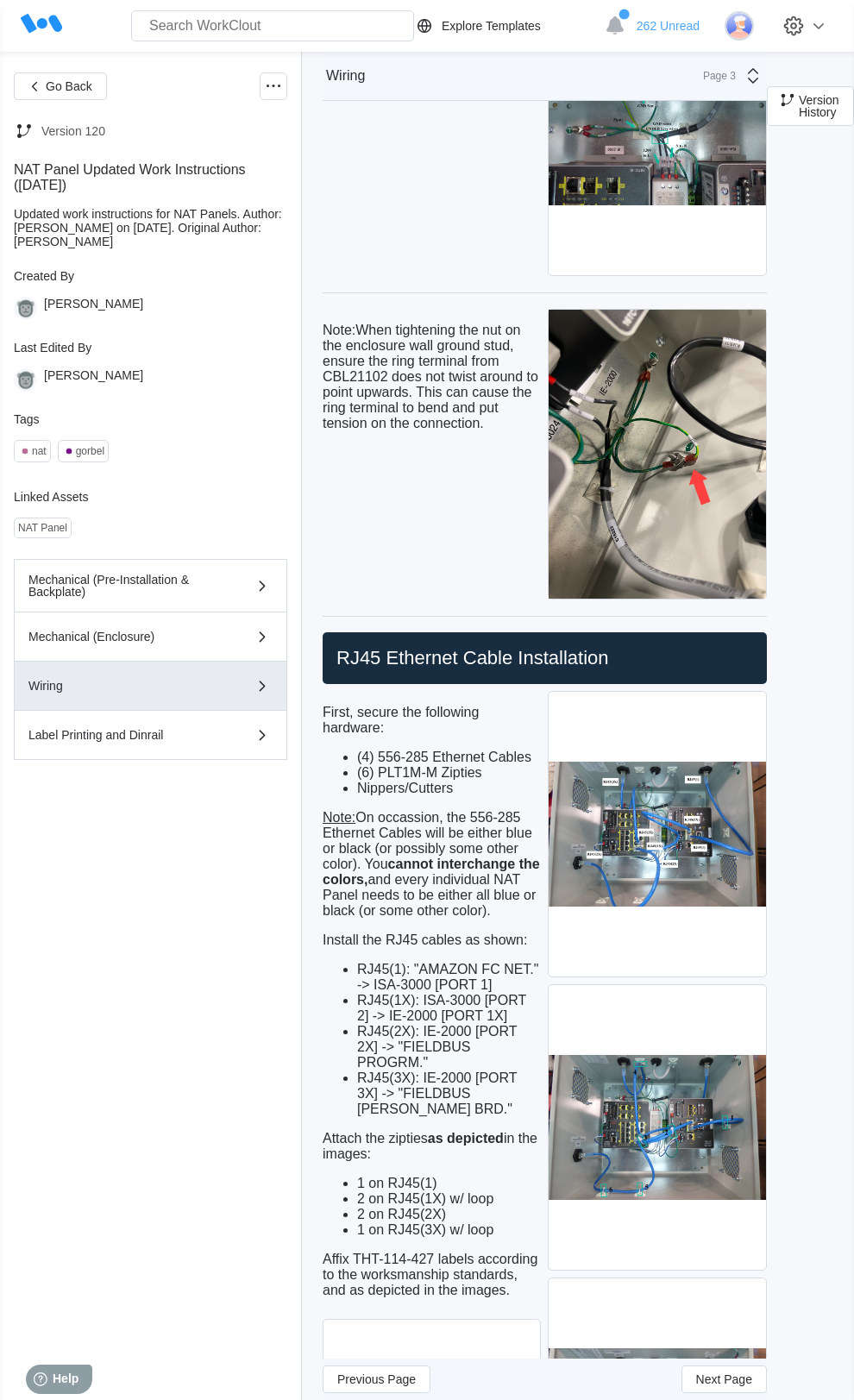
scroll to position [4541, 0]
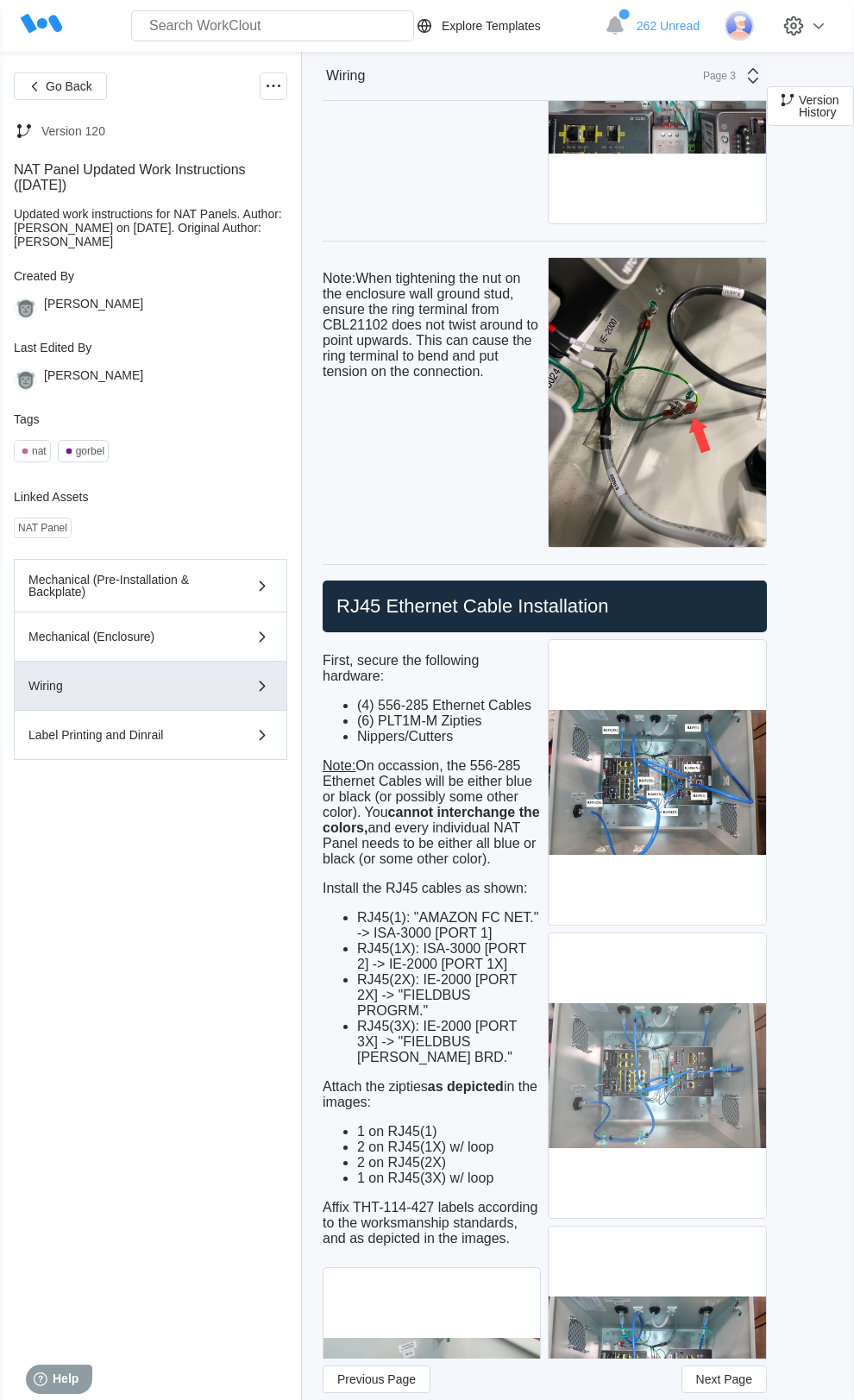
click at [684, 1106] on img at bounding box center [656, 1076] width 216 height 285
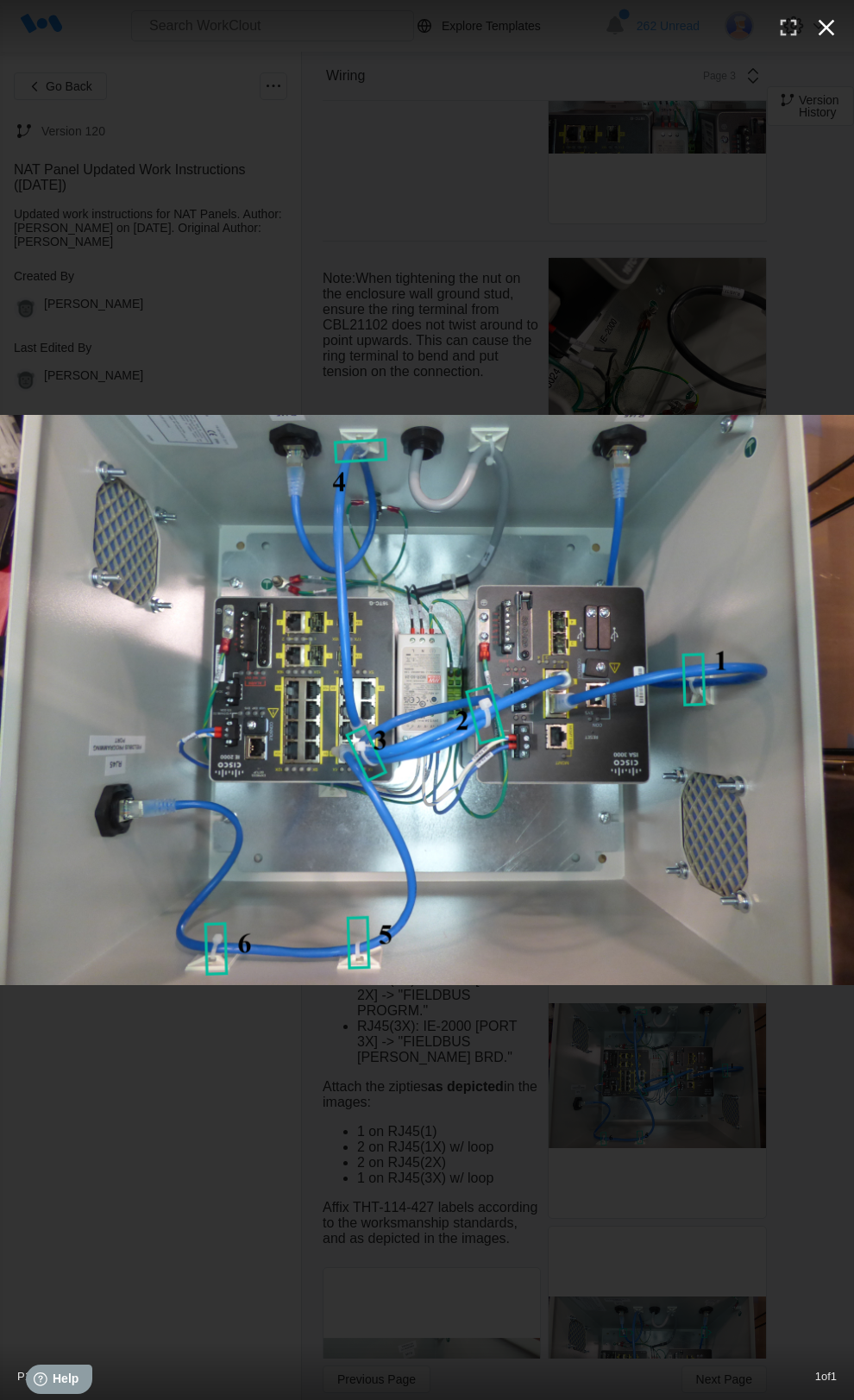
click at [825, 33] on icon "button" at bounding box center [827, 28] width 28 height 28
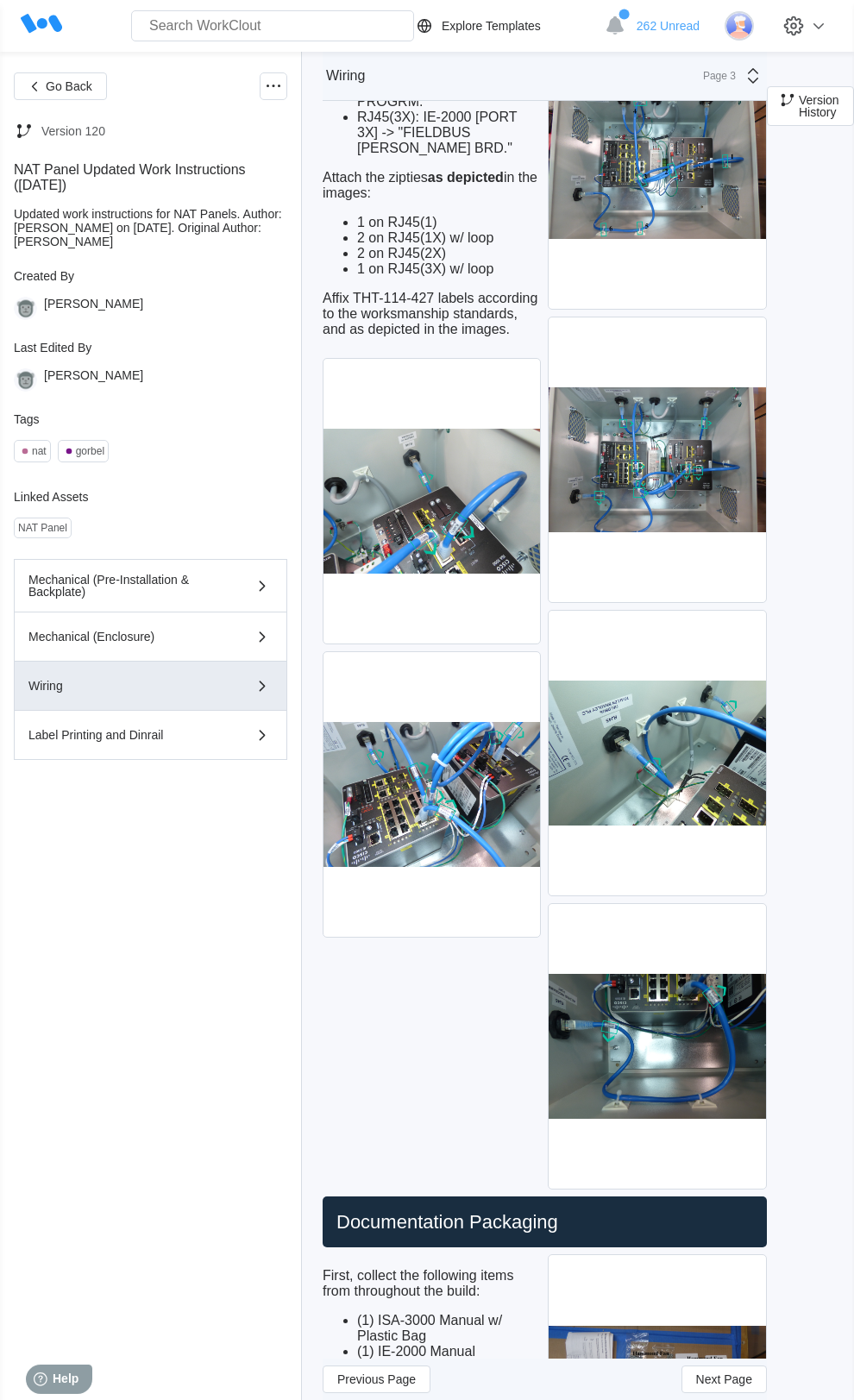
scroll to position [5480, 0]
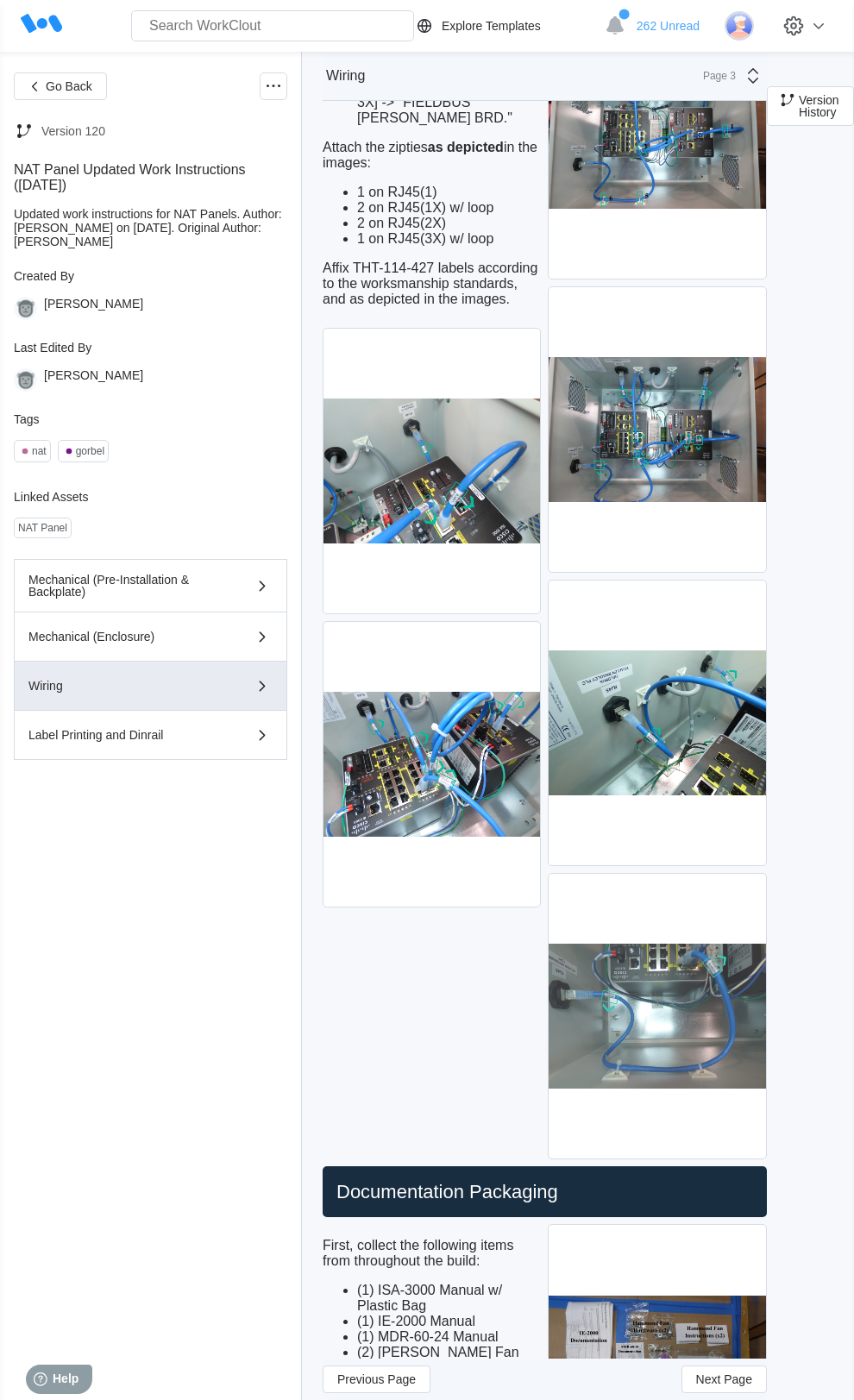
click at [673, 1058] on img at bounding box center [656, 1017] width 216 height 285
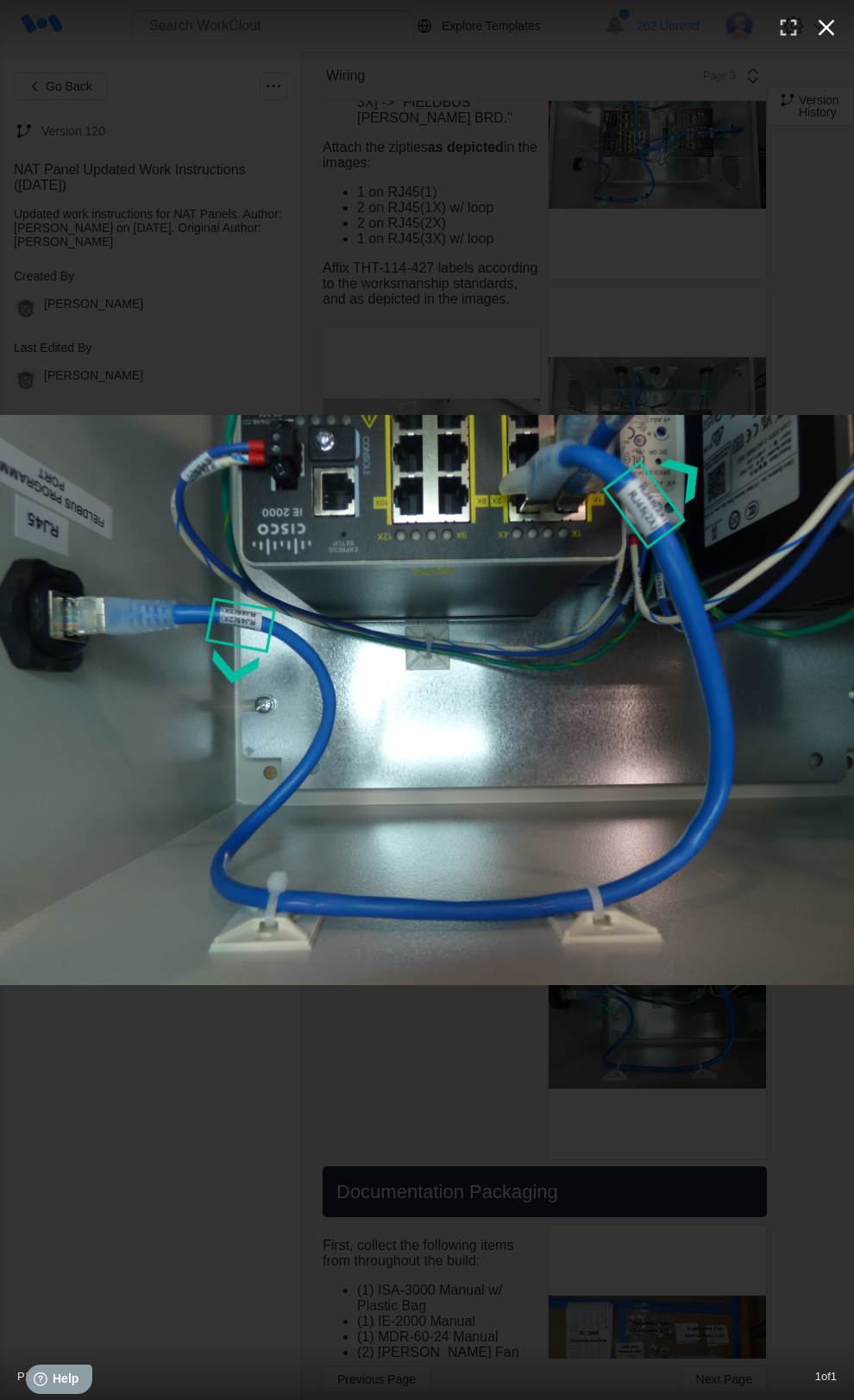
click at [827, 32] on icon "button" at bounding box center [827, 28] width 28 height 28
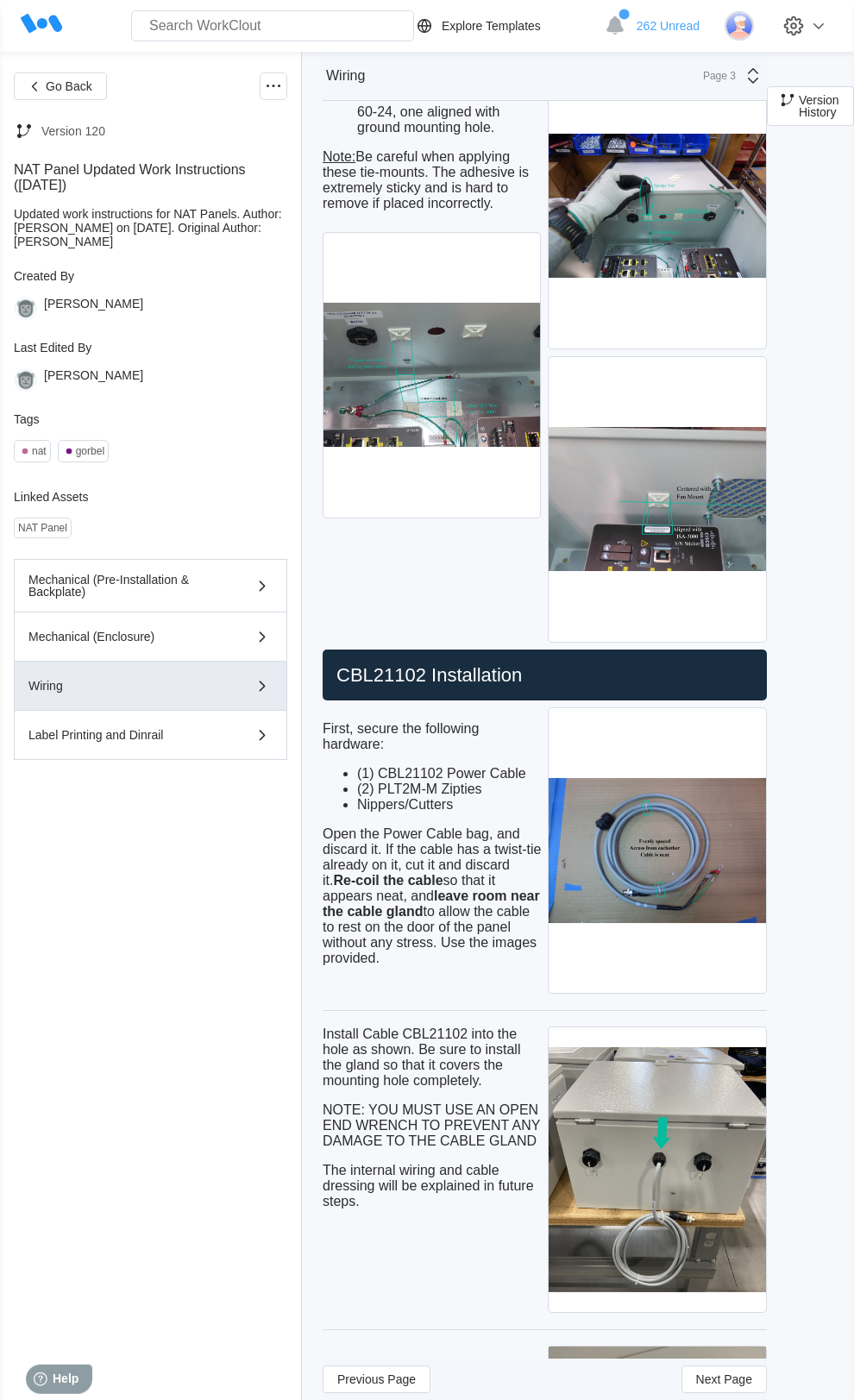
scroll to position [1044, 0]
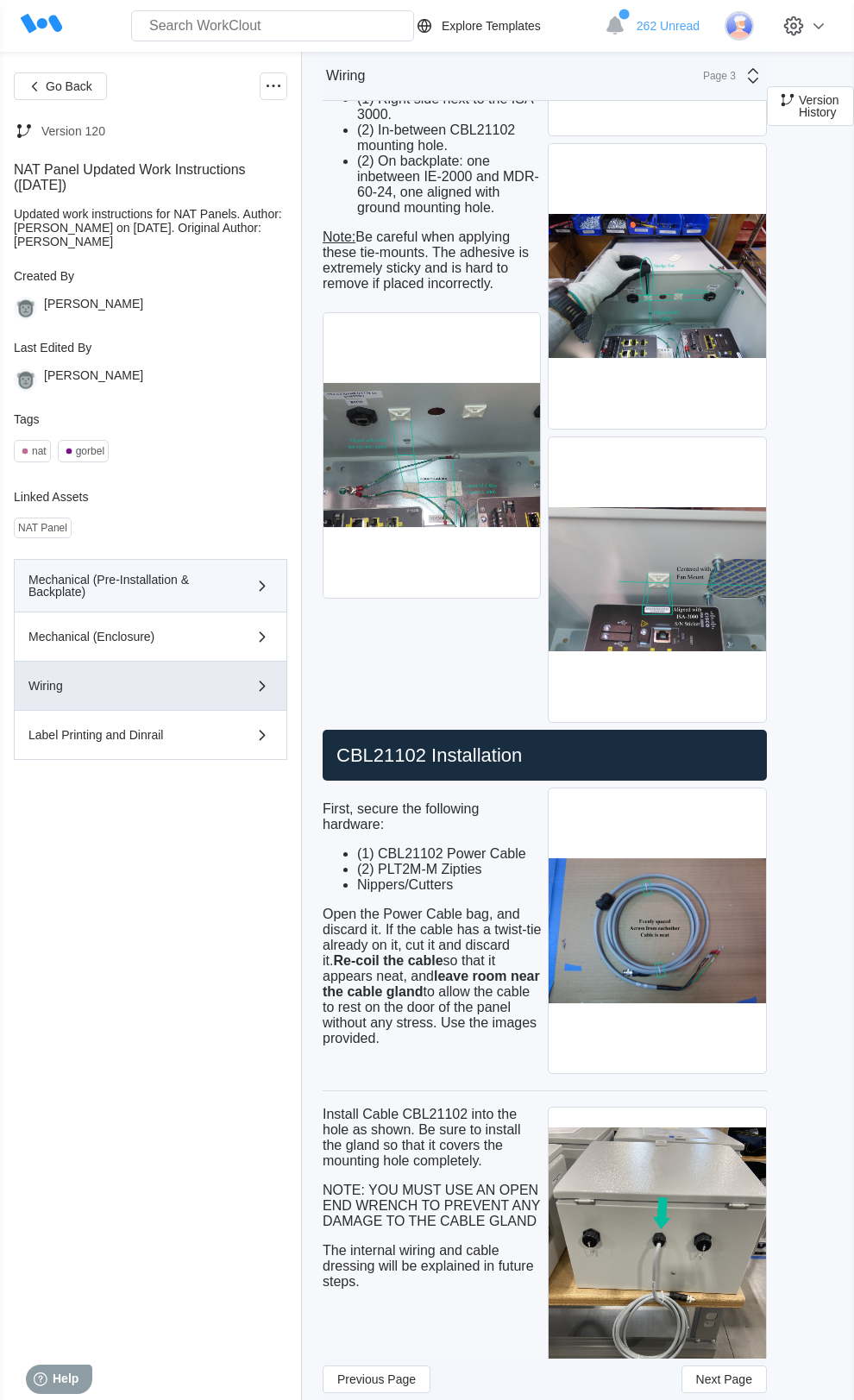
click at [49, 595] on div "Mechanical (Pre-Installation & Backplate)" at bounding box center [126, 586] width 195 height 24
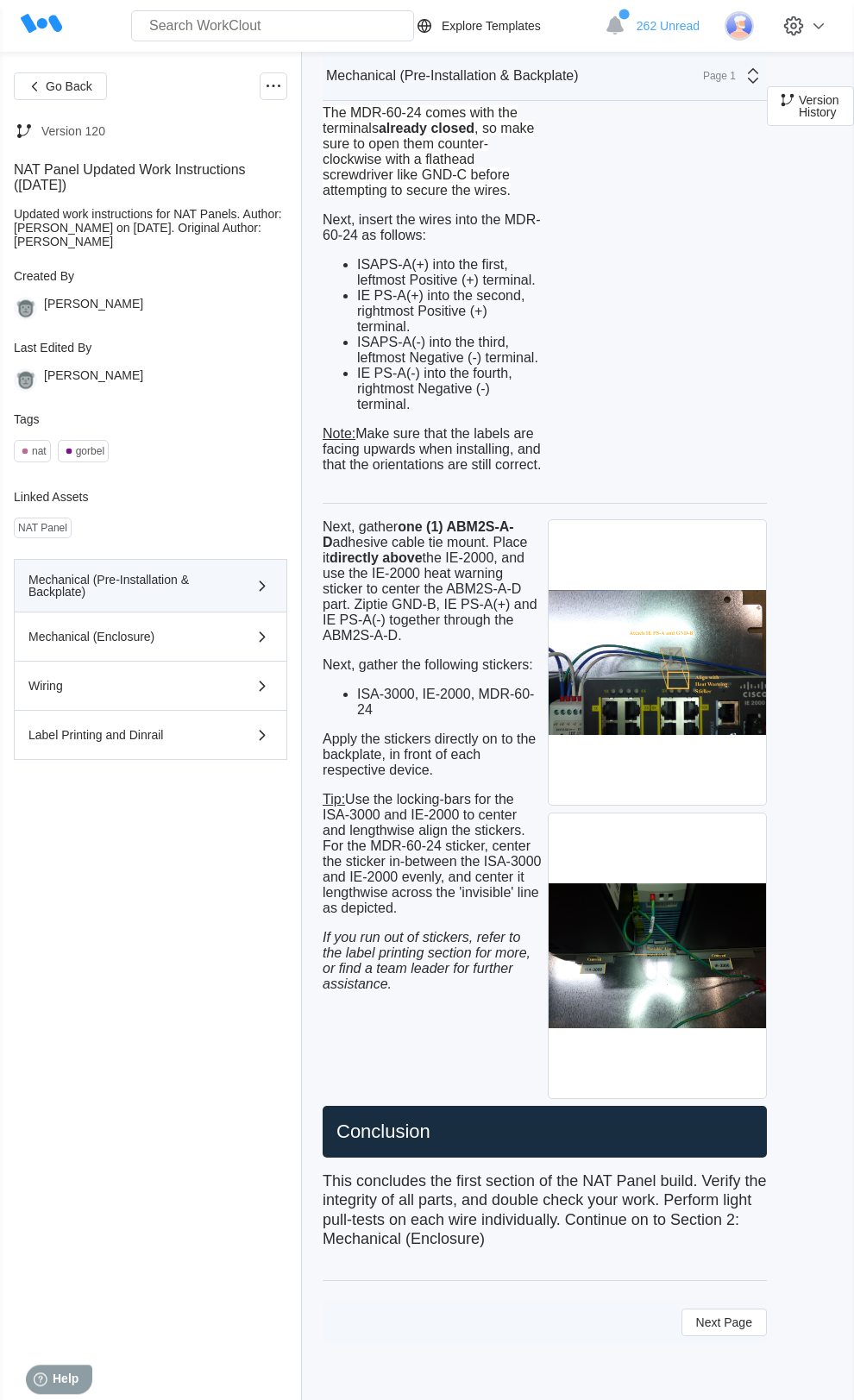
scroll to position [7628, 0]
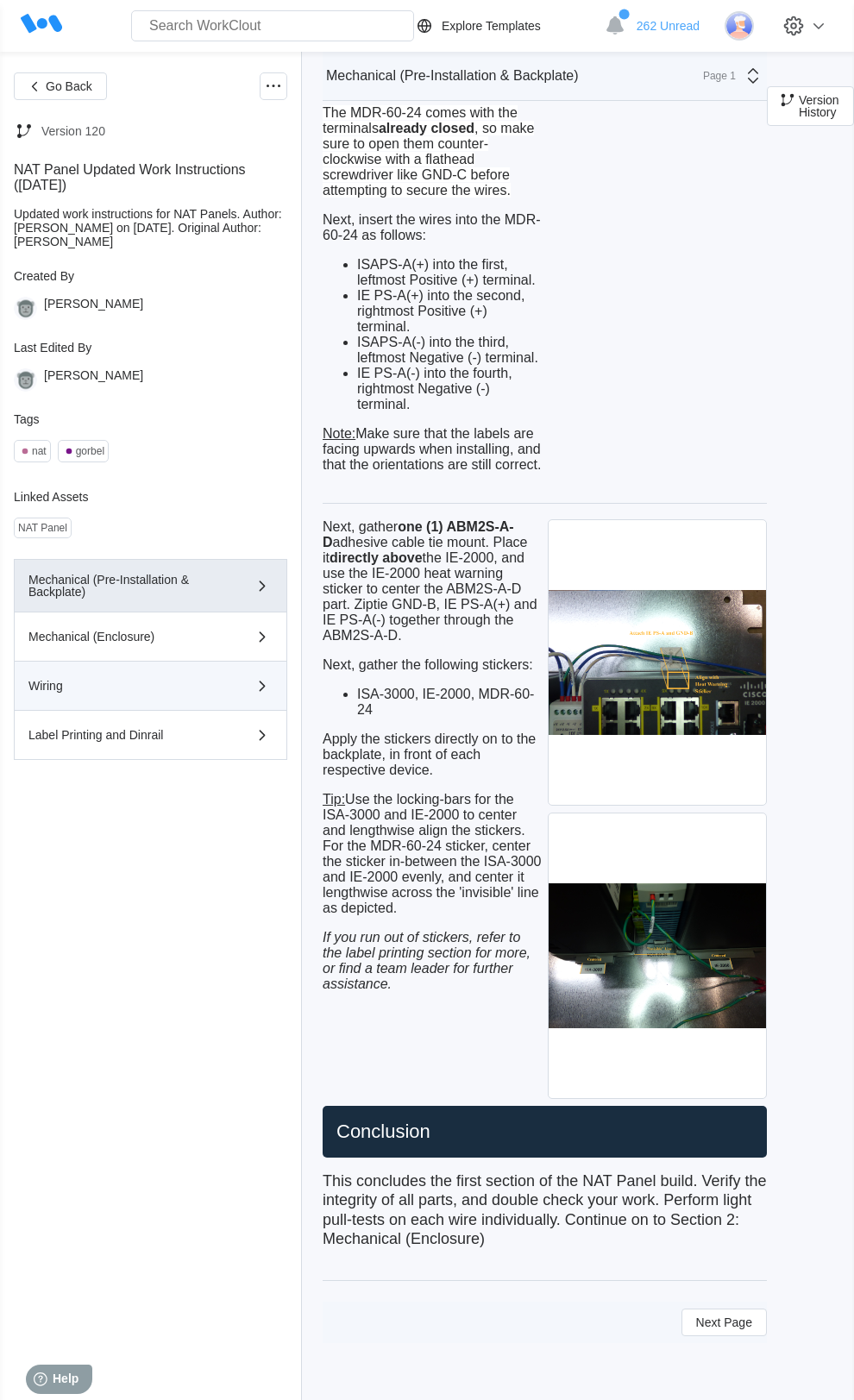
click at [201, 692] on div "Wiring" at bounding box center [126, 686] width 195 height 12
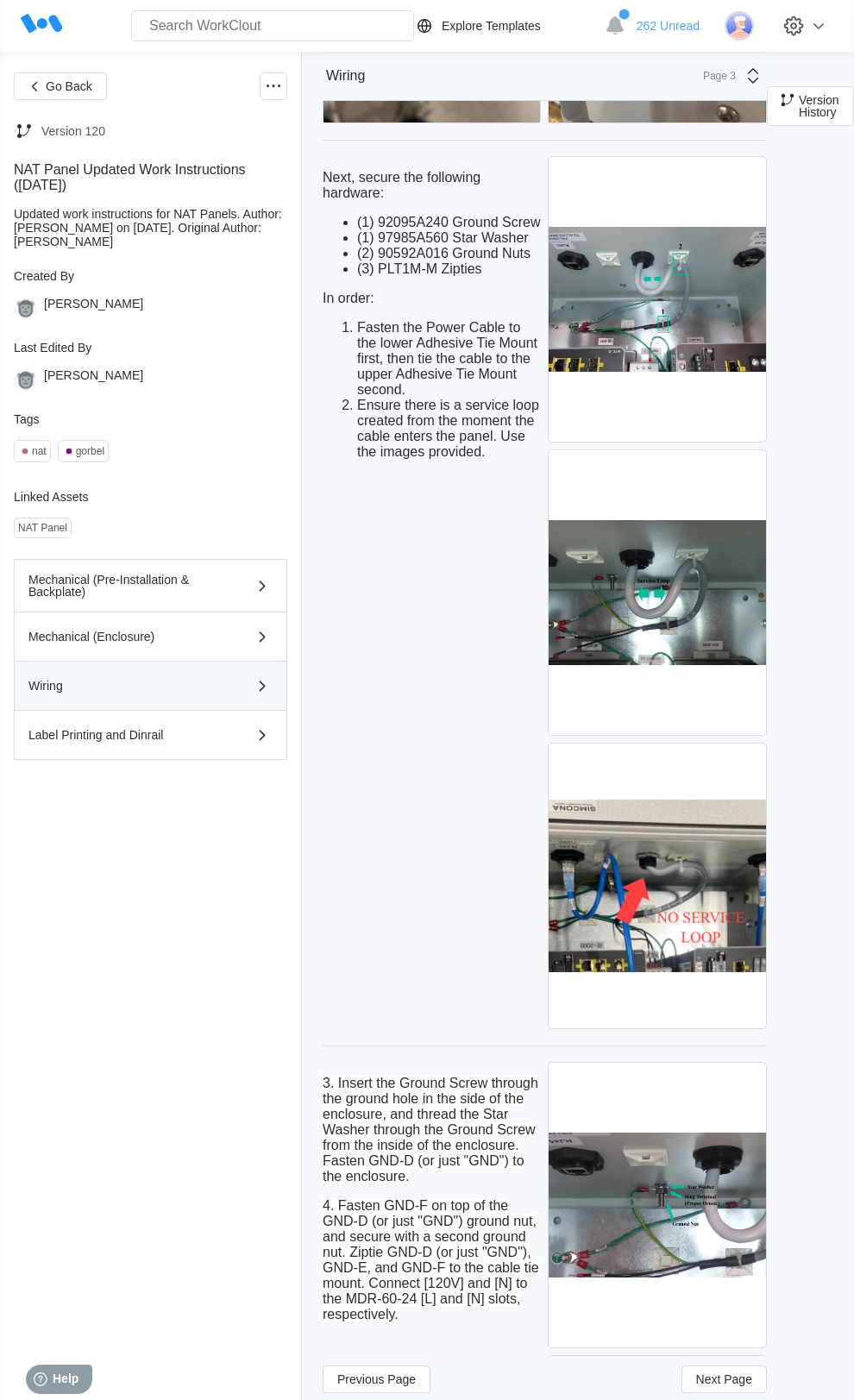
scroll to position [3052, 0]
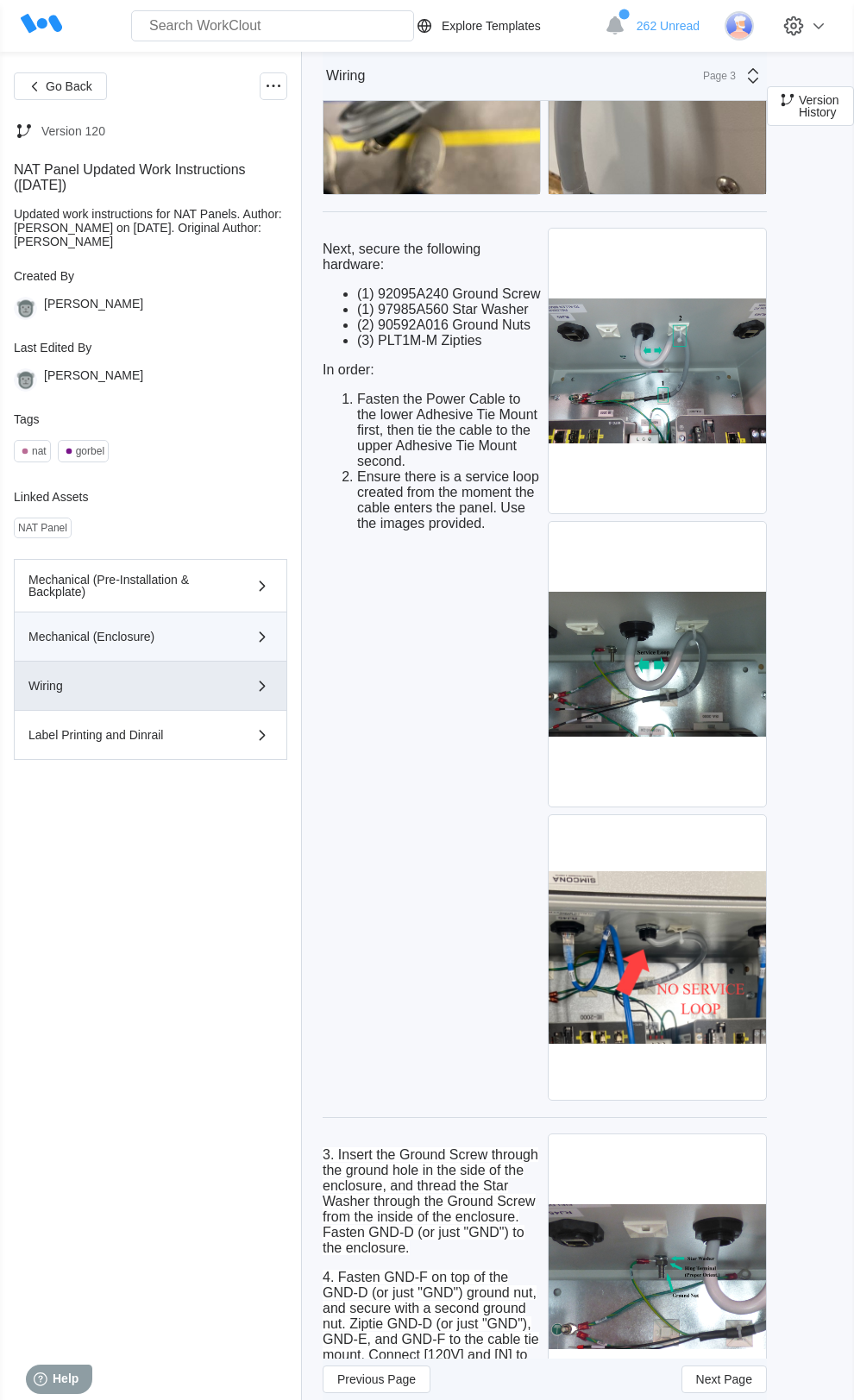
click at [258, 647] on icon "button" at bounding box center [262, 636] width 21 height 21
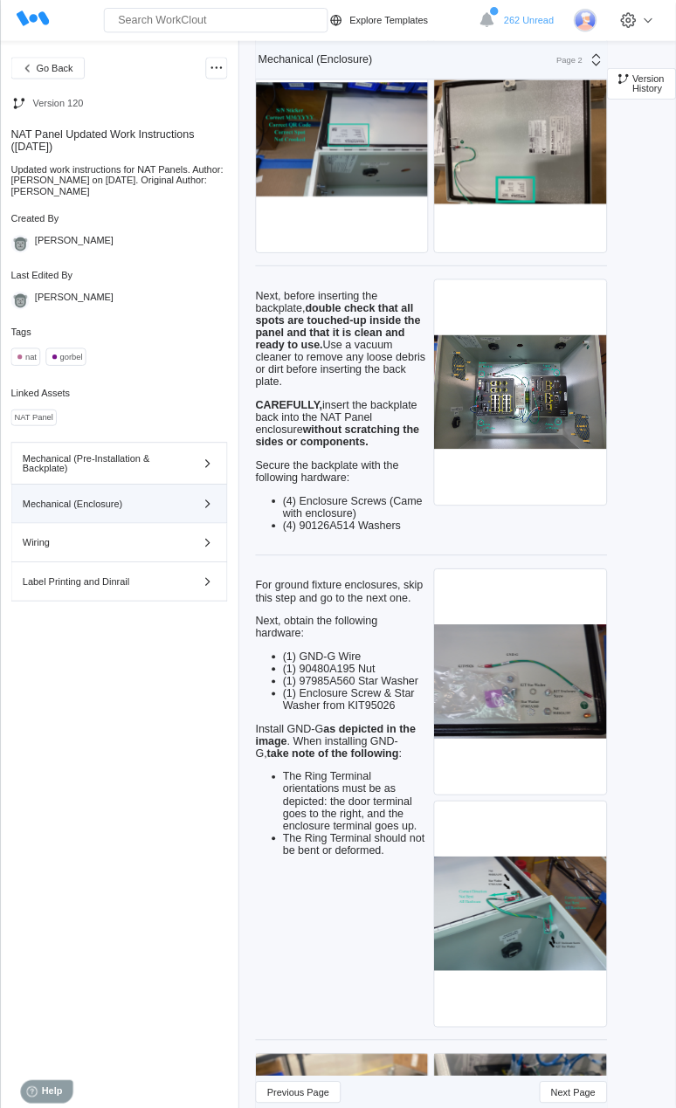
scroll to position [4515, 0]
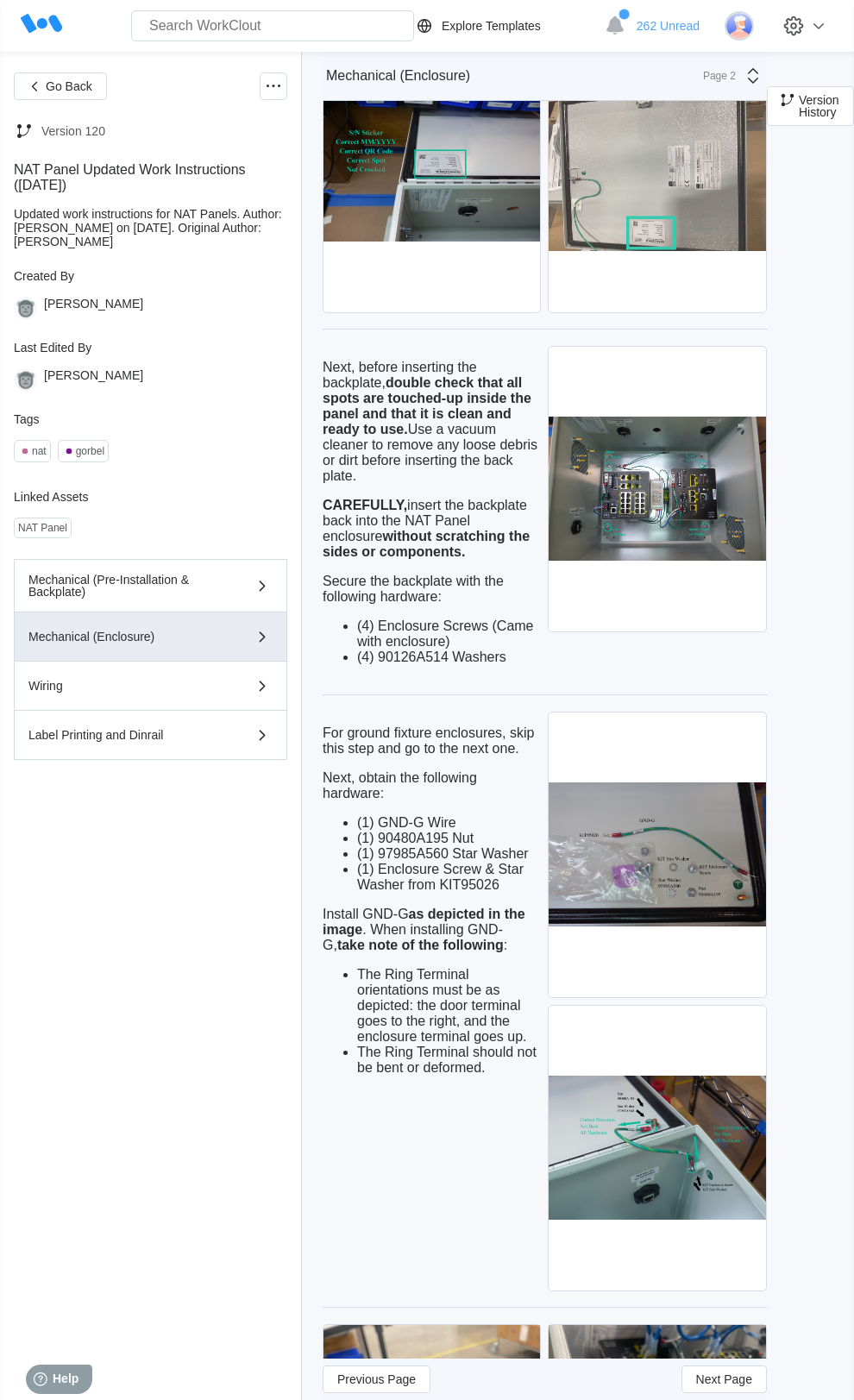
click at [640, 312] on img at bounding box center [656, 170] width 216 height 285
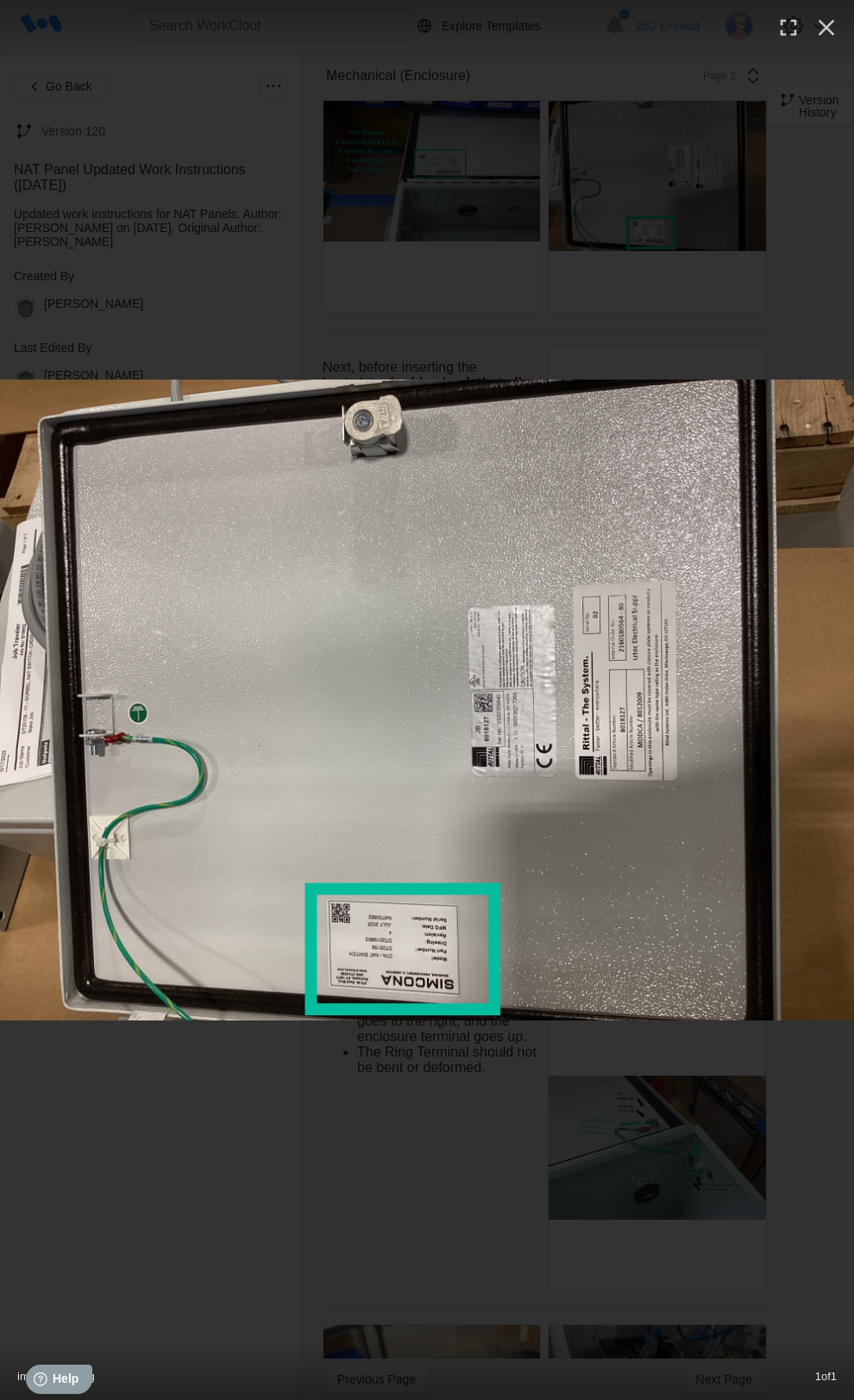
drag, startPoint x: 81, startPoint y: 774, endPoint x: 76, endPoint y: 867, distance: 93.1
click at [76, 867] on img at bounding box center [427, 700] width 854 height 641
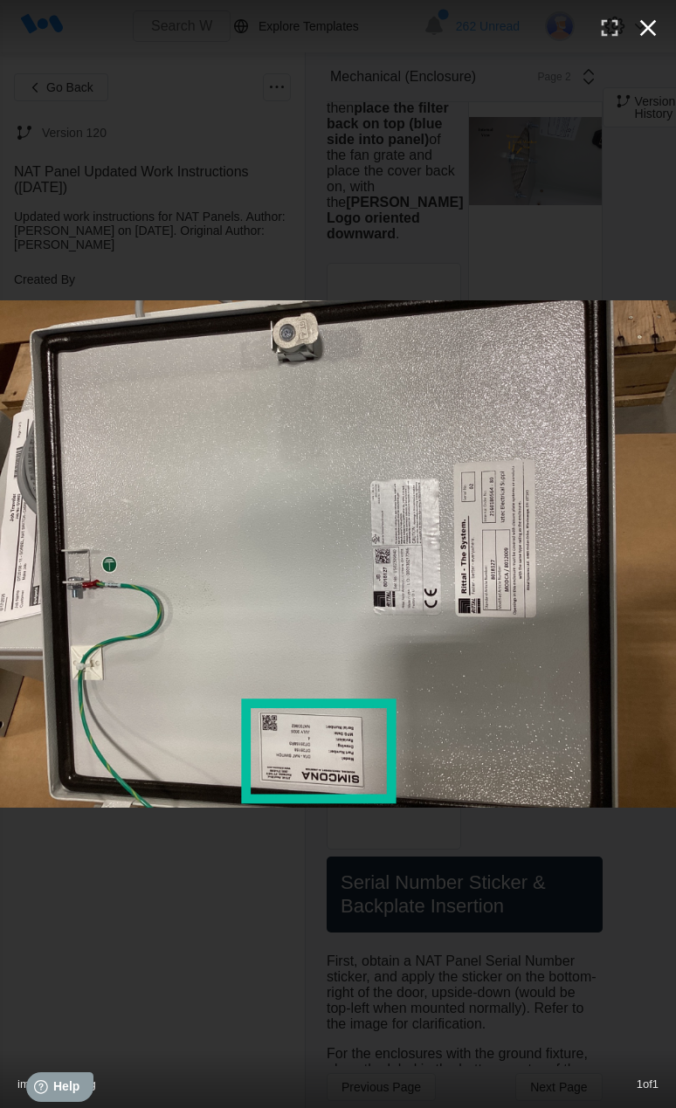
click at [655, 32] on icon "button" at bounding box center [648, 28] width 28 height 28
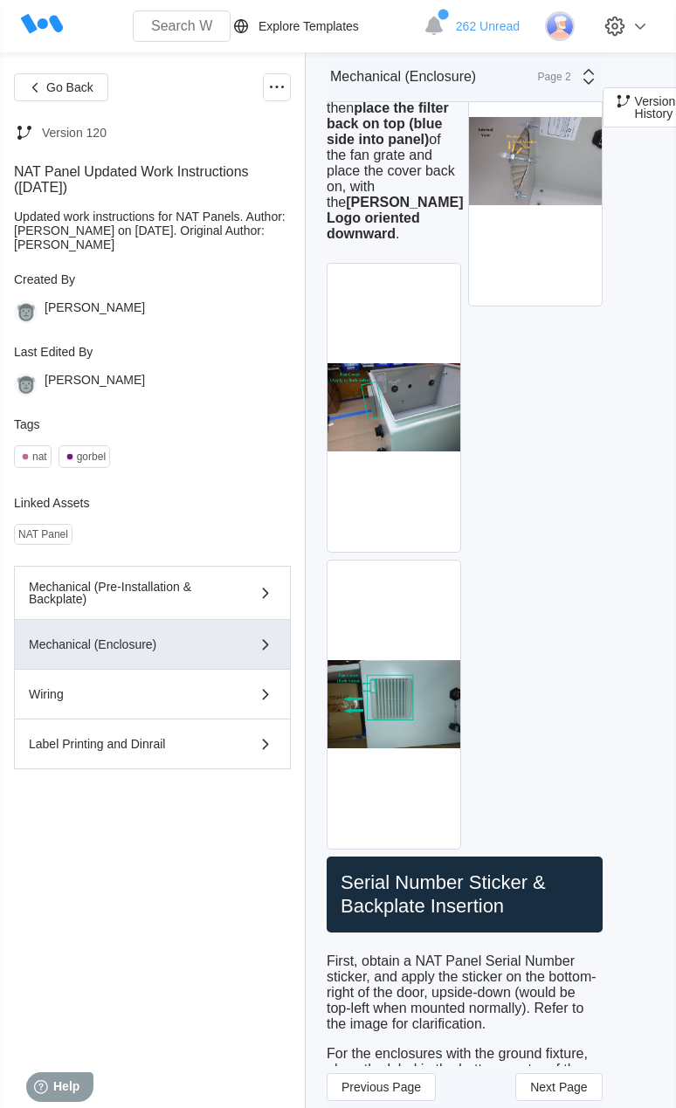
scroll to position [4429, 0]
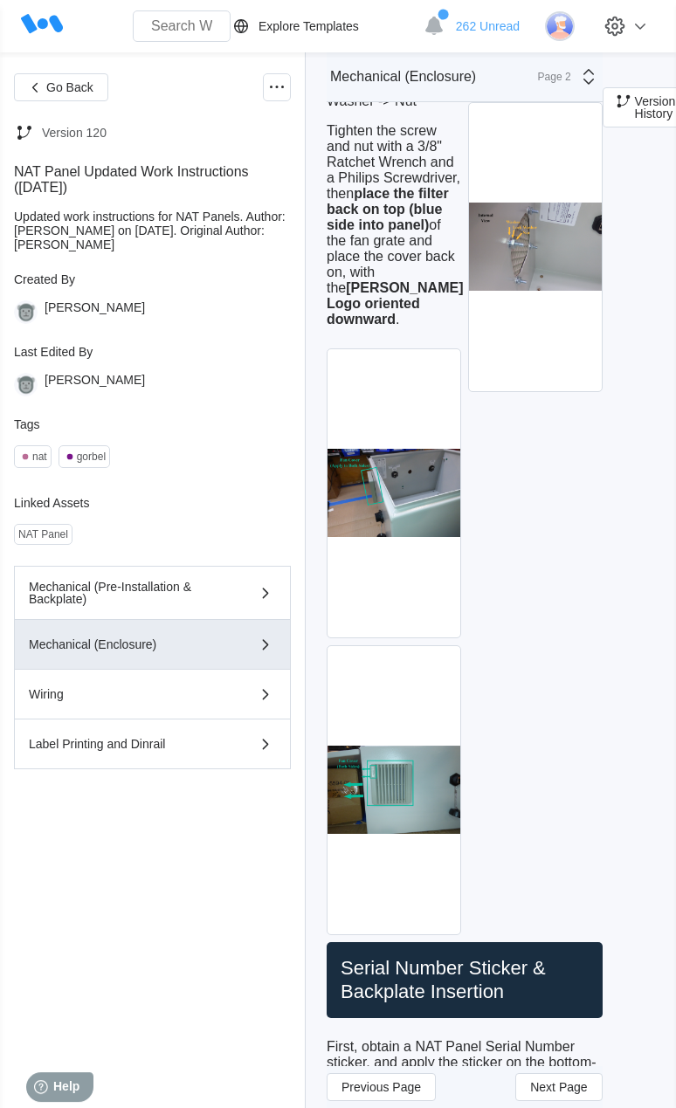
click at [655, 31] on div at bounding box center [625, 26] width 59 height 38
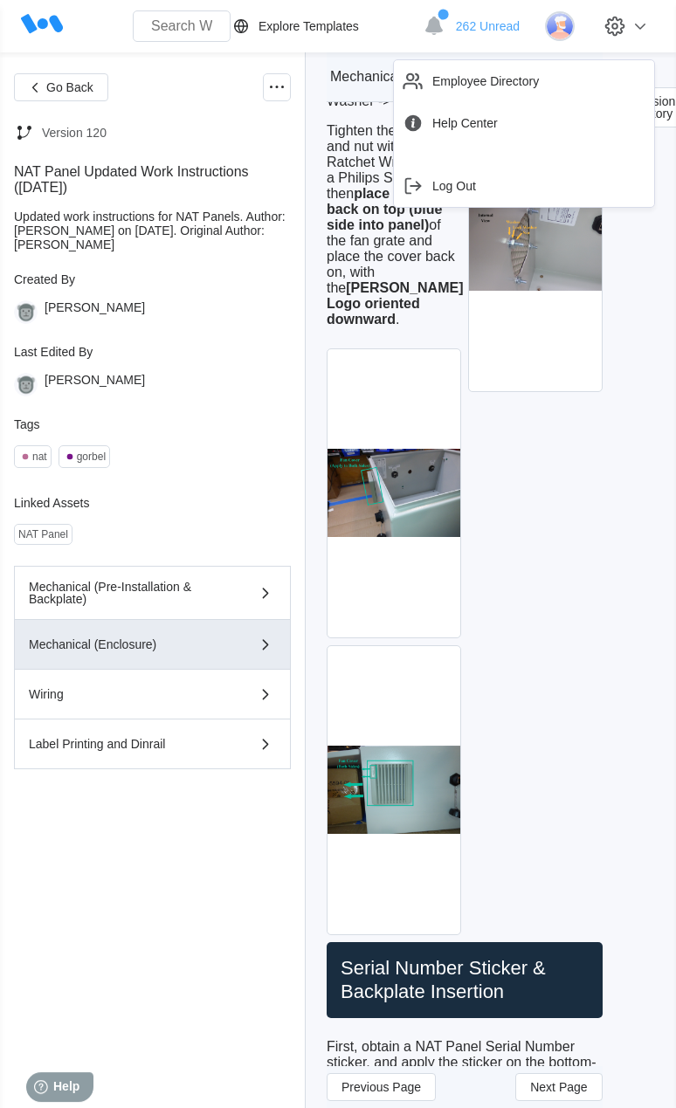
click at [259, 405] on div "Go Back Version 120 NAT Panel Updated Work Instructions ([DATE]) Updated work i…" at bounding box center [152, 580] width 277 height 1014
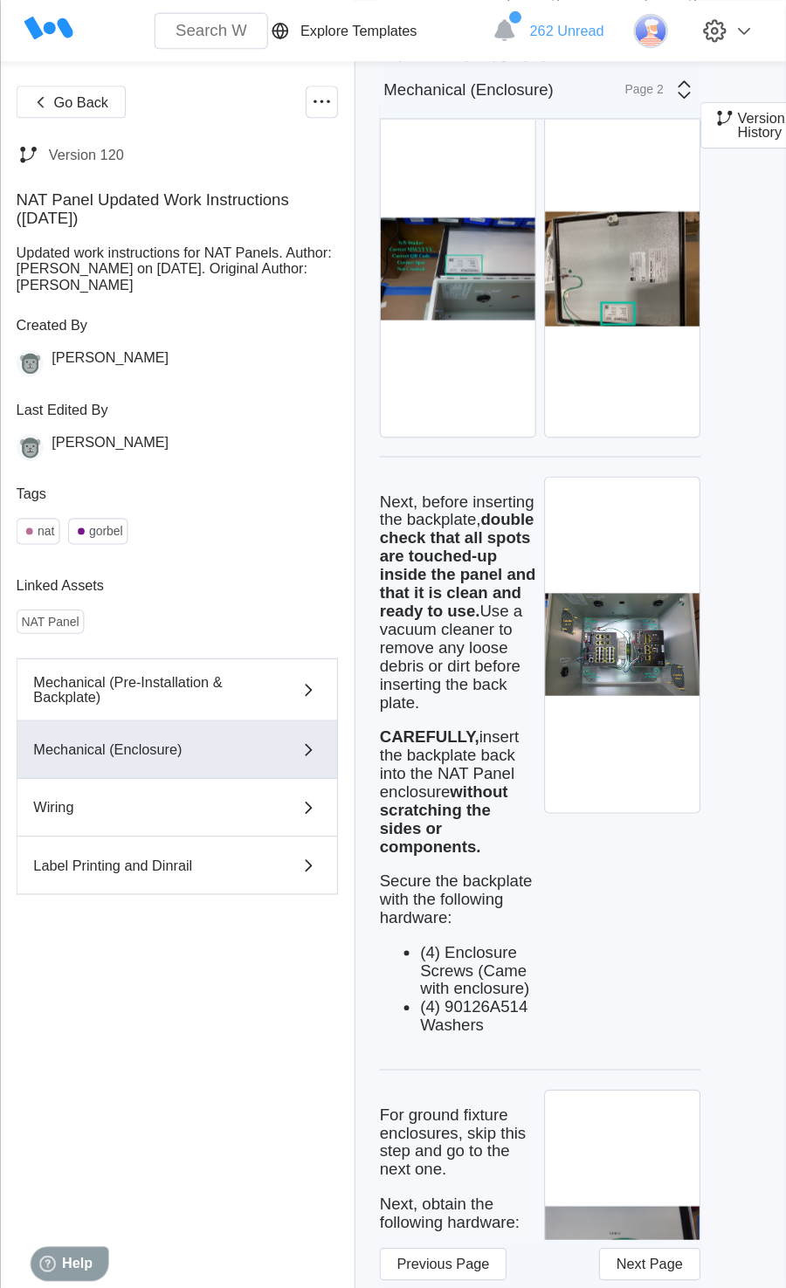
scroll to position [5645, 0]
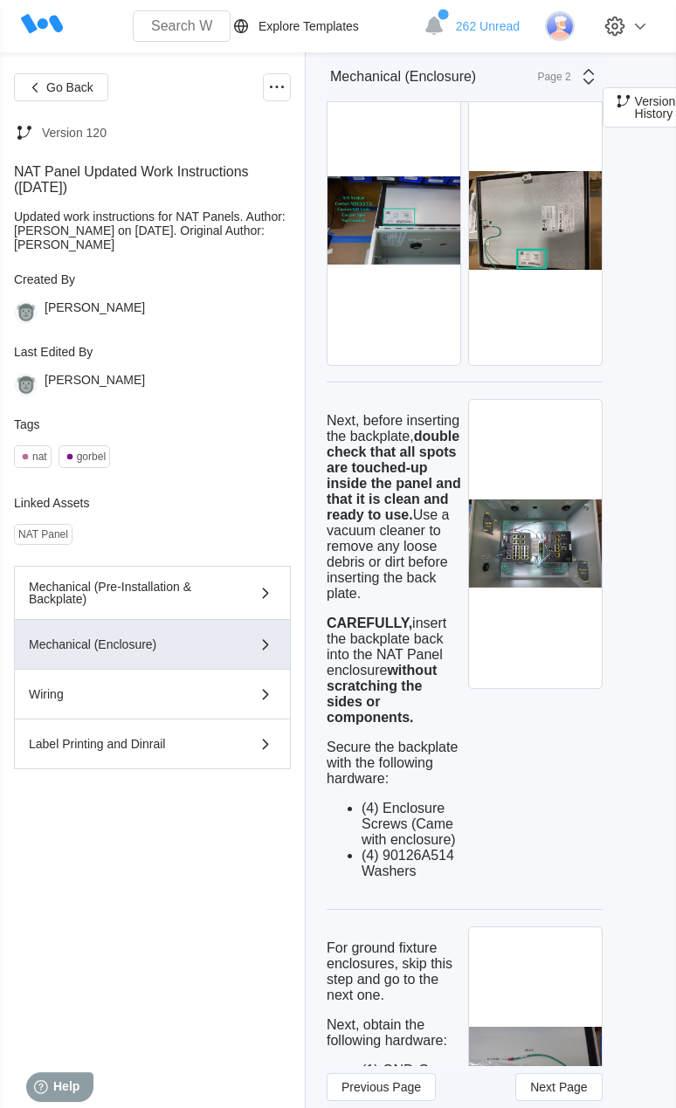
drag, startPoint x: 466, startPoint y: 668, endPoint x: 484, endPoint y: 625, distance: 46.2
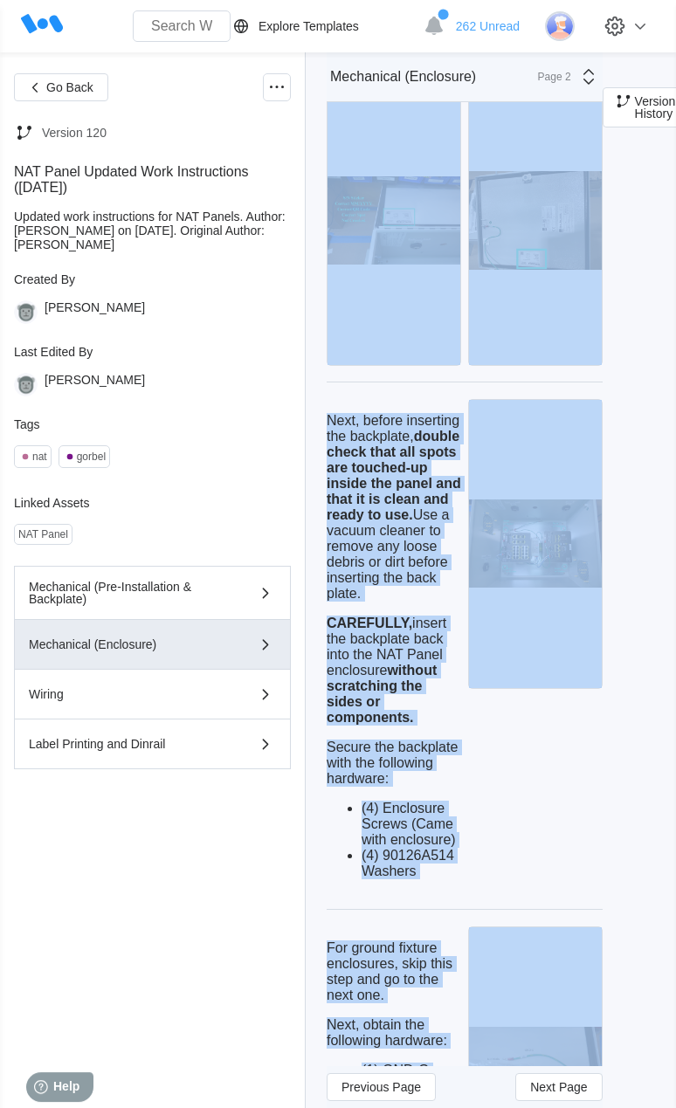
drag, startPoint x: 578, startPoint y: 333, endPoint x: 555, endPoint y: 362, distance: 36.7
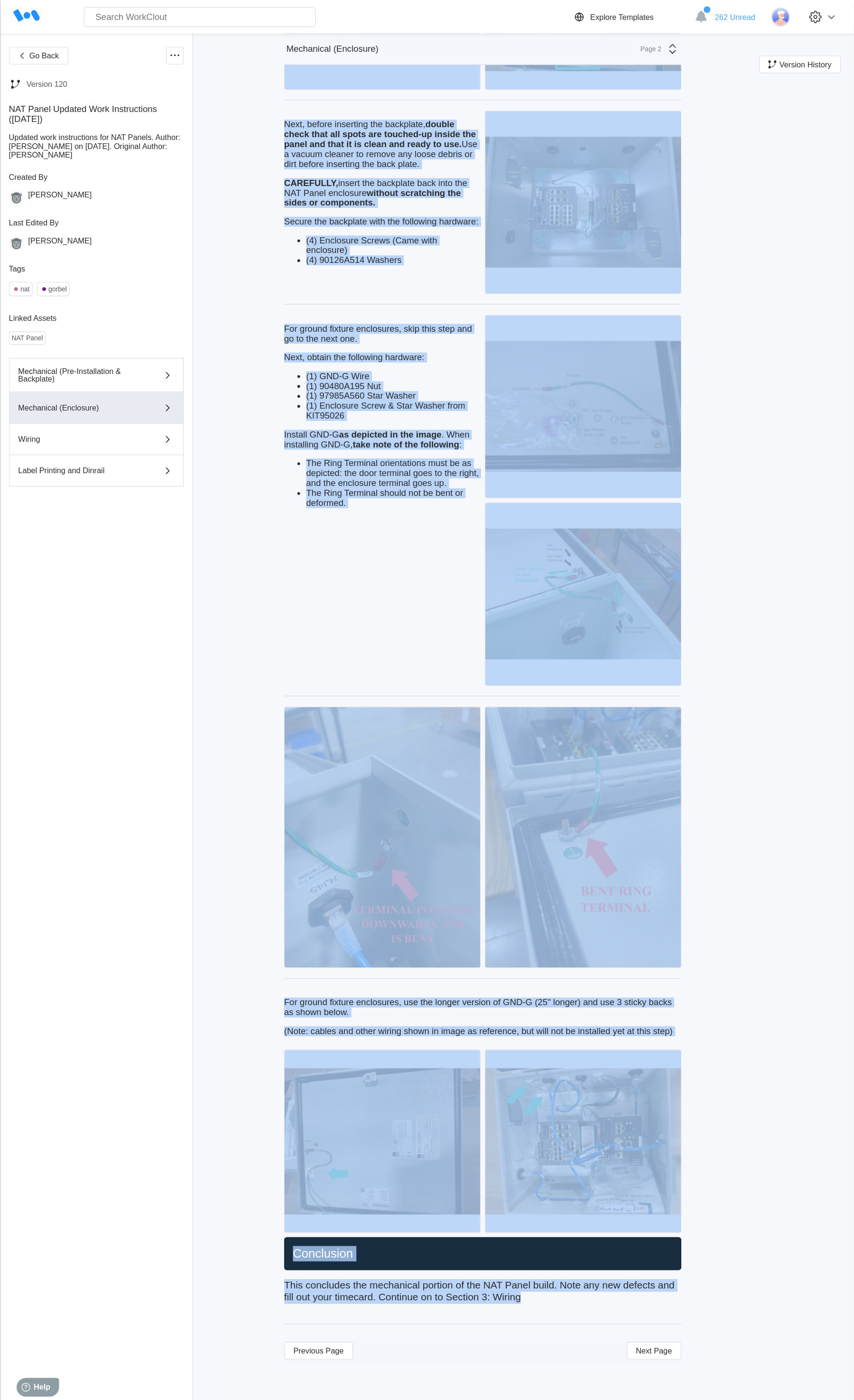
scroll to position [2274, 0]
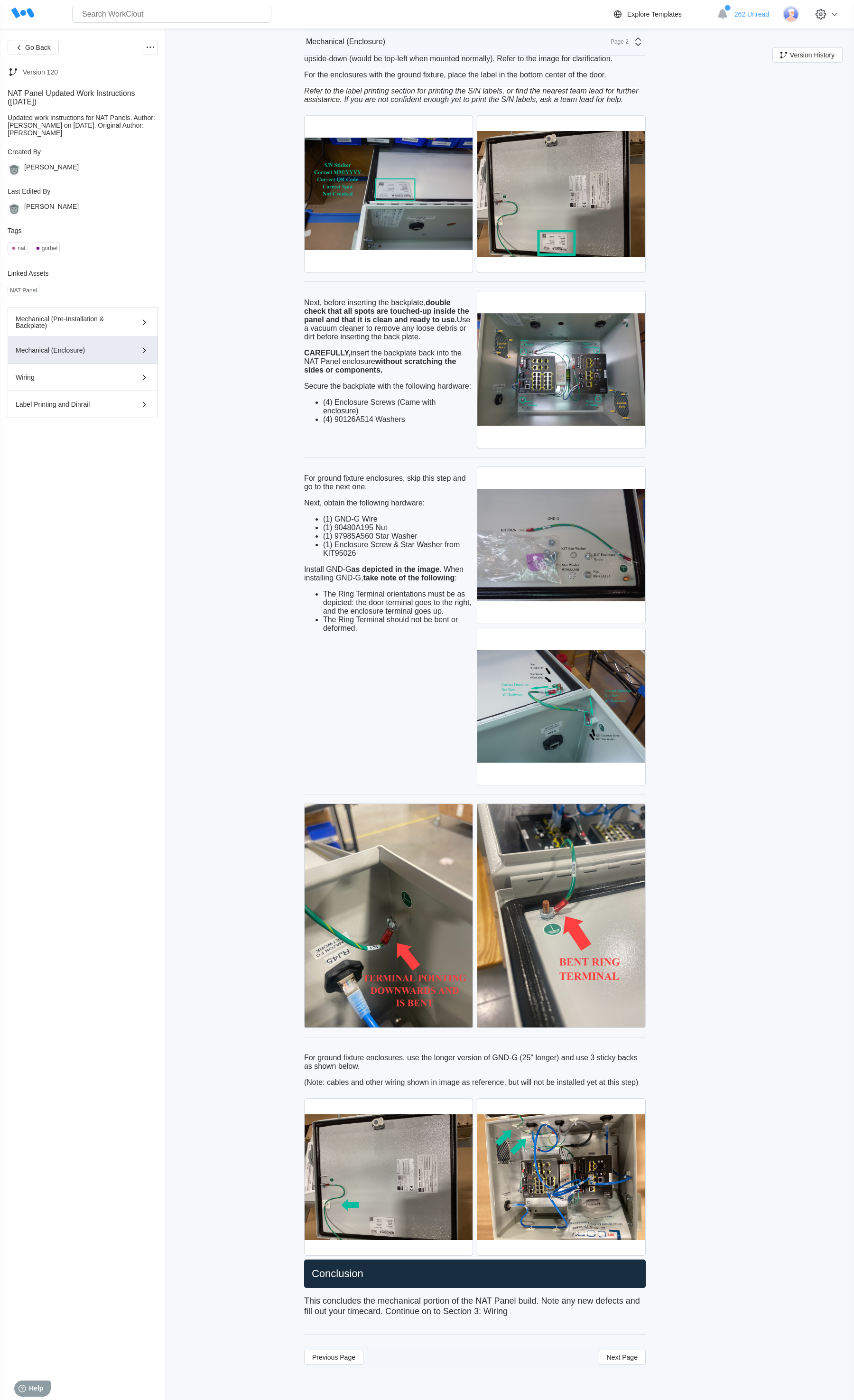
click at [87, 782] on div "Go Back Version 120 NAT Panel Updated Work Instructions ([DATE]) Updated work i…" at bounding box center [83, 714] width 150 height 1349
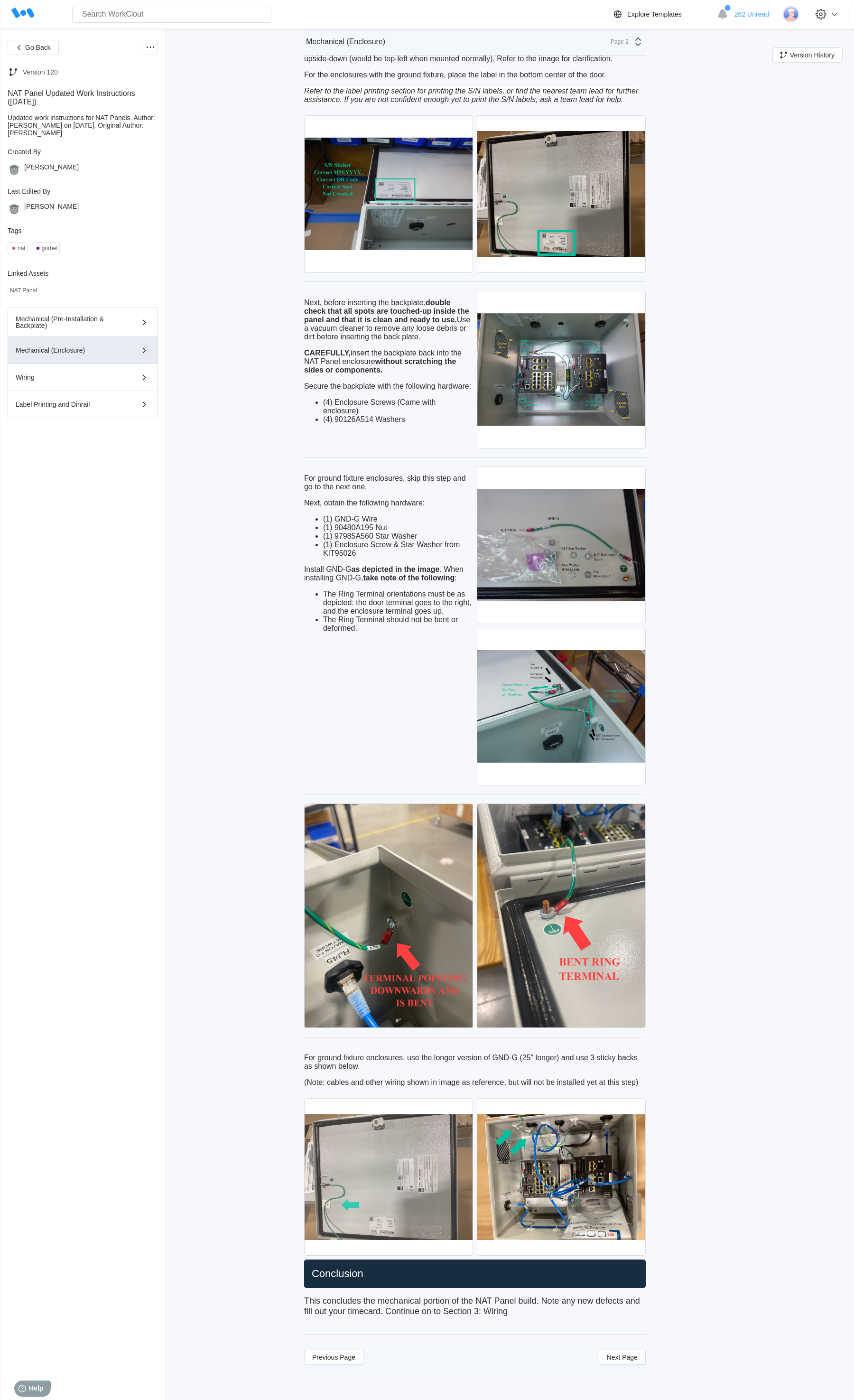
click at [384, 840] on img at bounding box center [388, 1177] width 168 height 157
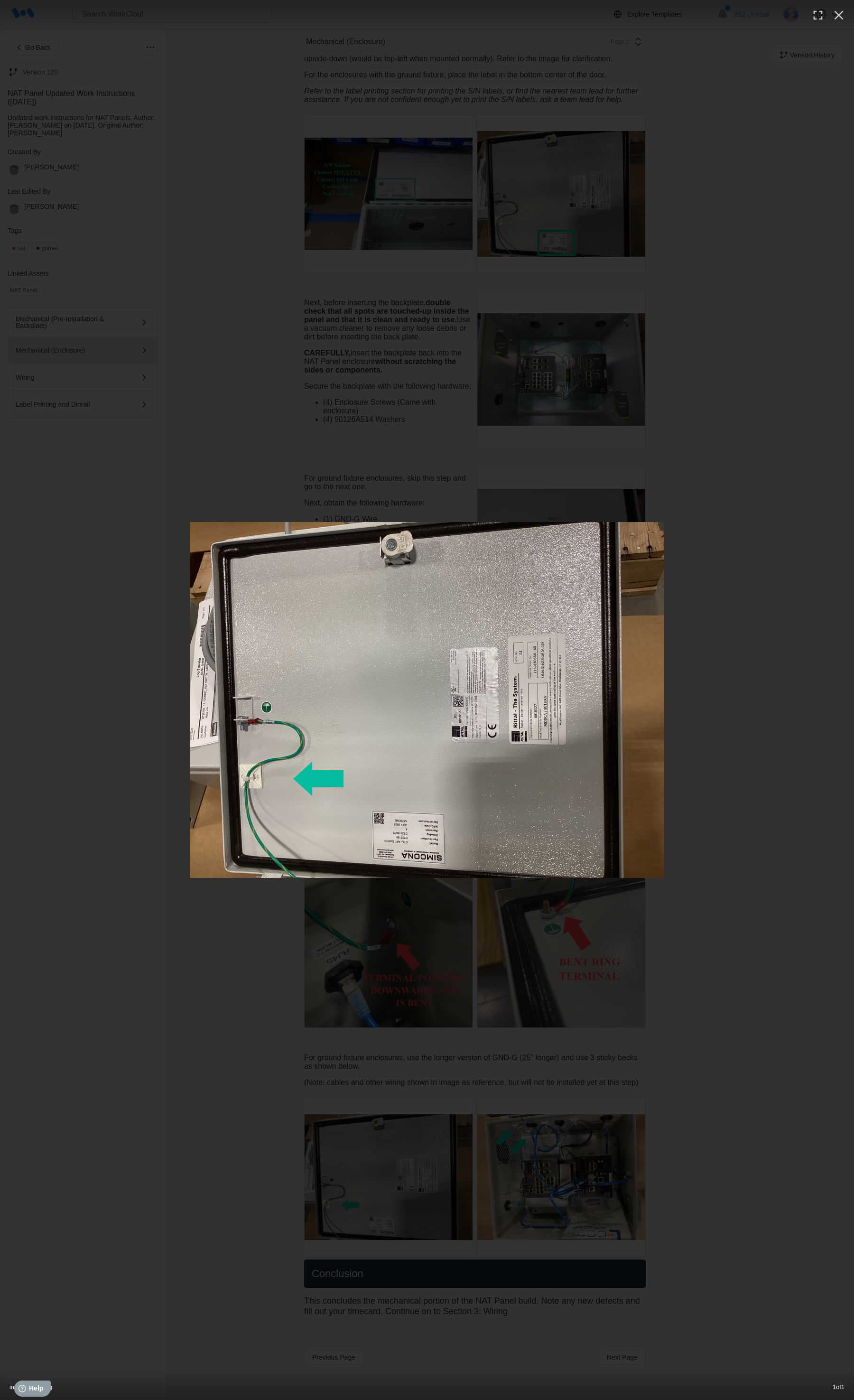
drag, startPoint x: 464, startPoint y: 760, endPoint x: 466, endPoint y: 752, distance: 8.2
click at [462, 759] on img at bounding box center [426, 700] width 474 height 356
click at [466, 752] on img at bounding box center [426, 700] width 474 height 356
click at [512, 19] on icon "button" at bounding box center [839, 15] width 9 height 9
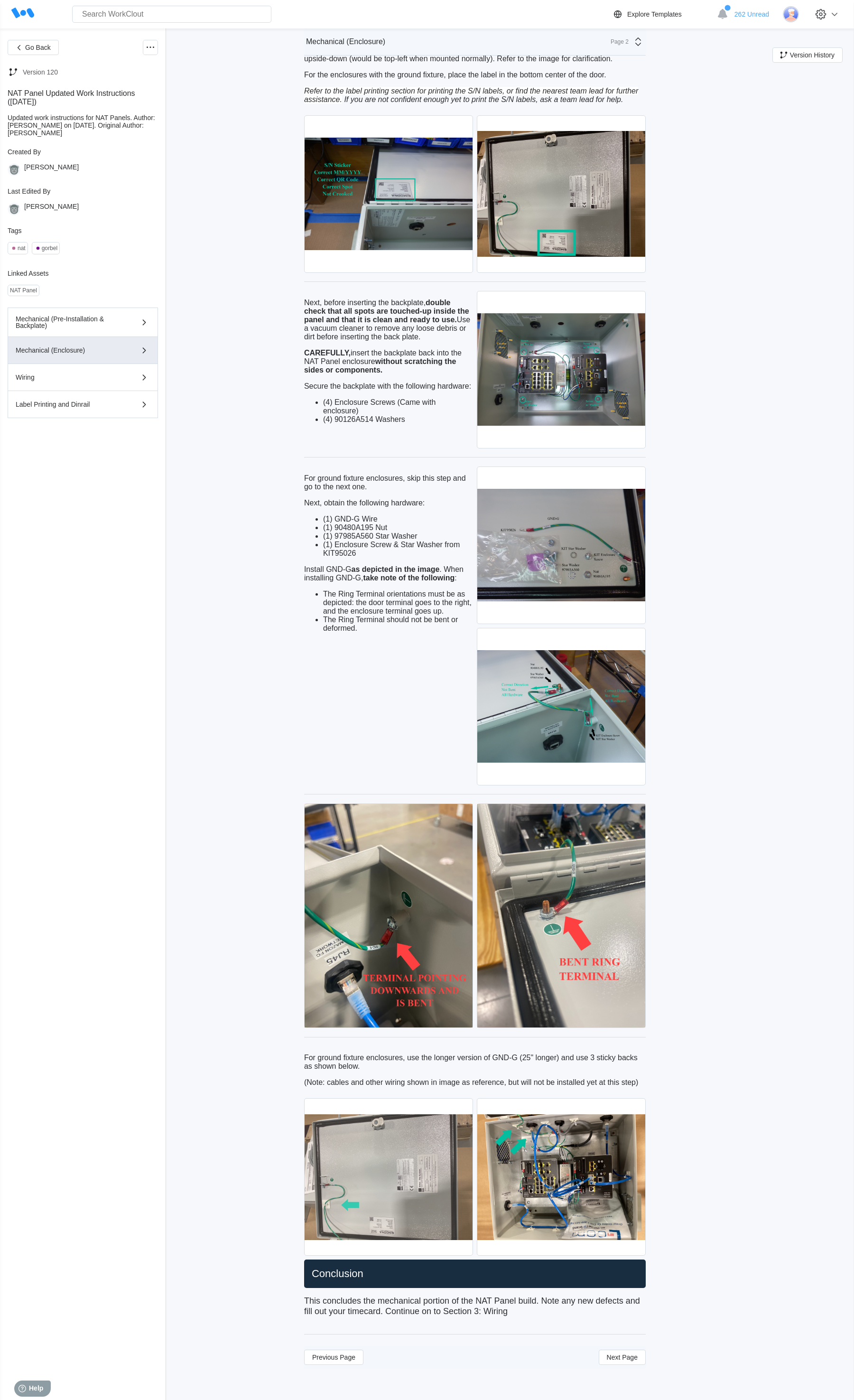
click at [371, 840] on img at bounding box center [388, 1177] width 168 height 157
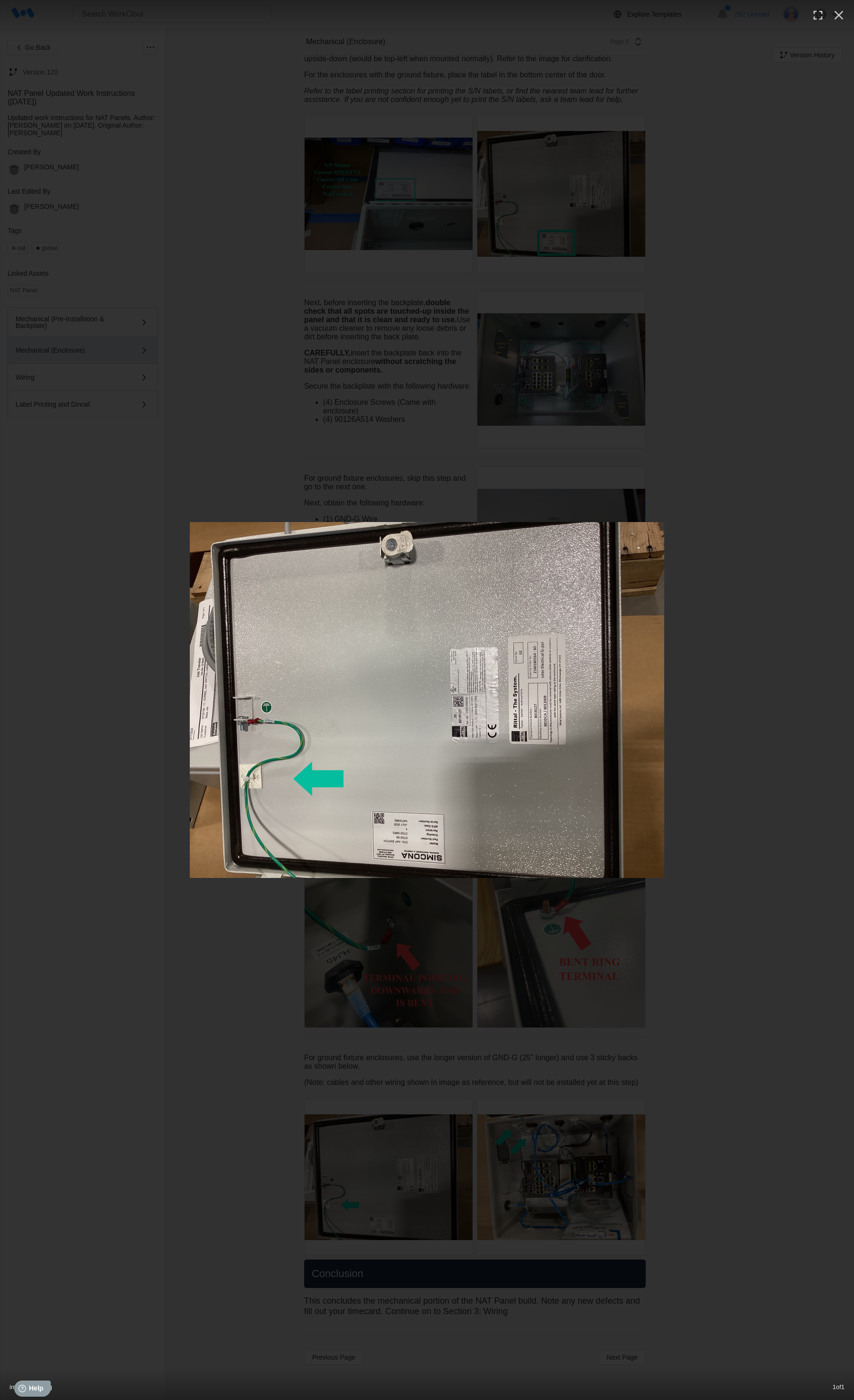
click at [243, 753] on img at bounding box center [426, 700] width 474 height 356
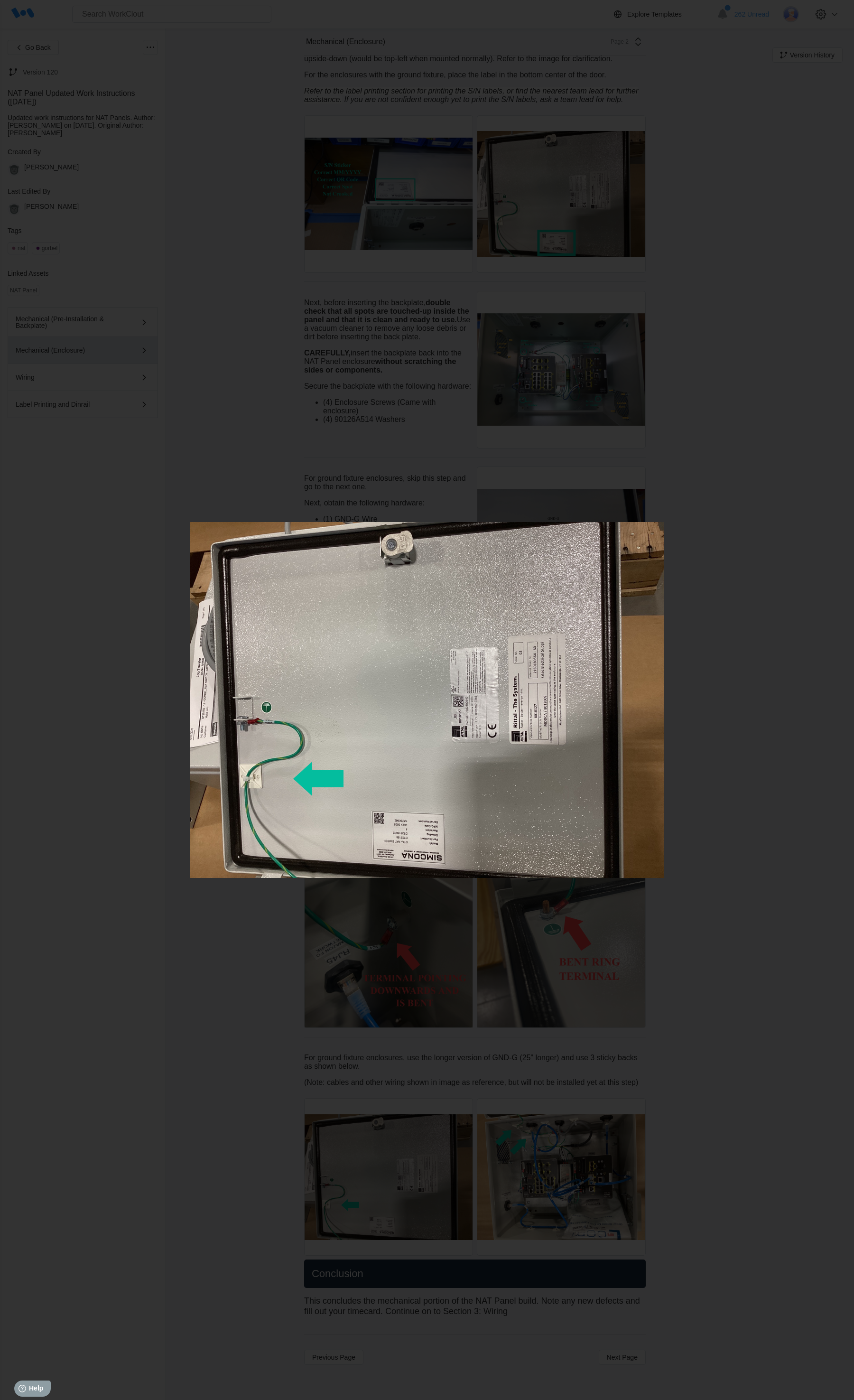
drag, startPoint x: 780, startPoint y: 122, endPoint x: 780, endPoint y: 174, distance: 52.0
click at [512, 174] on div "image4287.png 1 of 1" at bounding box center [427, 700] width 854 height 1400
click at [512, 315] on div "image4287.png 1 of 1" at bounding box center [427, 700] width 854 height 1400
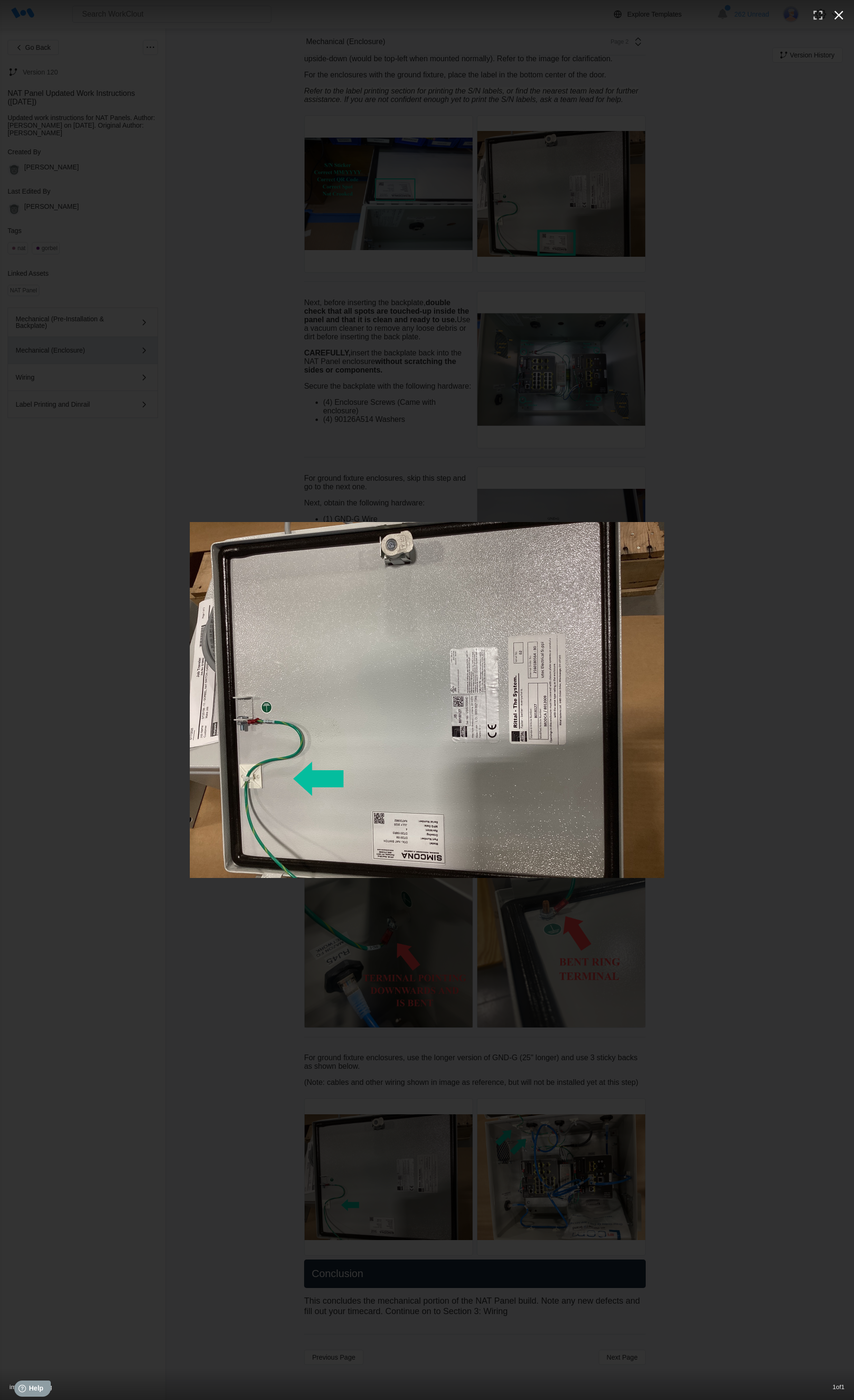
click at [512, 24] on button "button" at bounding box center [839, 15] width 21 height 21
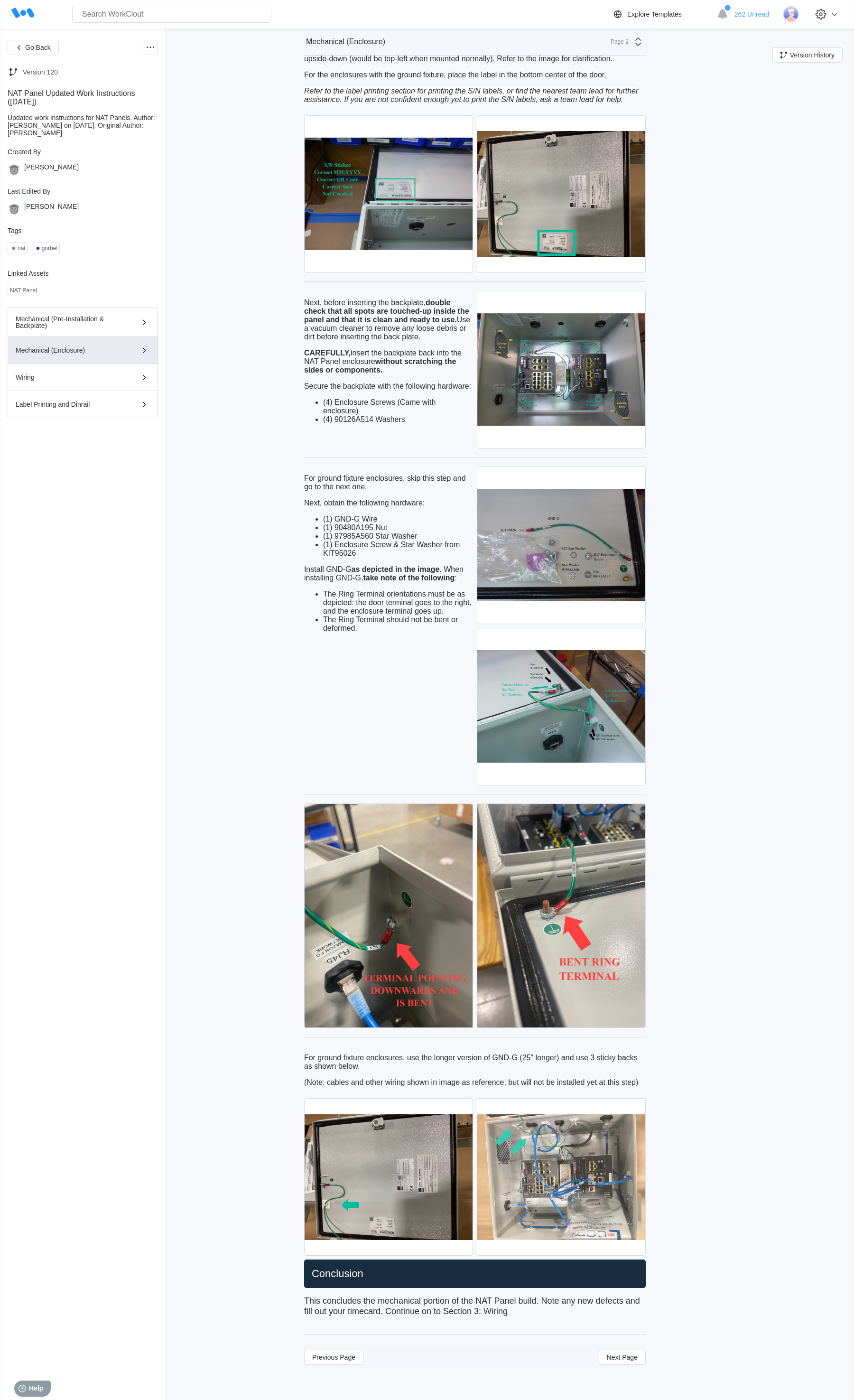
click at [512, 840] on img at bounding box center [561, 1177] width 168 height 157
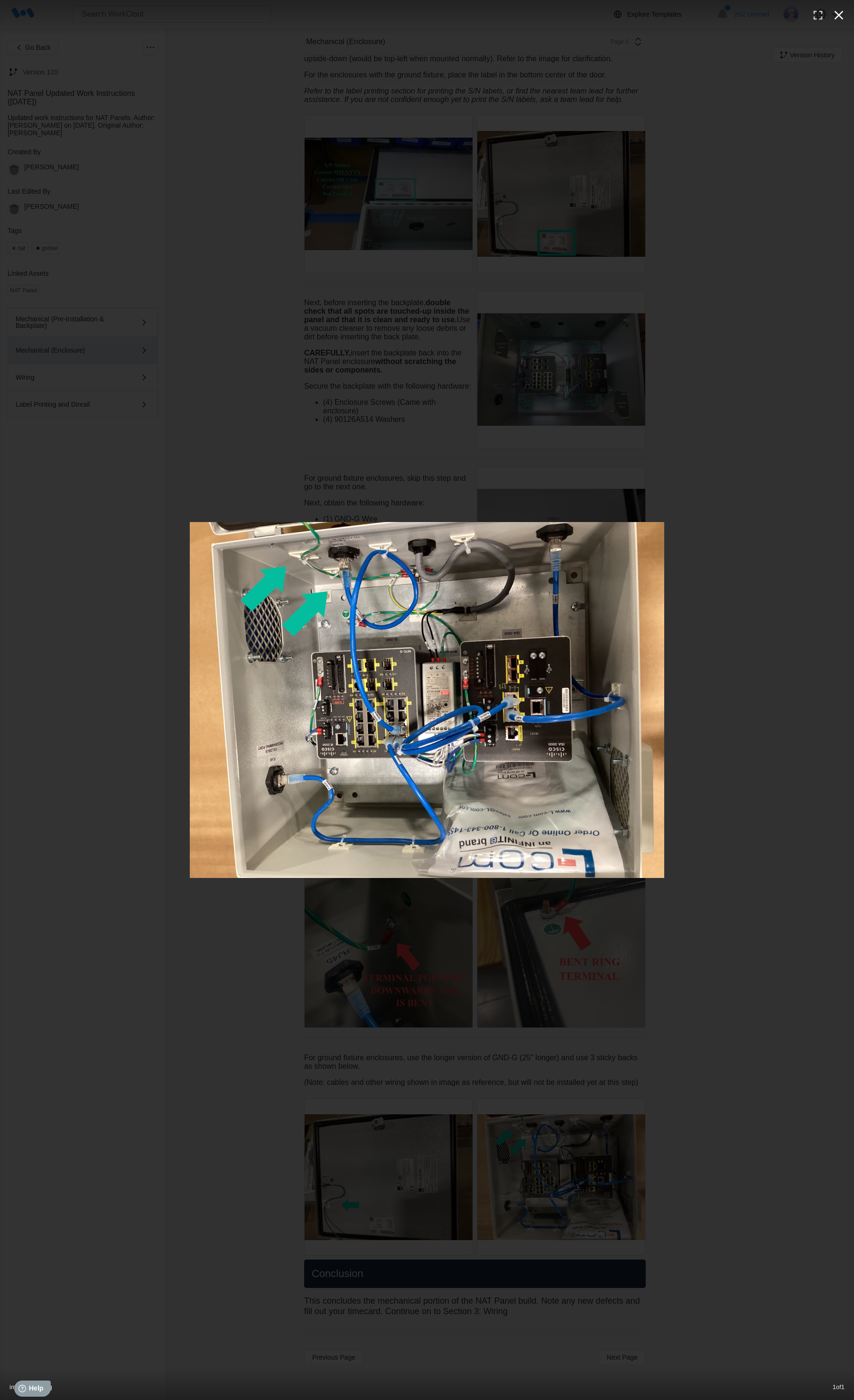
drag, startPoint x: 848, startPoint y: 10, endPoint x: 840, endPoint y: 13, distance: 8.5
click at [512, 13] on button "button" at bounding box center [839, 15] width 21 height 21
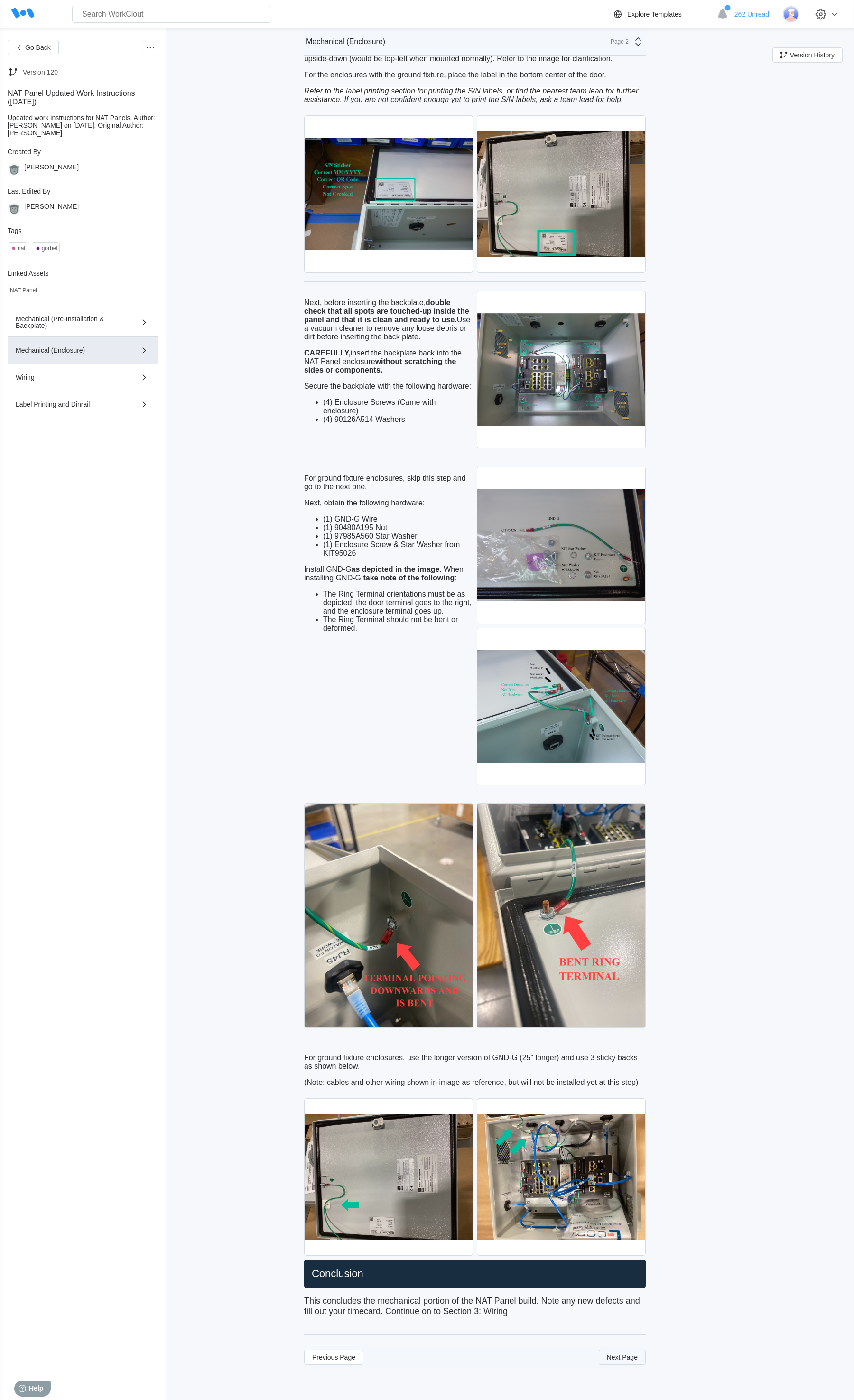
click at [512, 840] on span "Next Page" at bounding box center [622, 1357] width 31 height 7
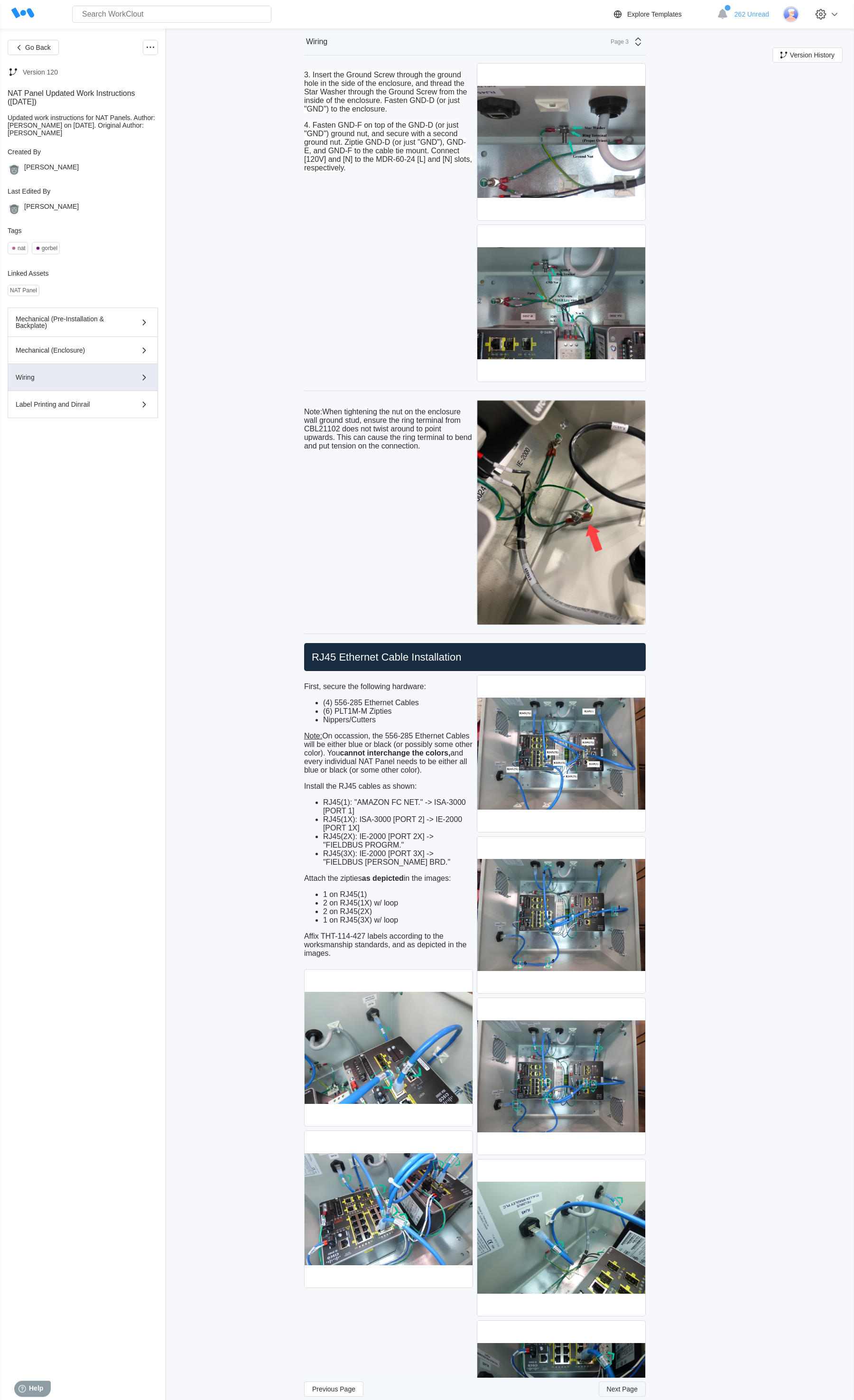
scroll to position [2416, 0]
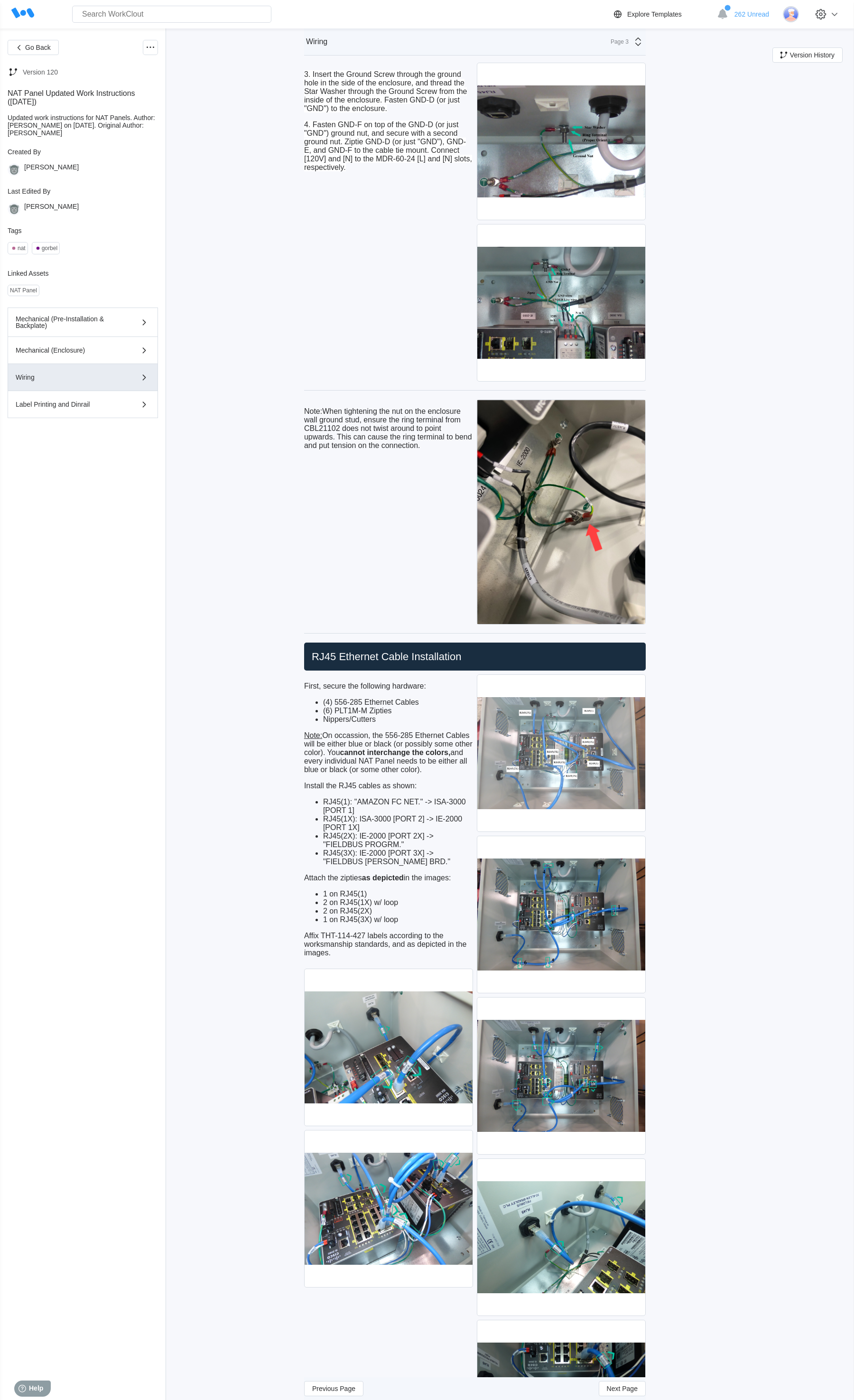
click at [512, 772] on img at bounding box center [561, 753] width 168 height 157
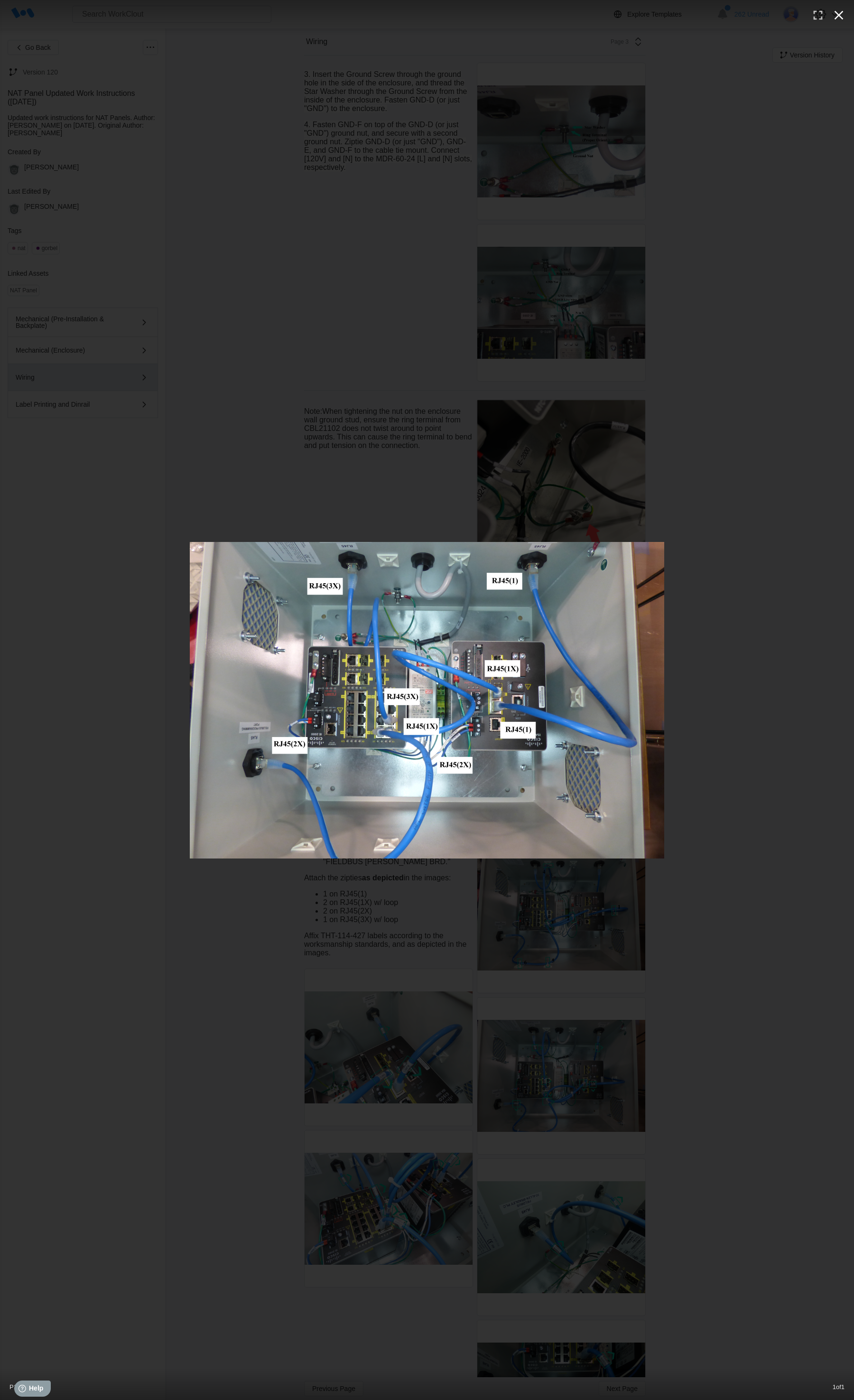
click at [512, 23] on button "button" at bounding box center [839, 15] width 21 height 21
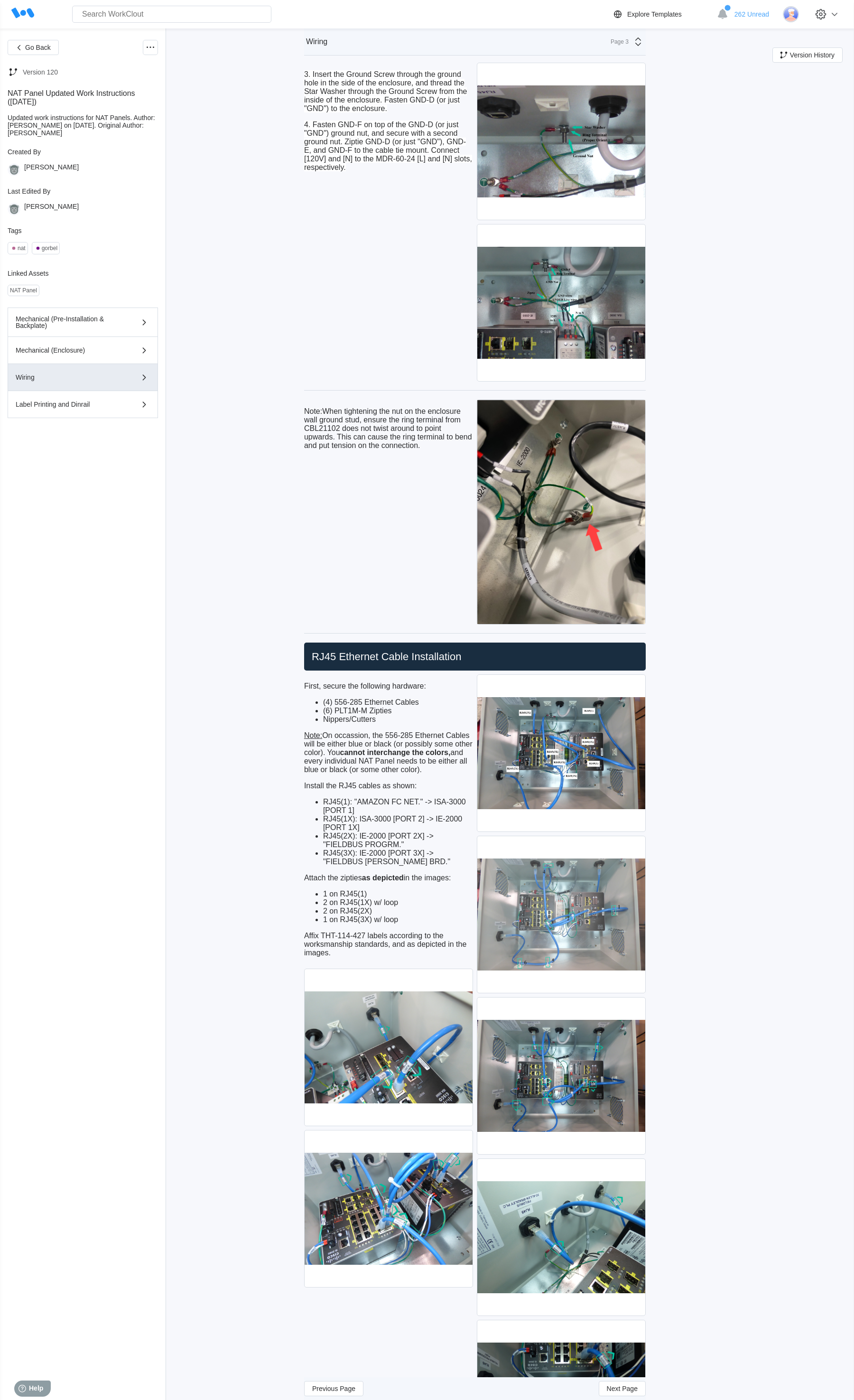
click at [512, 840] on img at bounding box center [561, 915] width 168 height 157
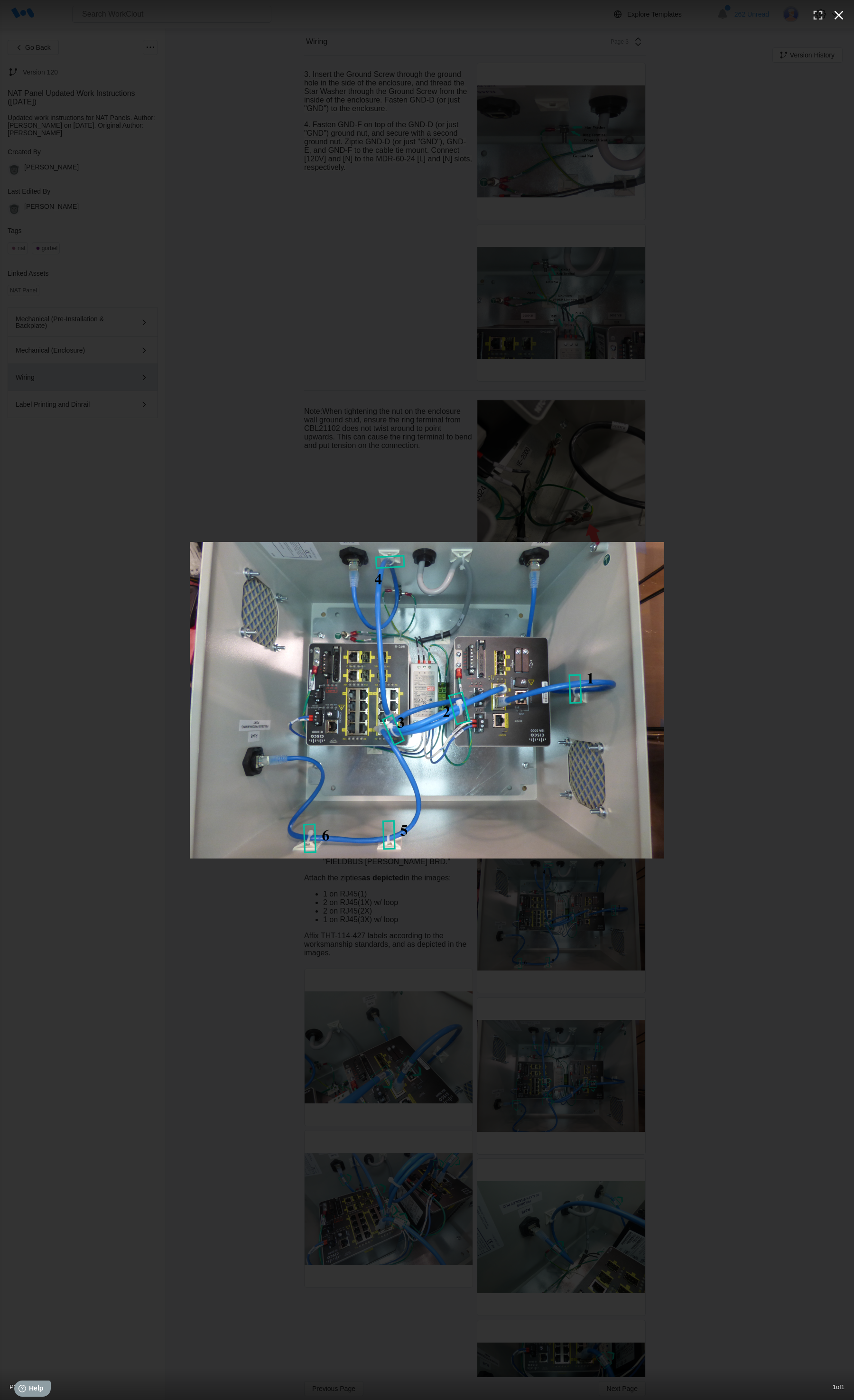
click at [512, 21] on icon "button" at bounding box center [839, 15] width 15 height 15
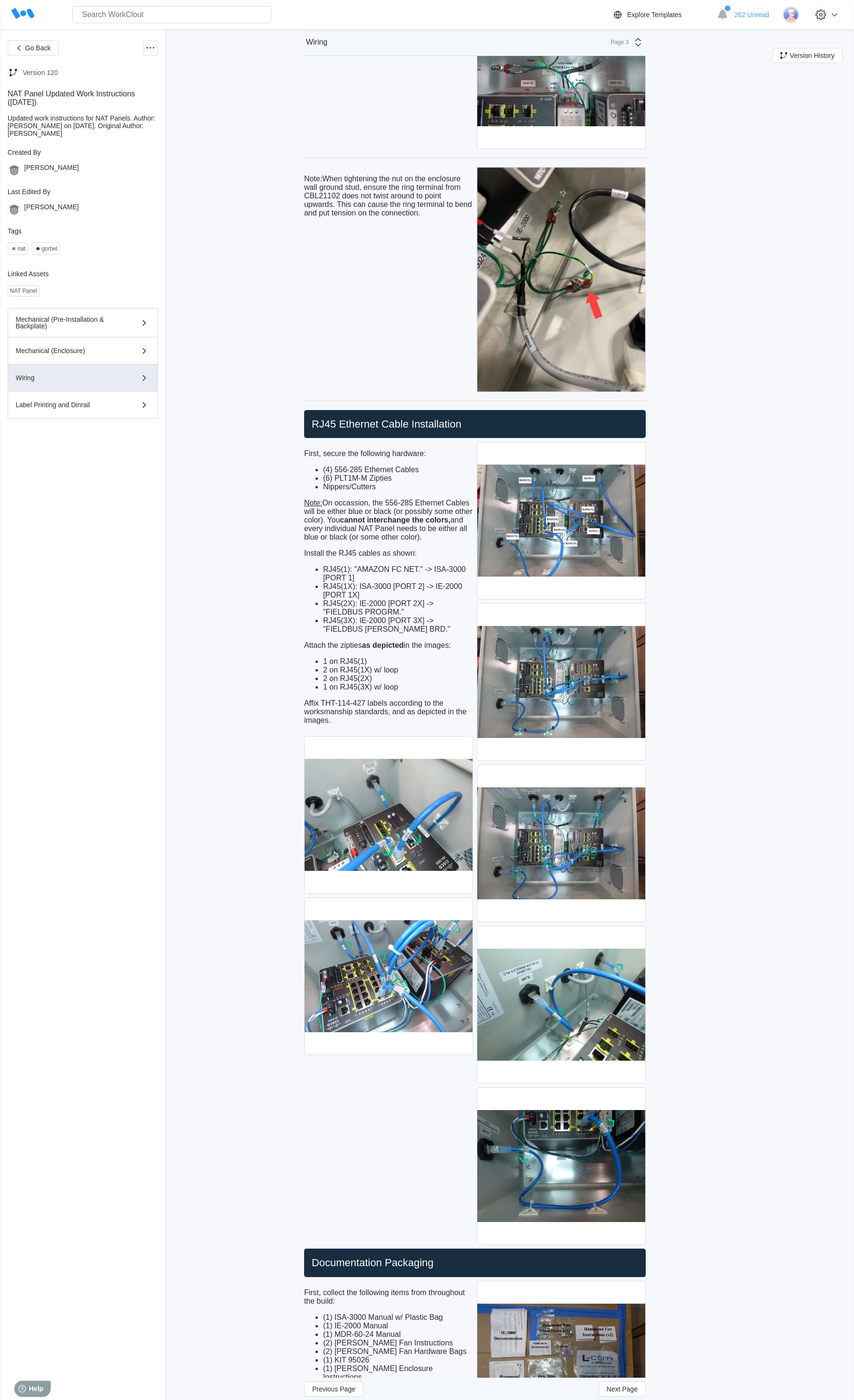
scroll to position [2672, 0]
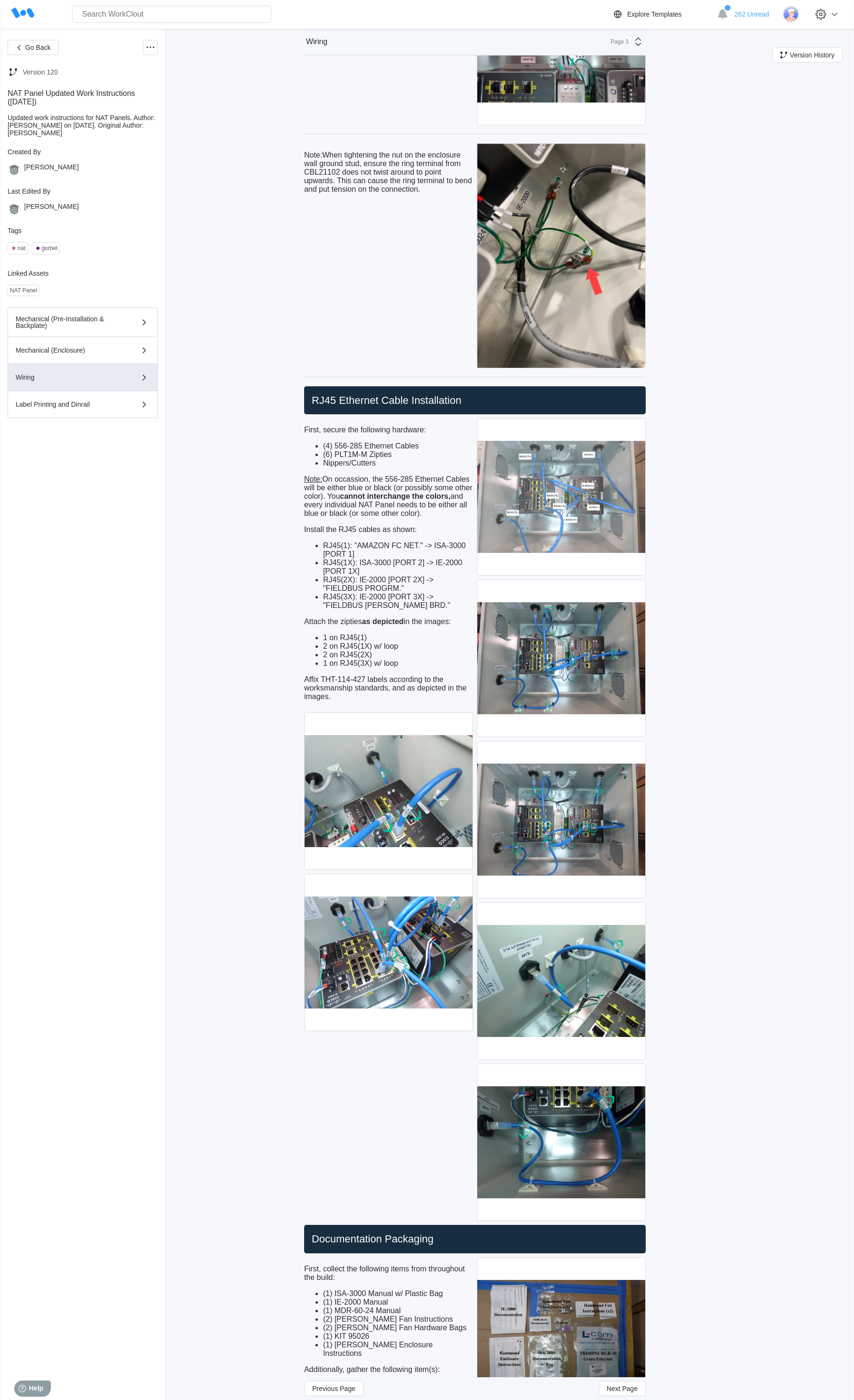
click at [512, 508] on img at bounding box center [561, 497] width 168 height 157
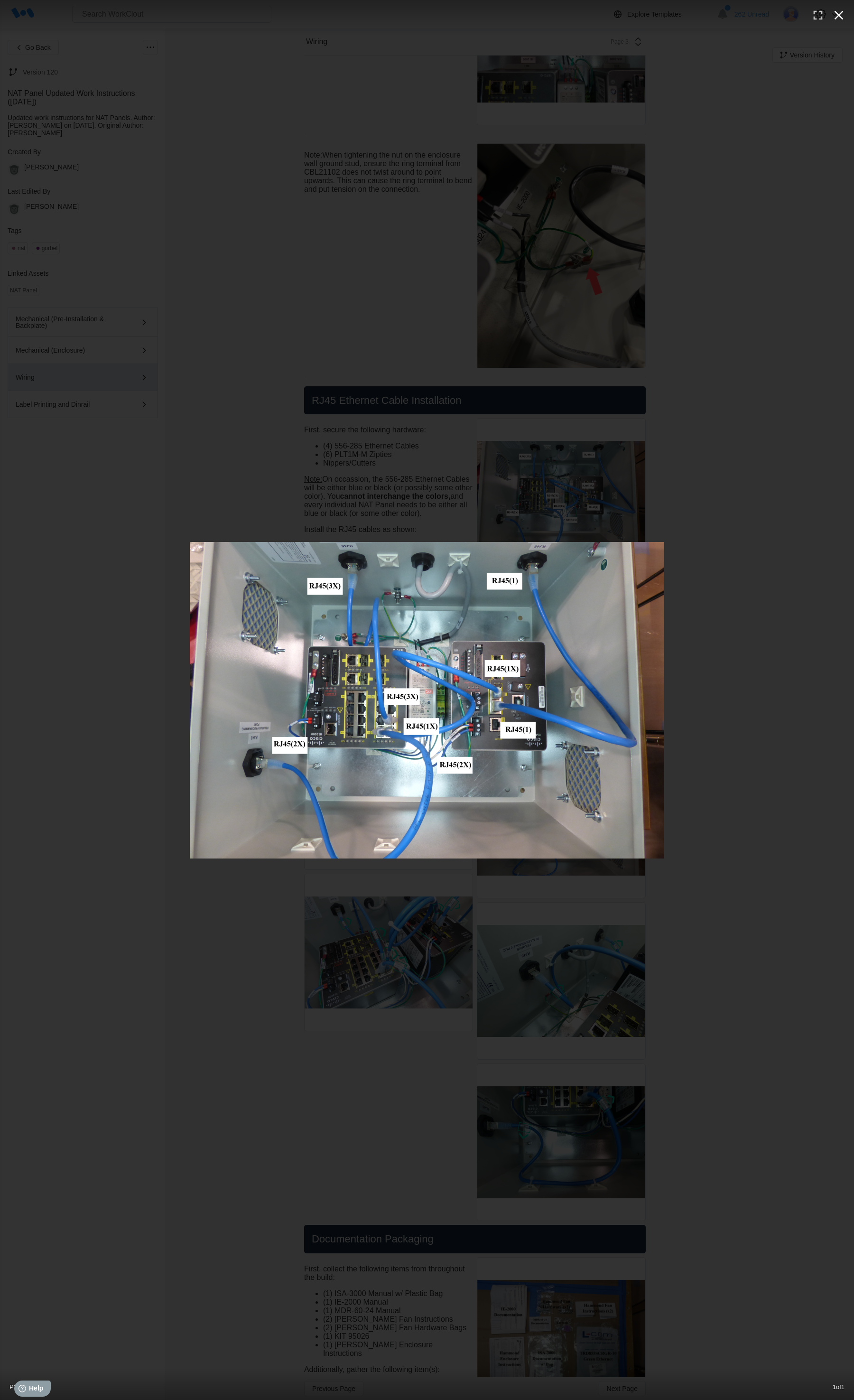
click at [512, 21] on icon "button" at bounding box center [839, 15] width 15 height 15
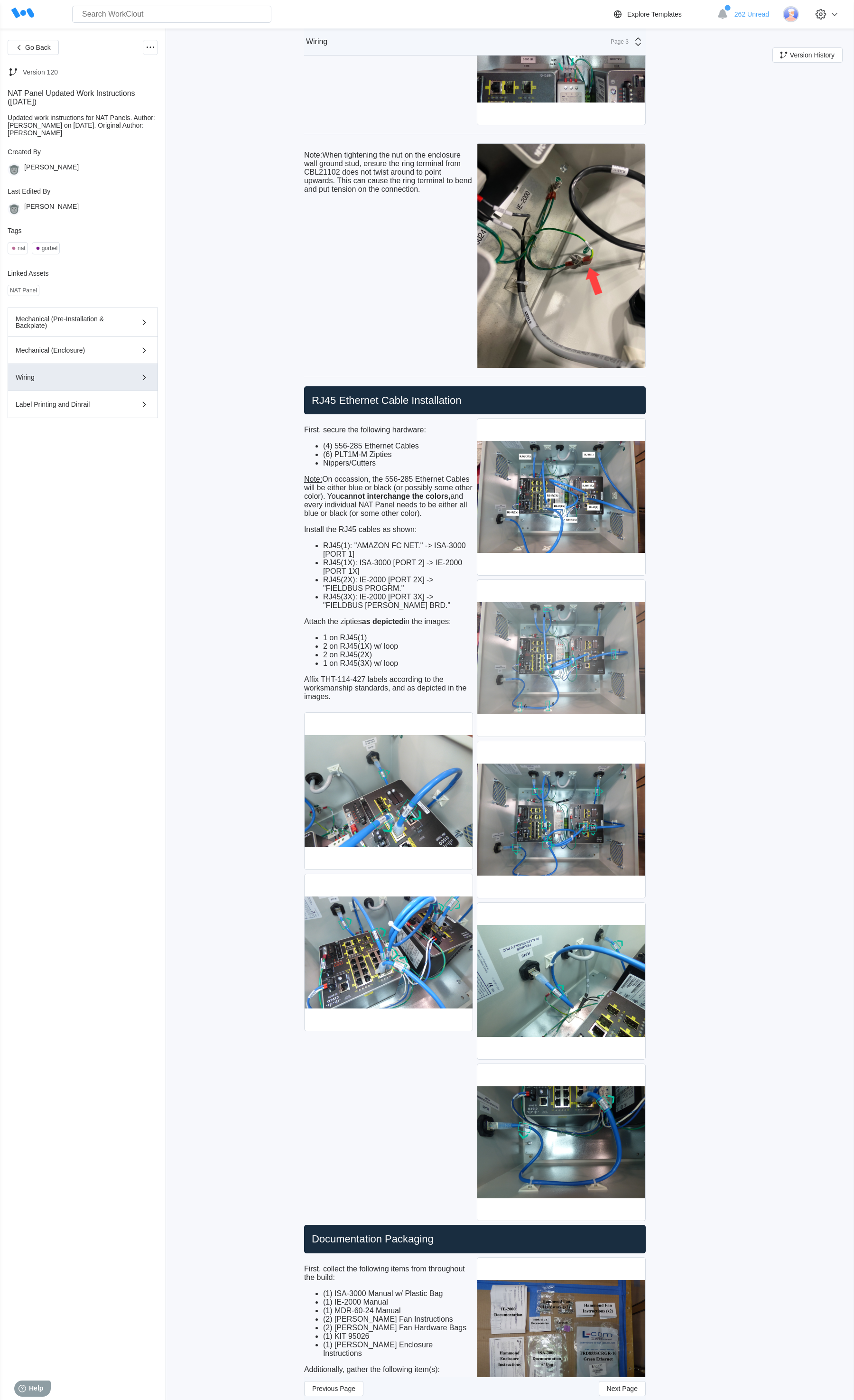
click at [512, 676] on img at bounding box center [561, 658] width 168 height 157
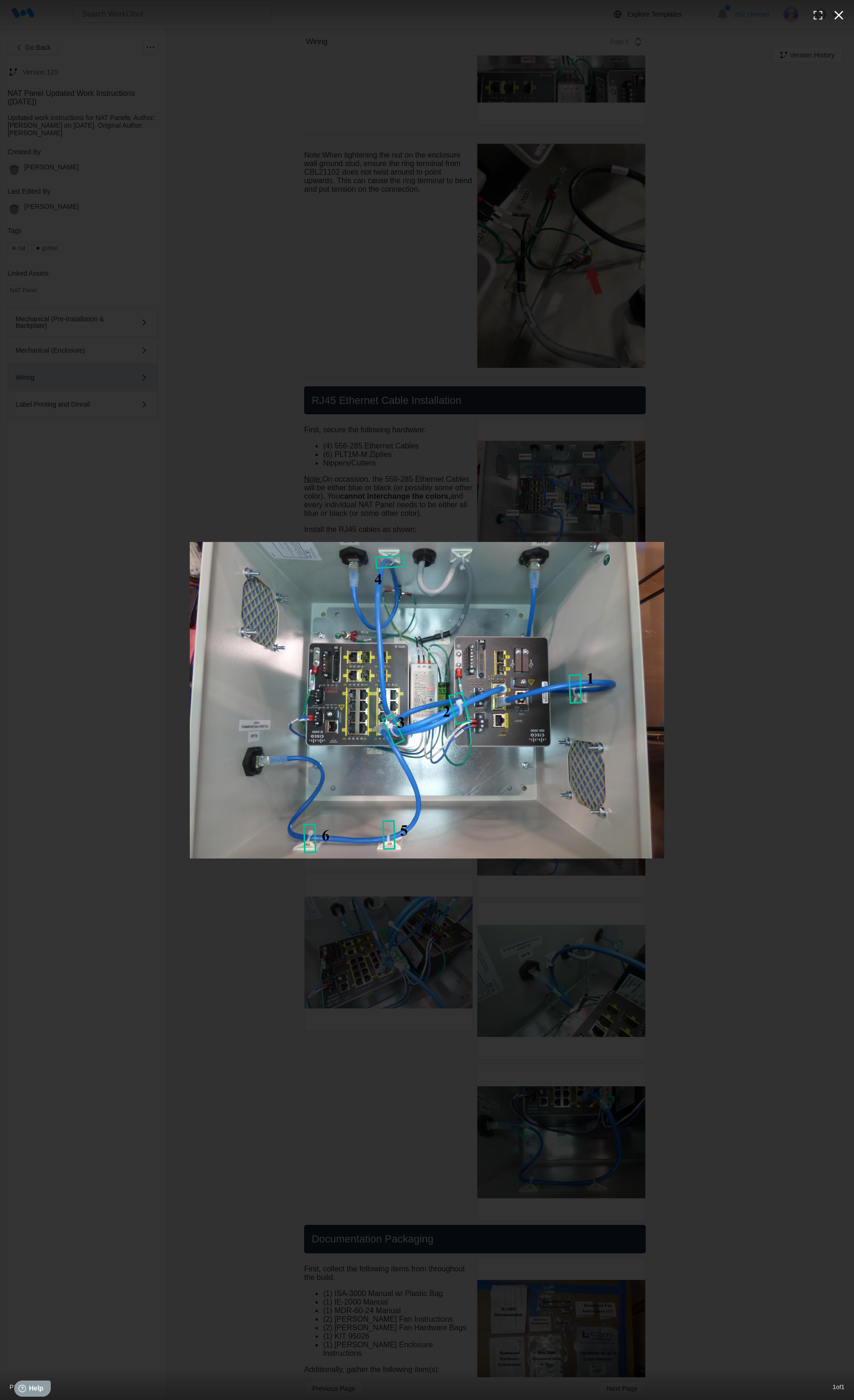
click at [512, 18] on icon "button" at bounding box center [839, 15] width 9 height 9
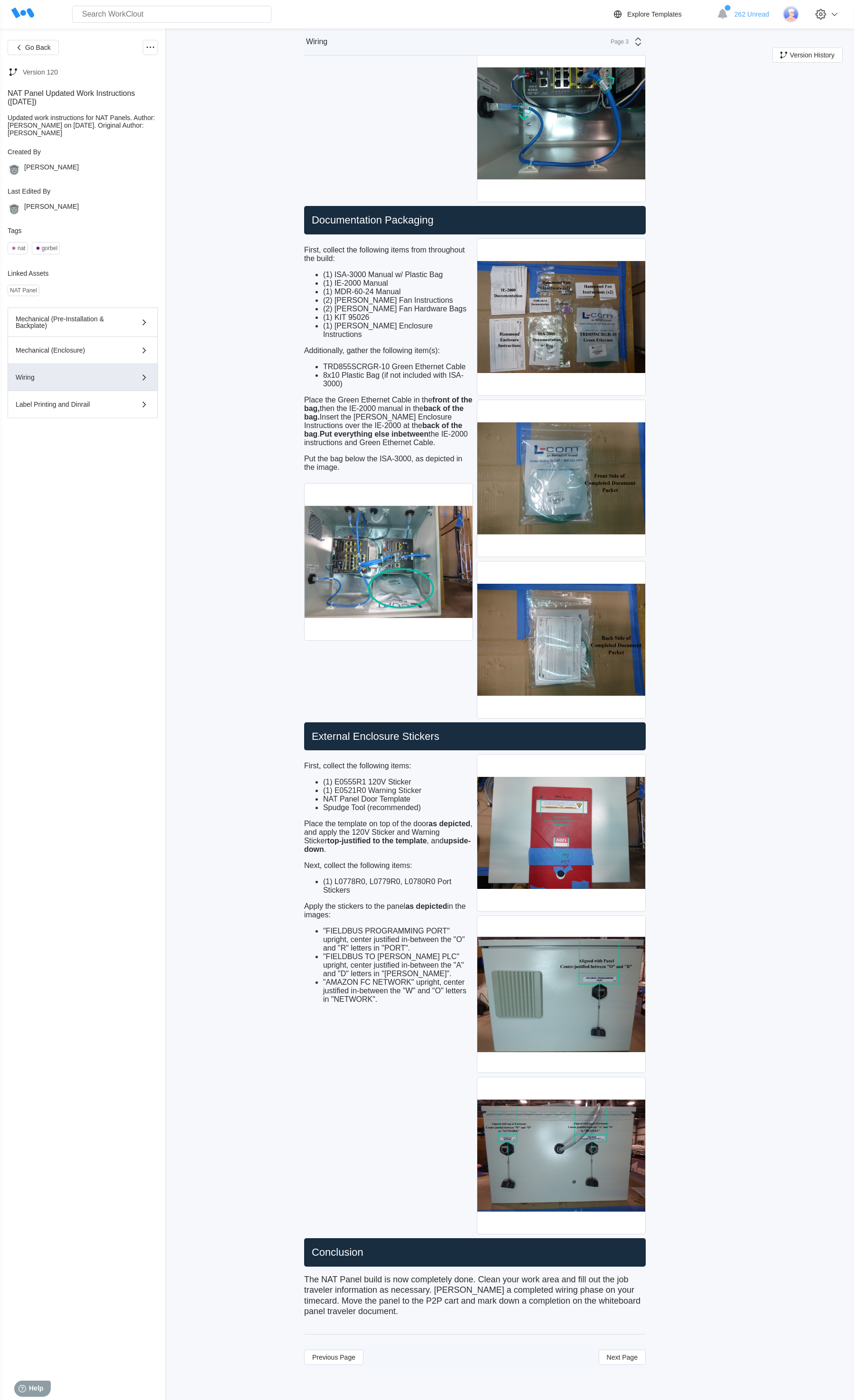
scroll to position [3716, 0]
click at [512, 840] on div "Previous Page Next Page" at bounding box center [475, 1357] width 342 height 23
click at [512, 840] on span "Next Page" at bounding box center [622, 1357] width 31 height 7
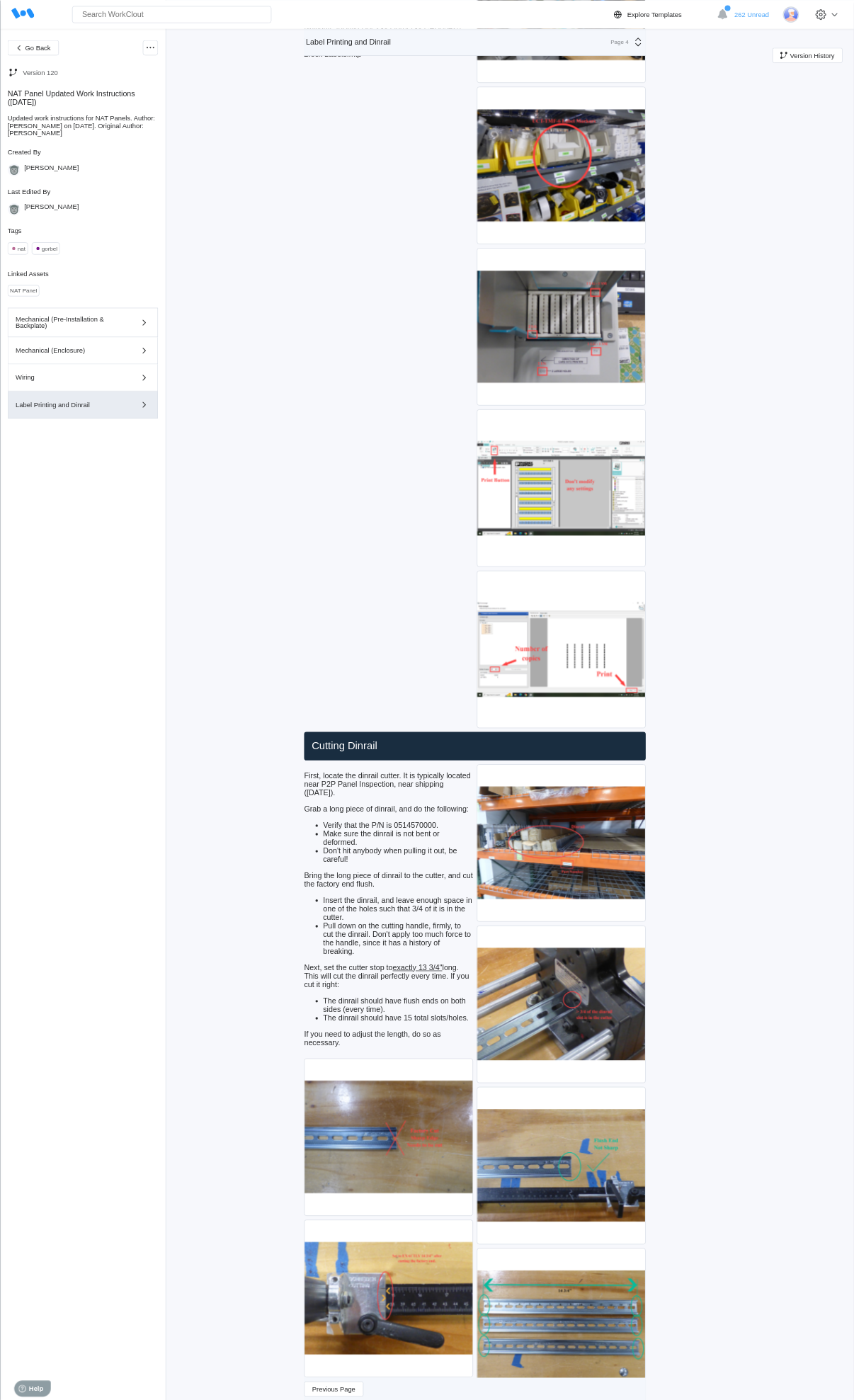
scroll to position [2575, 0]
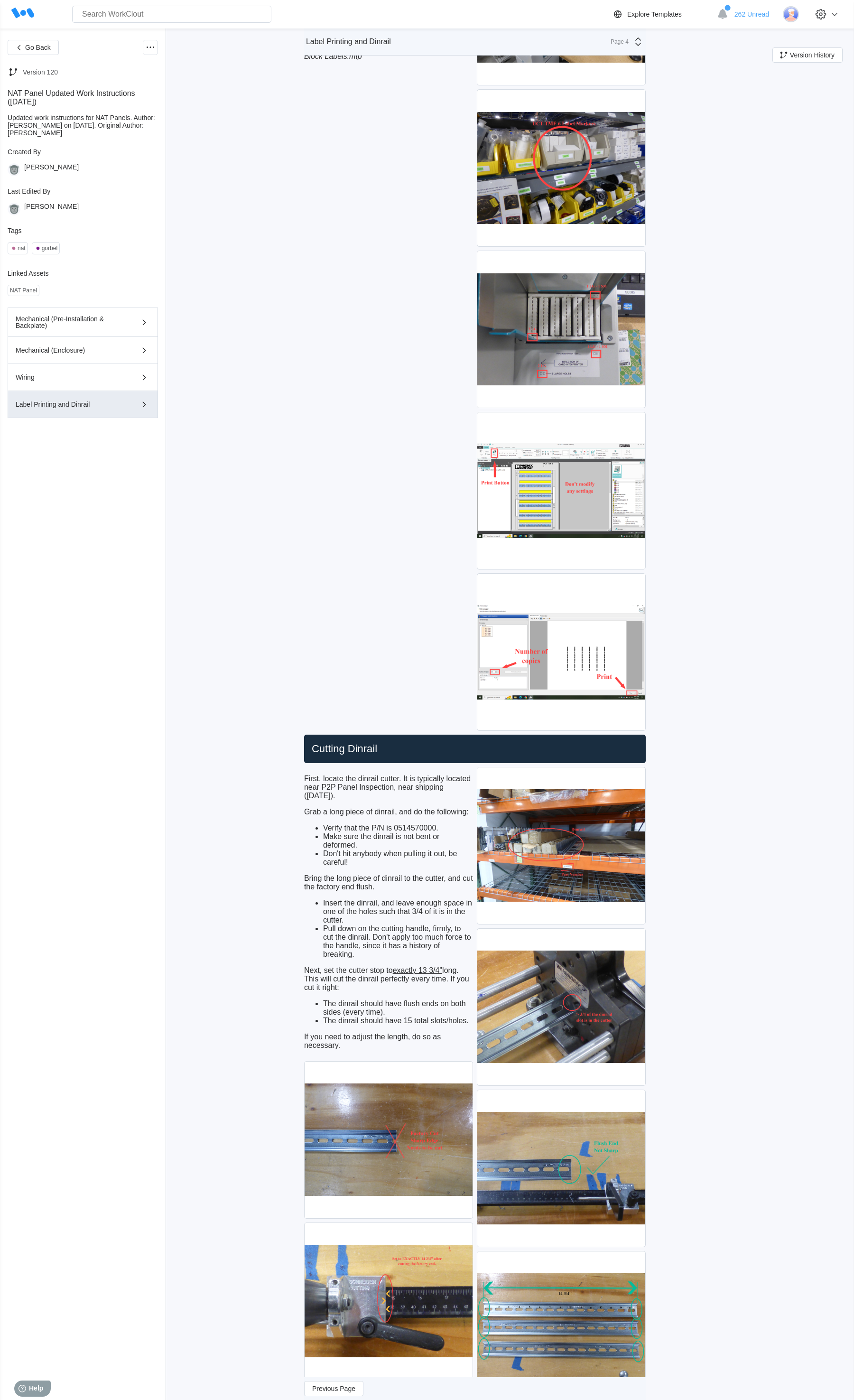
drag, startPoint x: 101, startPoint y: 516, endPoint x: 125, endPoint y: 476, distance: 46.6
click at [125, 476] on div "Go Back Version 120 NAT Panel Updated Work Instructions ([DATE]) Updated work i…" at bounding box center [83, 714] width 150 height 1349
drag, startPoint x: 320, startPoint y: 597, endPoint x: 305, endPoint y: 652, distance: 57.0
click at [305, 652] on div "First, locate the Phoenix Contact Laser Engraver and laptop connected to the de…" at bounding box center [388, 329] width 169 height 807
drag, startPoint x: 728, startPoint y: 508, endPoint x: 792, endPoint y: 507, distance: 64.0
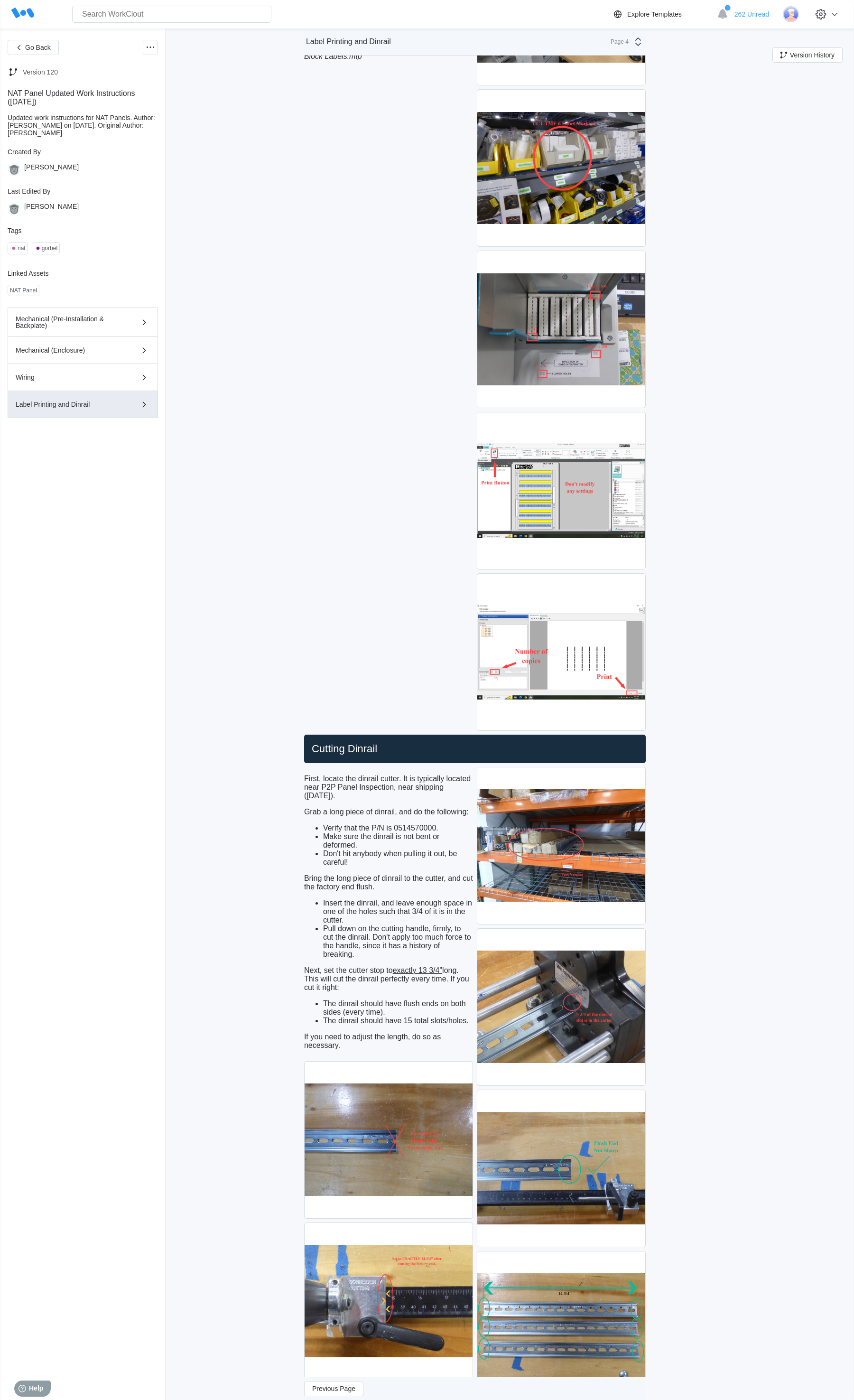
drag, startPoint x: 79, startPoint y: 674, endPoint x: 4, endPoint y: 684, distance: 75.7
click at [8, 684] on div "Go Back Version 120 NAT Panel Updated Work Instructions ([DATE]) Updated work i…" at bounding box center [83, 714] width 150 height 1349
drag, startPoint x: 330, startPoint y: 382, endPoint x: 301, endPoint y: 488, distance: 109.9
click at [304, 488] on div "First, locate the Phoenix Contact Laser Engraver and laptop connected to the de…" at bounding box center [388, 329] width 169 height 807
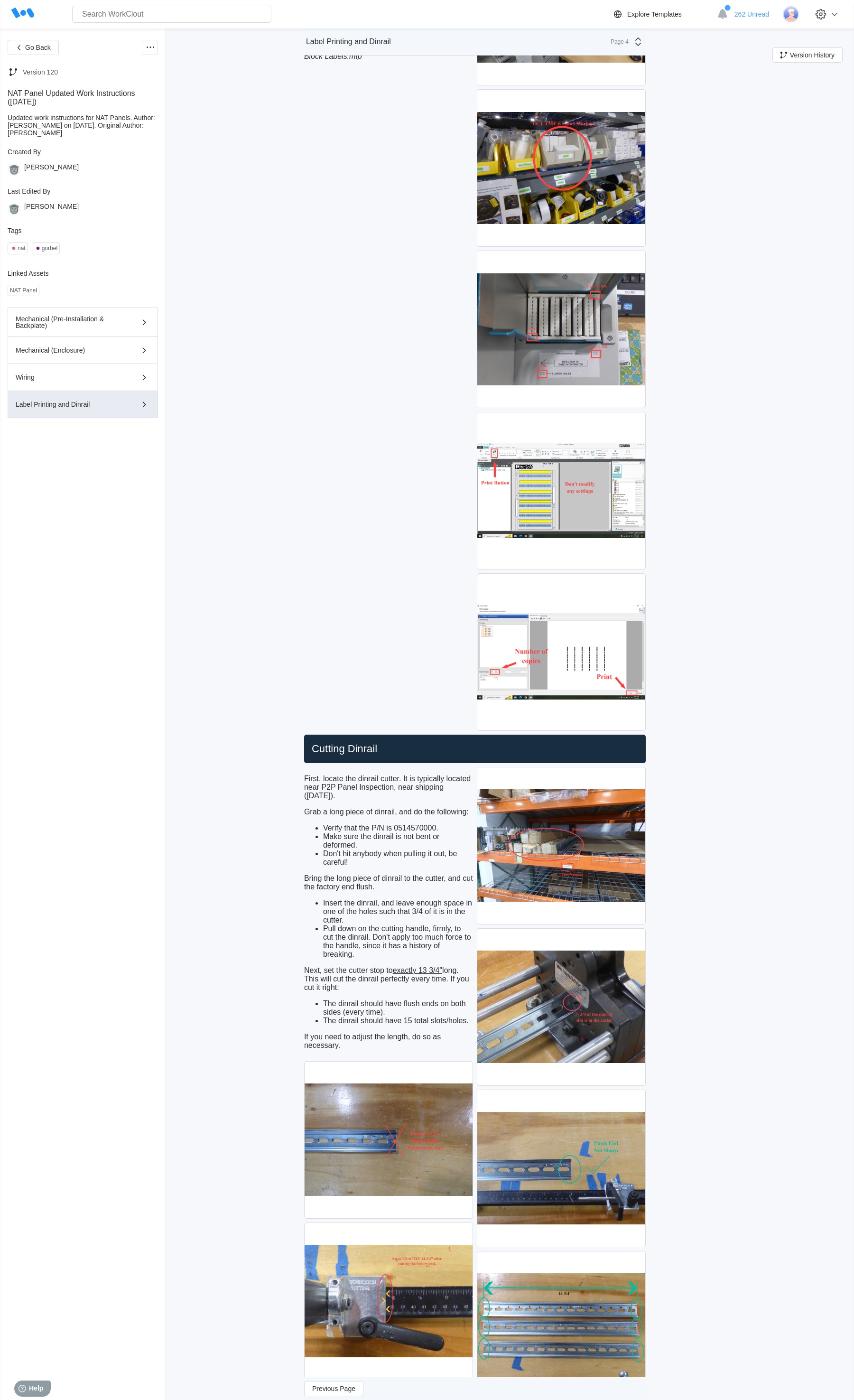
drag, startPoint x: 307, startPoint y: 447, endPoint x: 312, endPoint y: 507, distance: 60.2
click at [312, 507] on div "First, locate the Phoenix Contact Laser Engraver and laptop connected to the de…" at bounding box center [388, 329] width 169 height 807
